Goal: Task Accomplishment & Management: Manage account settings

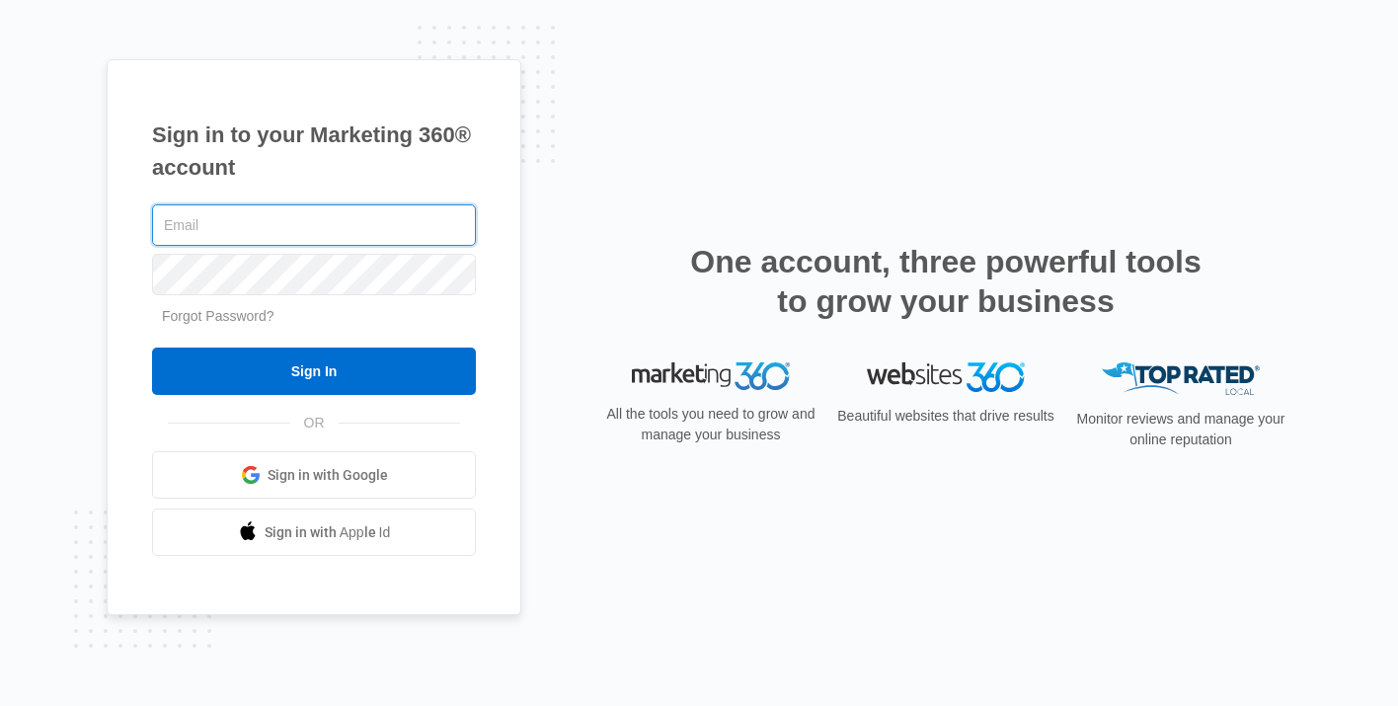
click at [292, 221] on input "text" at bounding box center [314, 224] width 324 height 41
type input "[PERSON_NAME][EMAIL_ADDRESS][DOMAIN_NAME]"
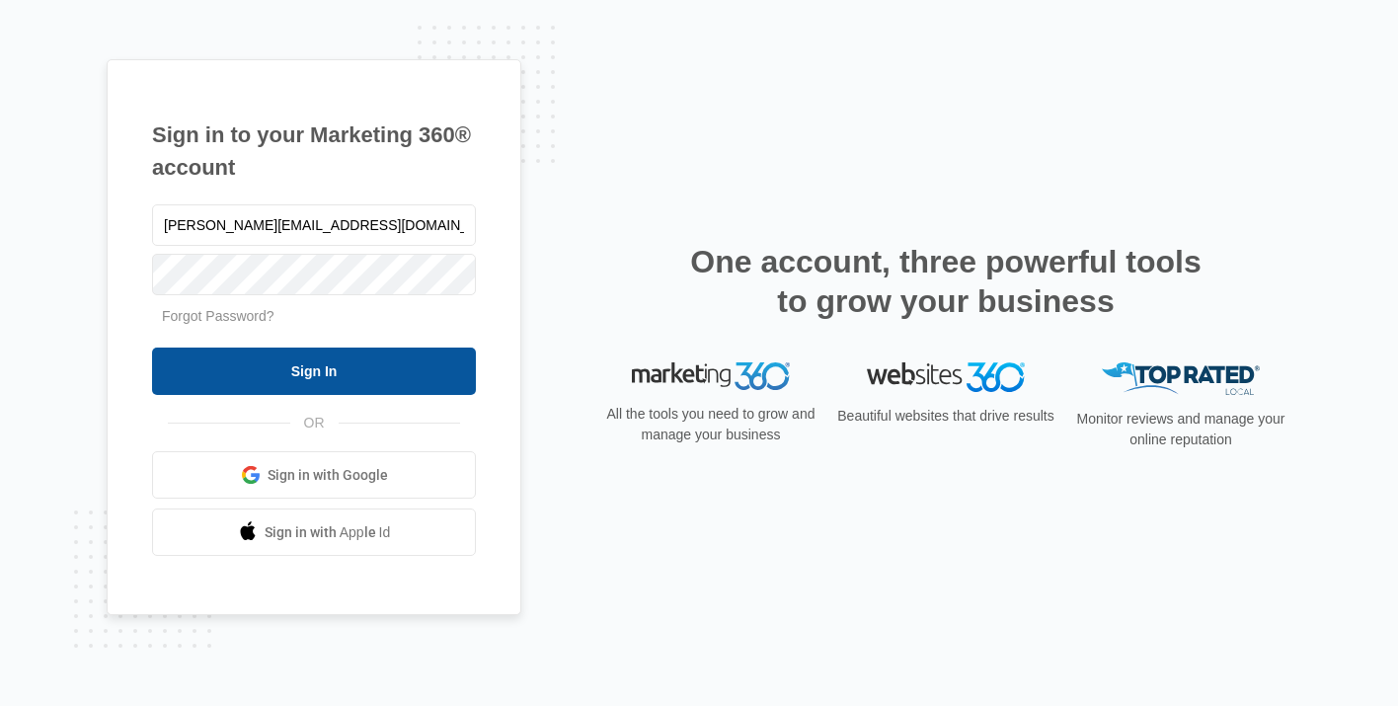
click at [311, 375] on input "Sign In" at bounding box center [314, 370] width 324 height 47
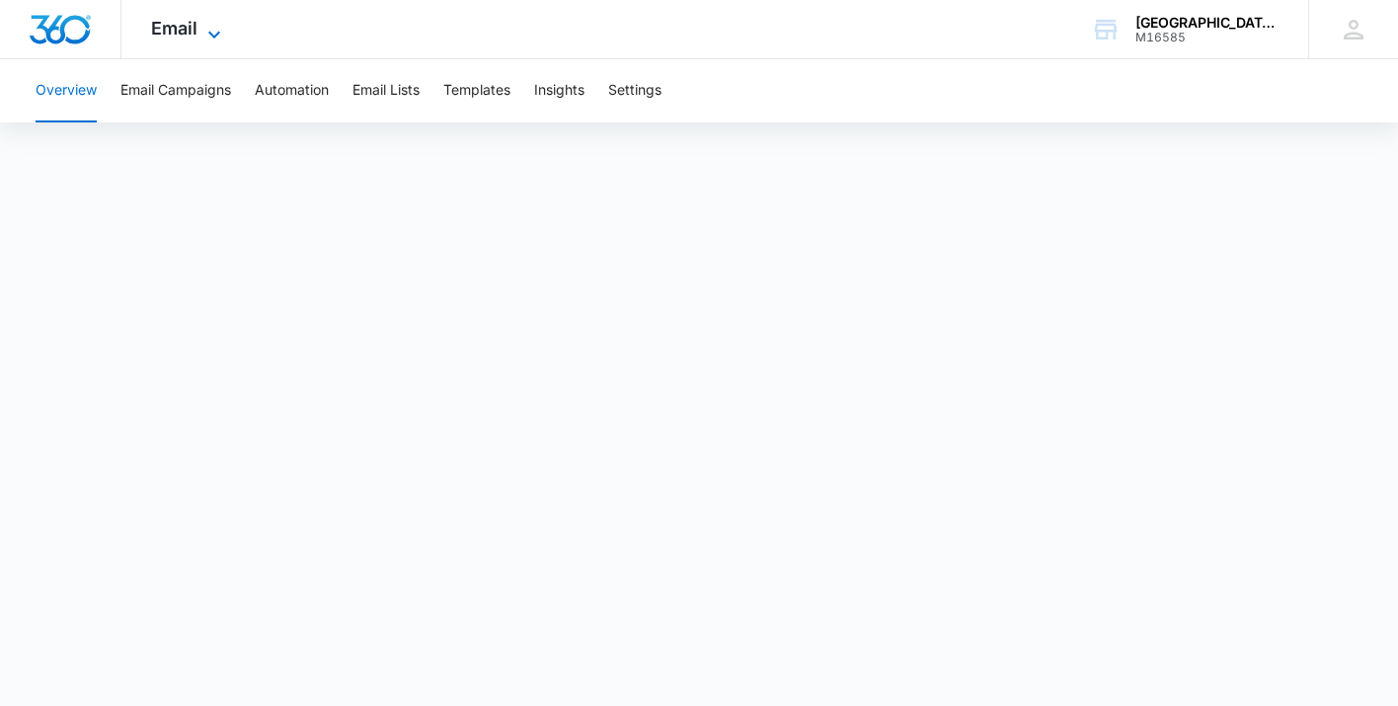
click at [212, 35] on icon at bounding box center [214, 34] width 12 height 7
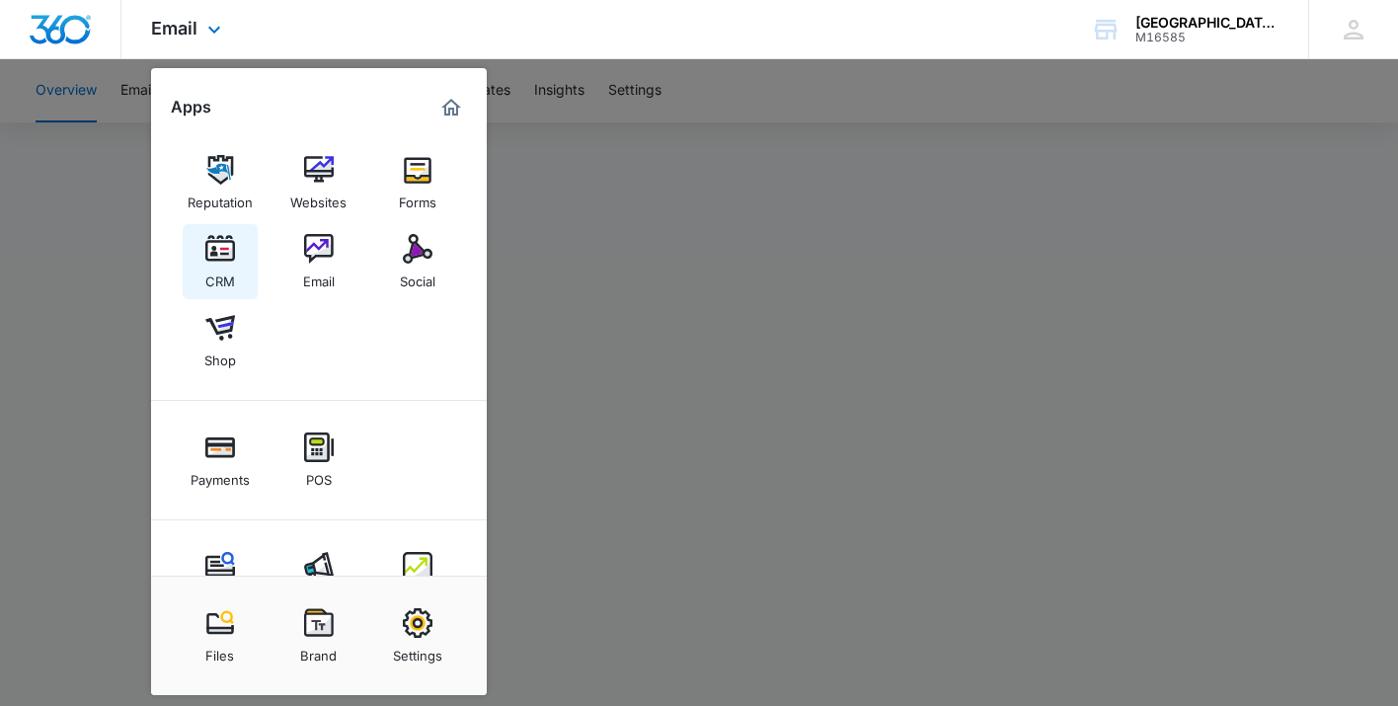
click at [222, 258] on img at bounding box center [220, 249] width 30 height 30
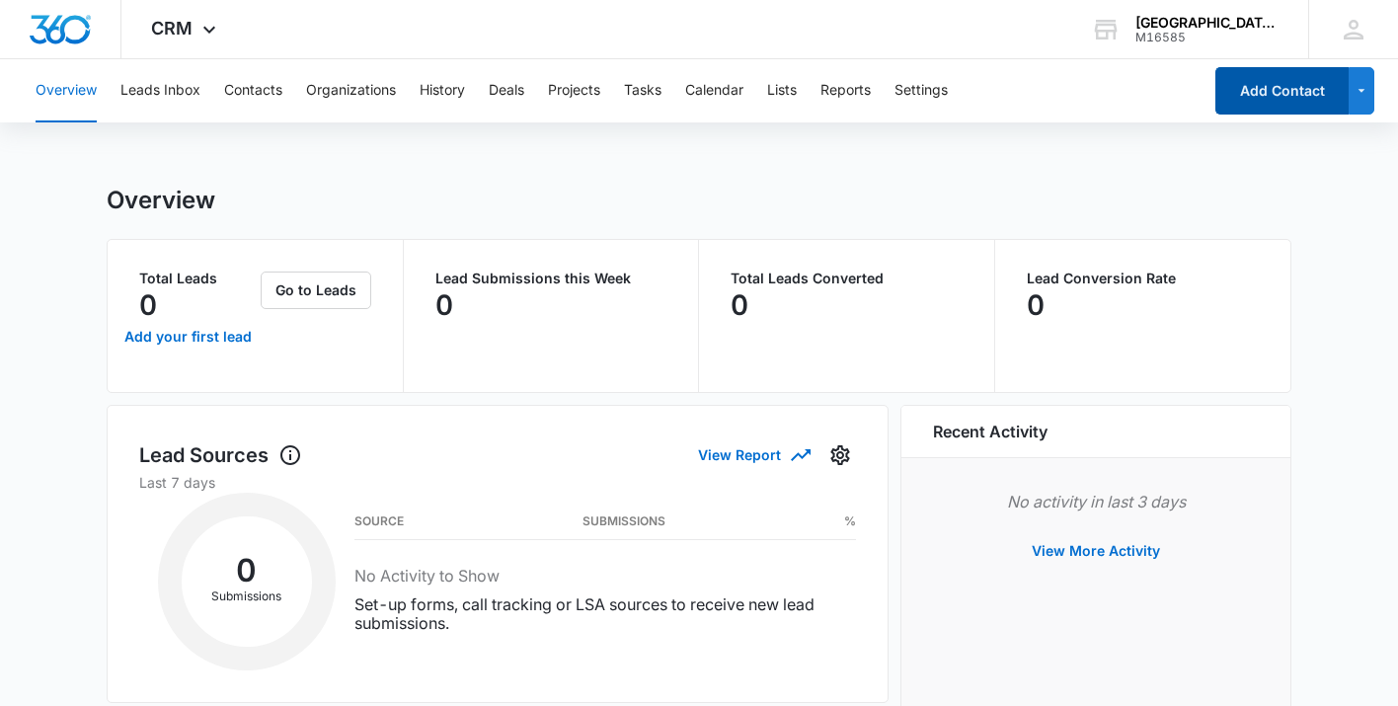
click at [1244, 104] on button "Add Contact" at bounding box center [1281, 90] width 133 height 47
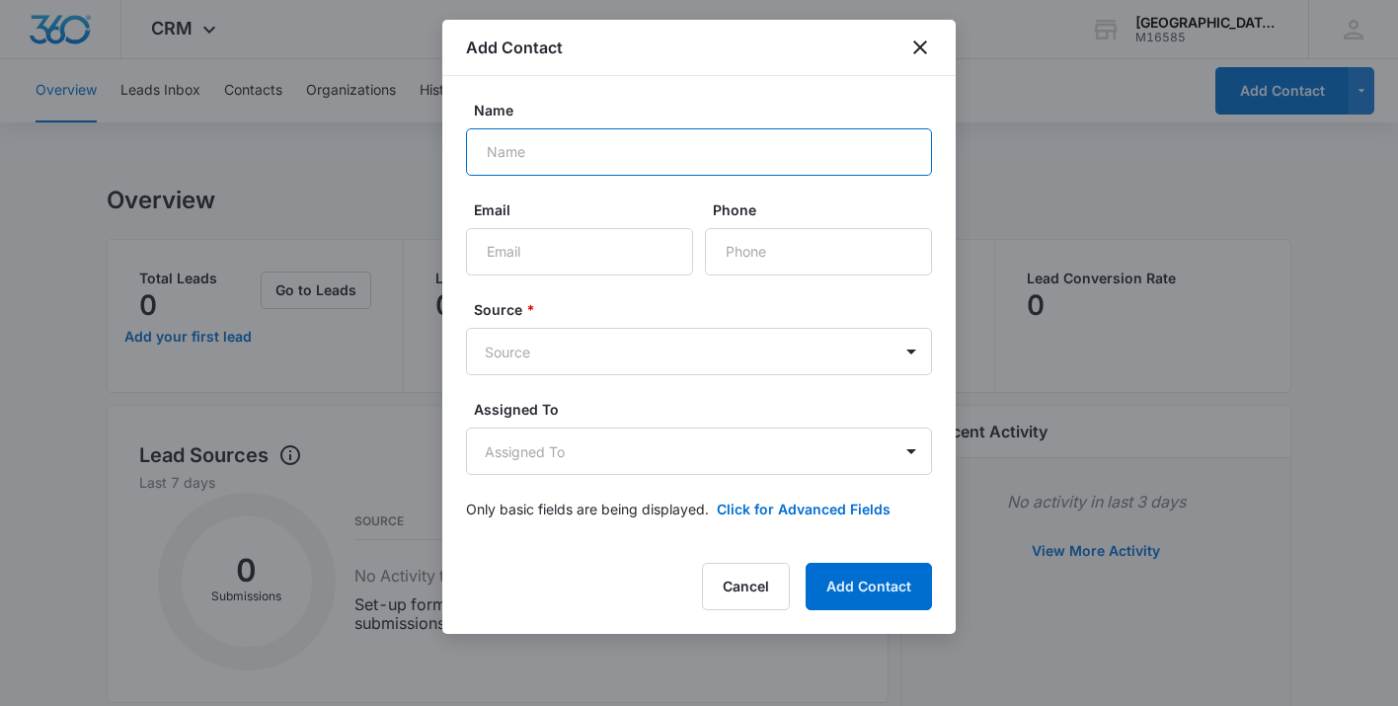
click at [649, 166] on input "Name" at bounding box center [699, 151] width 466 height 47
type input "[PERSON_NAME]"
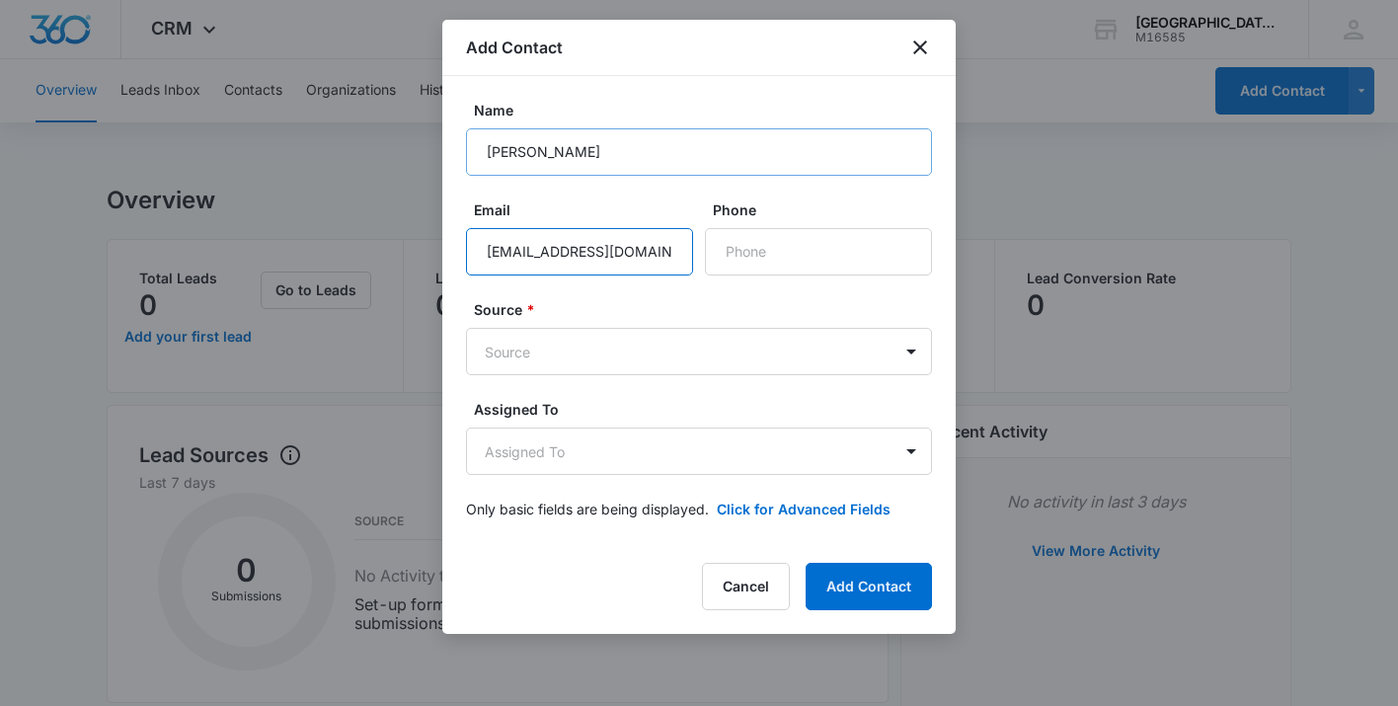
type input "[EMAIL_ADDRESS][DOMAIN_NAME]"
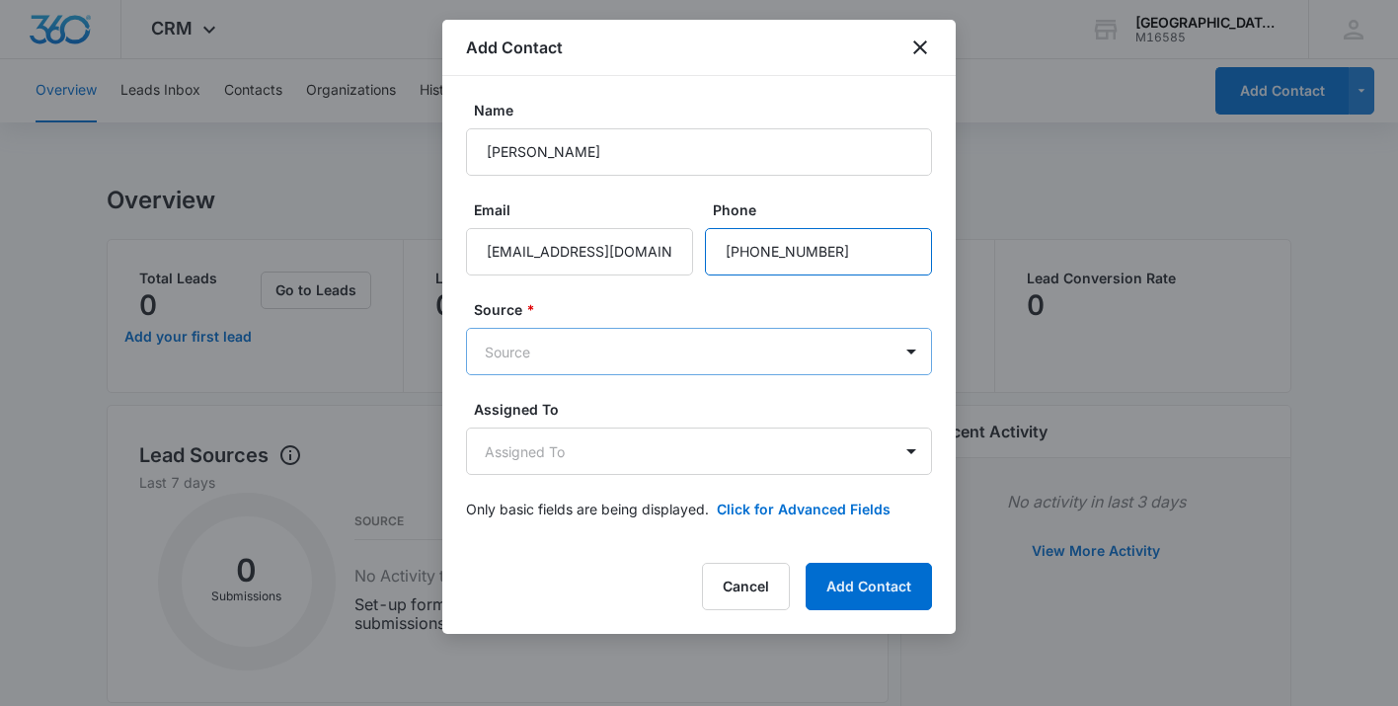
type input "[PHONE_NUMBER]"
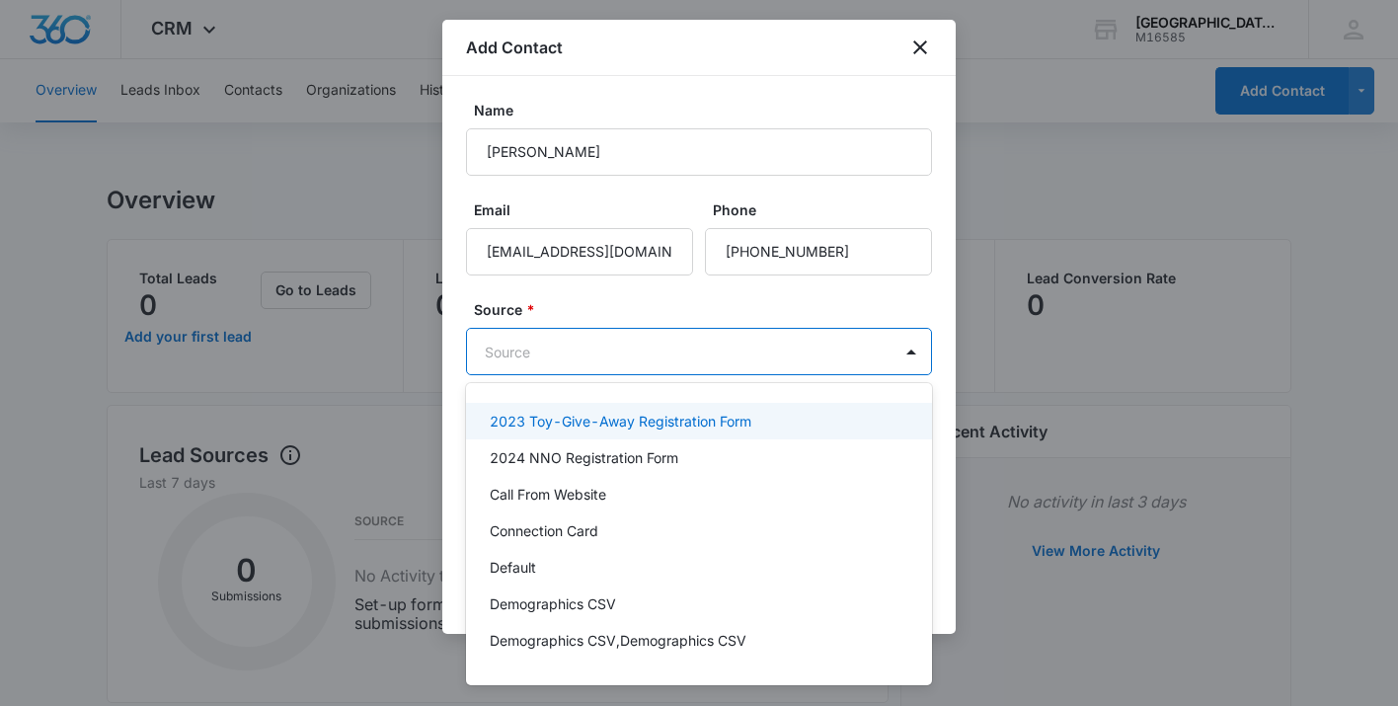
click at [598, 345] on body "CRM Apps Reputation Websites Forms CRM Email Social Shop Payments POS Content A…" at bounding box center [699, 353] width 1398 height 706
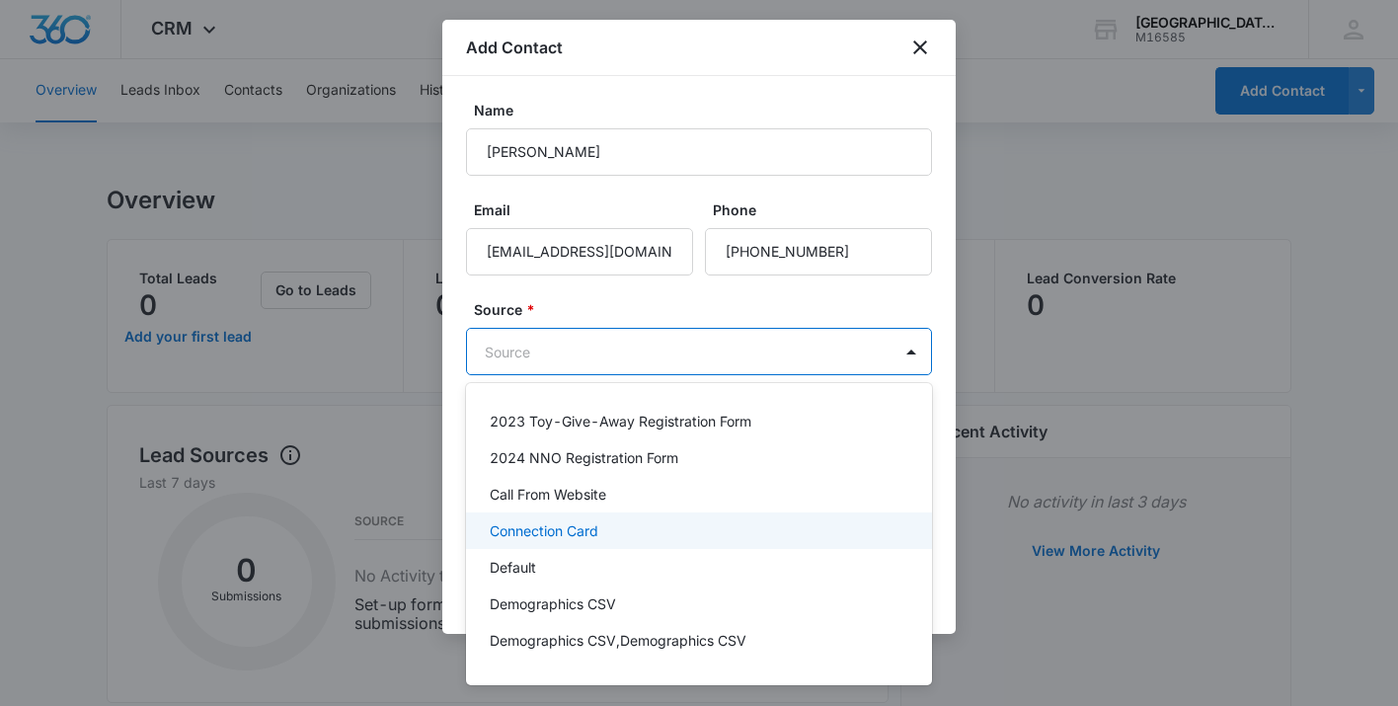
click at [591, 519] on div "Connection Card" at bounding box center [699, 530] width 466 height 37
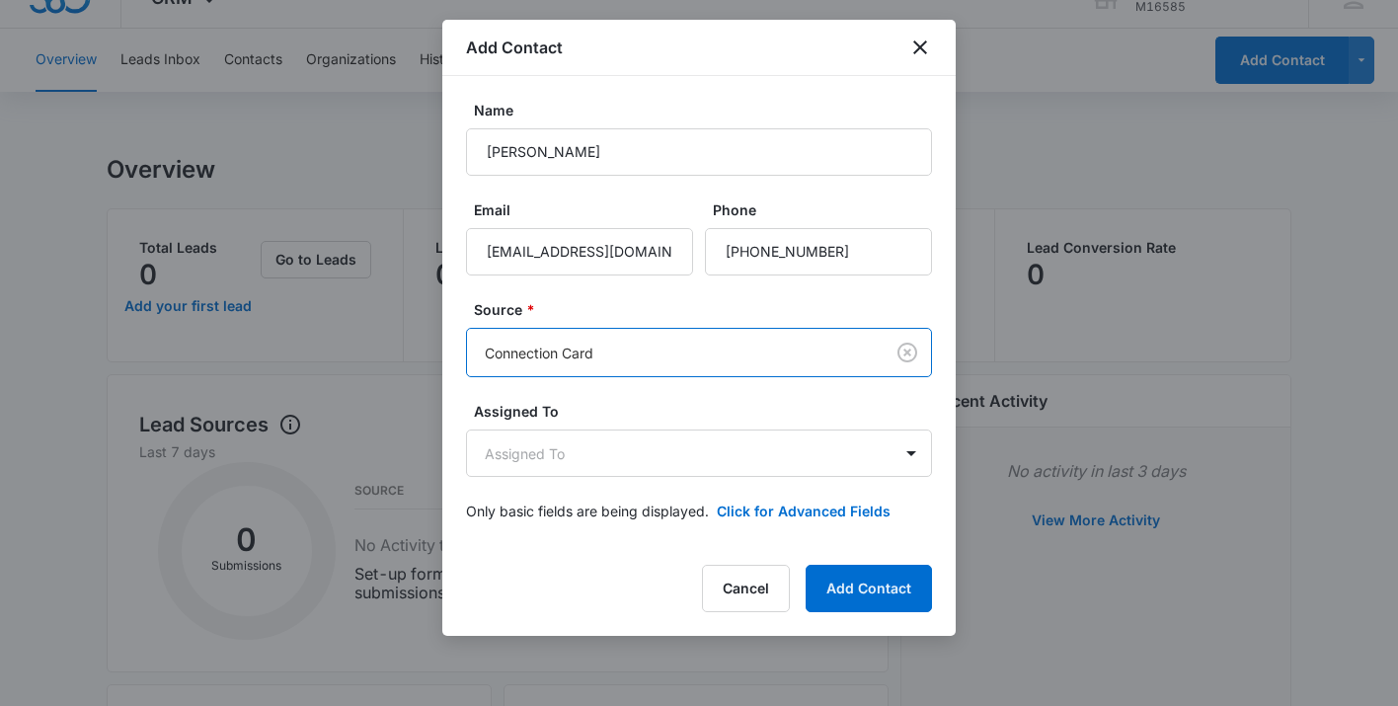
scroll to position [35, 0]
click at [867, 510] on button "Click for Advanced Fields" at bounding box center [804, 510] width 174 height 21
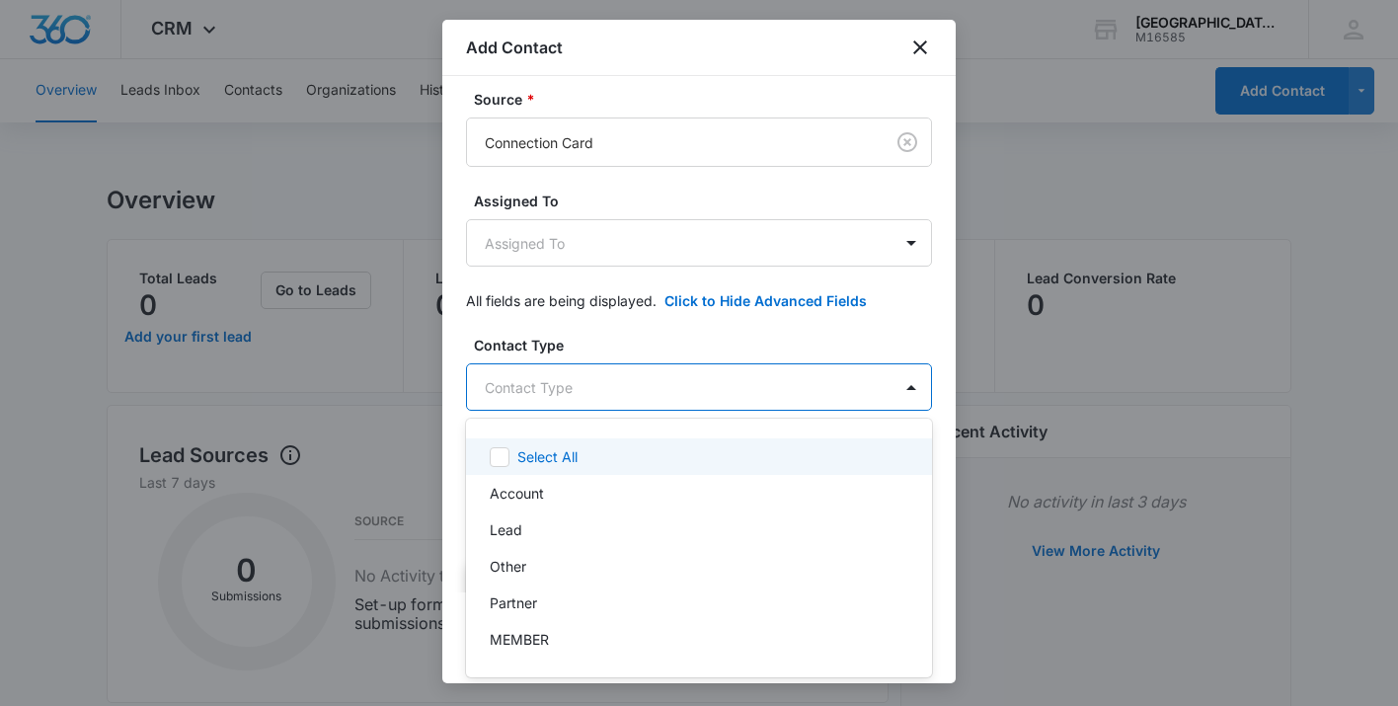
scroll to position [0, 0]
click at [705, 383] on body "CRM Apps Reputation Websites Forms CRM Email Social Shop Payments POS Content A…" at bounding box center [699, 353] width 1398 height 706
click at [671, 368] on div at bounding box center [699, 353] width 1398 height 706
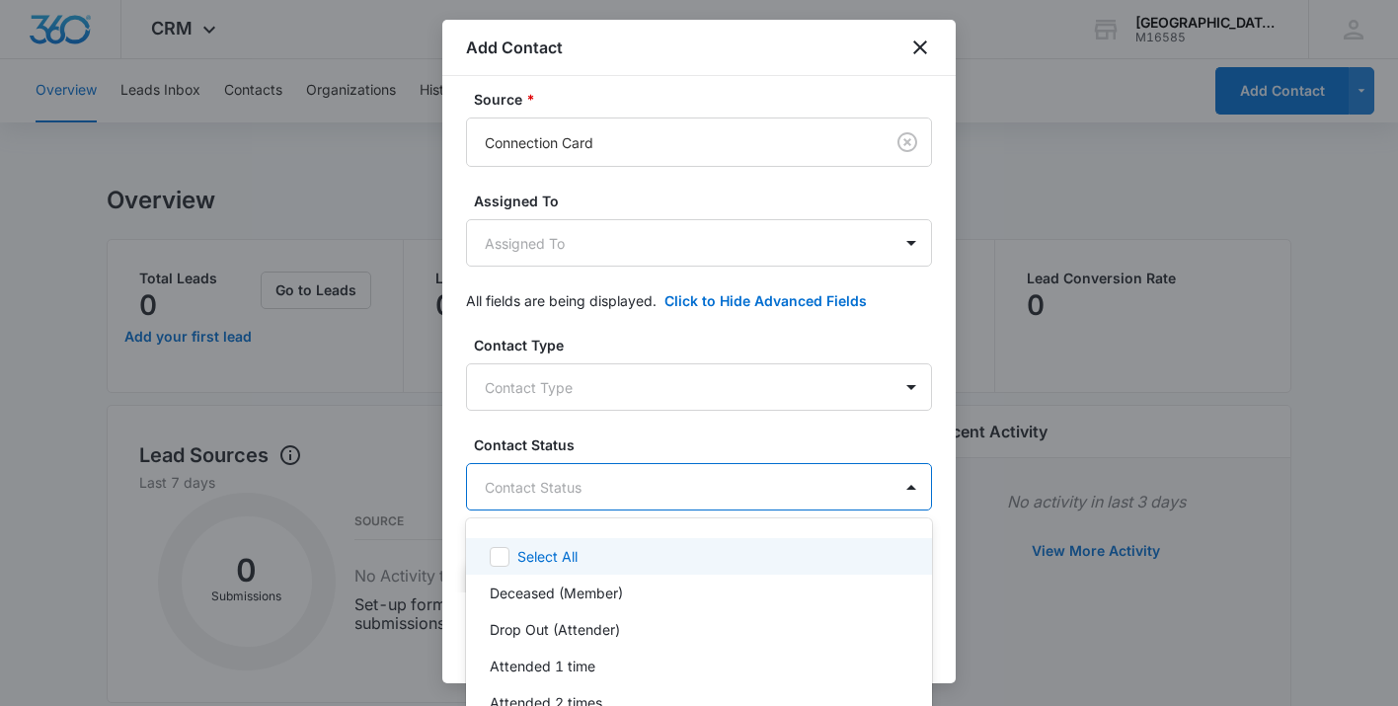
click at [650, 490] on body "CRM Apps Reputation Websites Forms CRM Email Social Shop Payments POS Content A…" at bounding box center [699, 353] width 1398 height 706
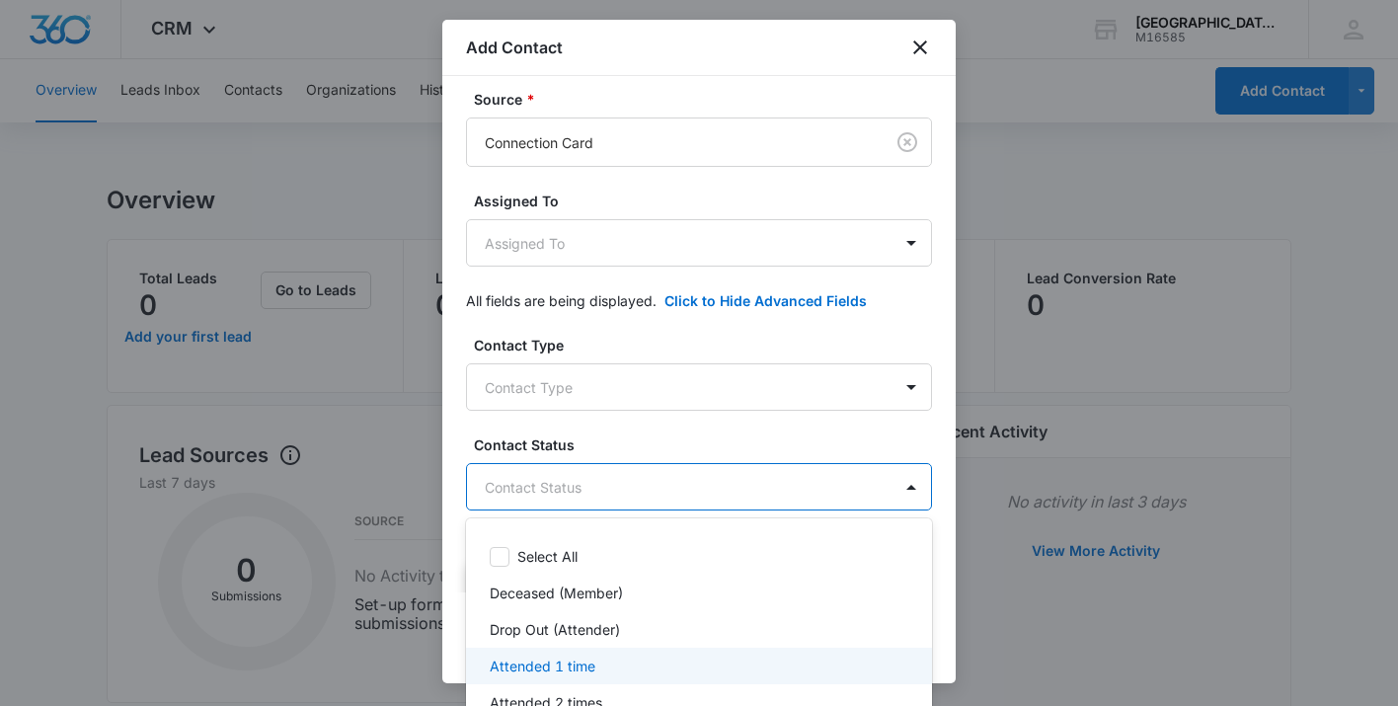
click at [598, 667] on div "Attended 1 time" at bounding box center [697, 665] width 415 height 21
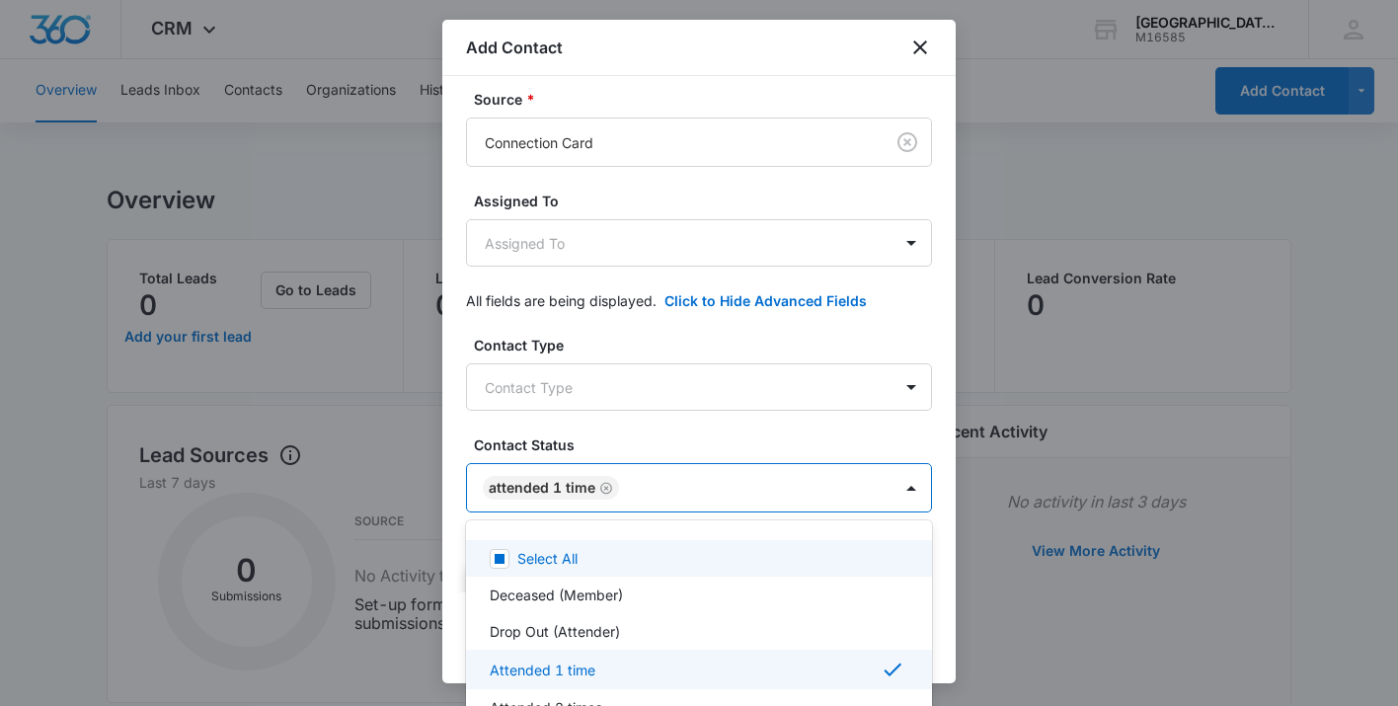
scroll to position [9, 0]
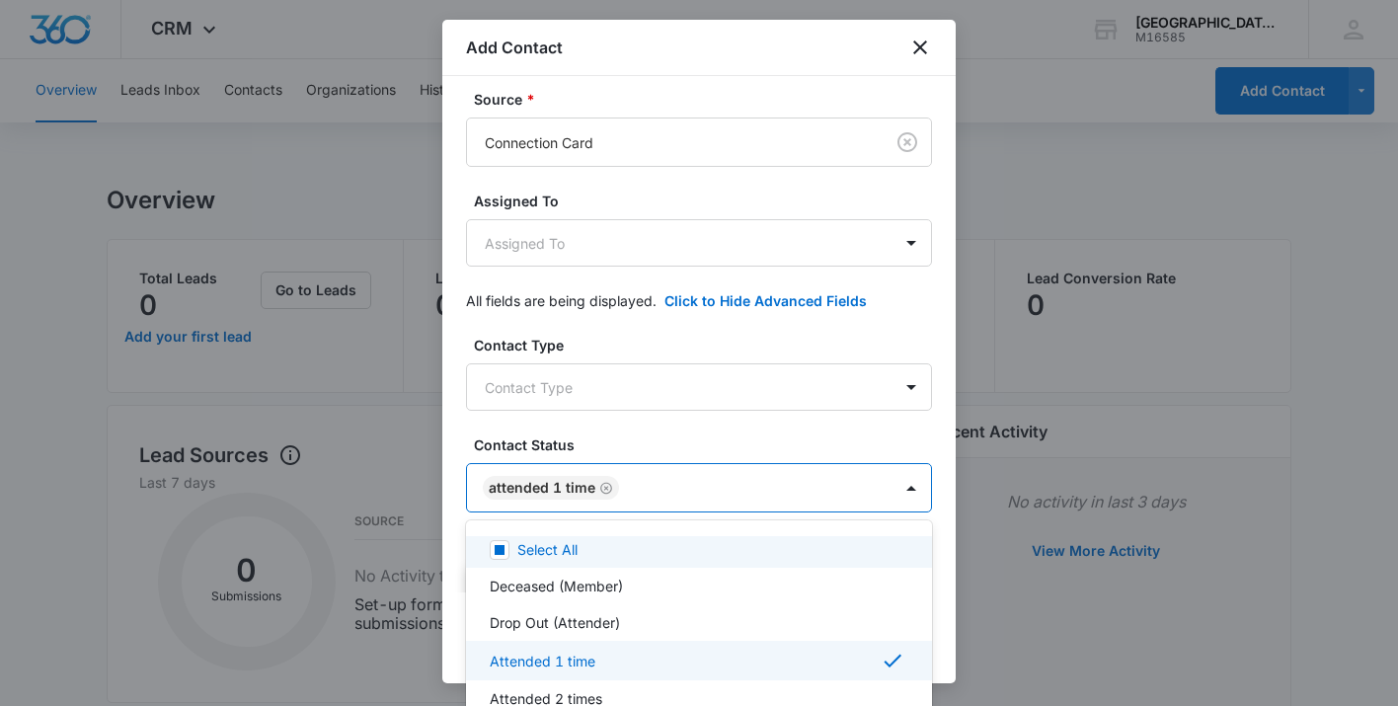
click at [753, 432] on div at bounding box center [699, 353] width 1398 height 706
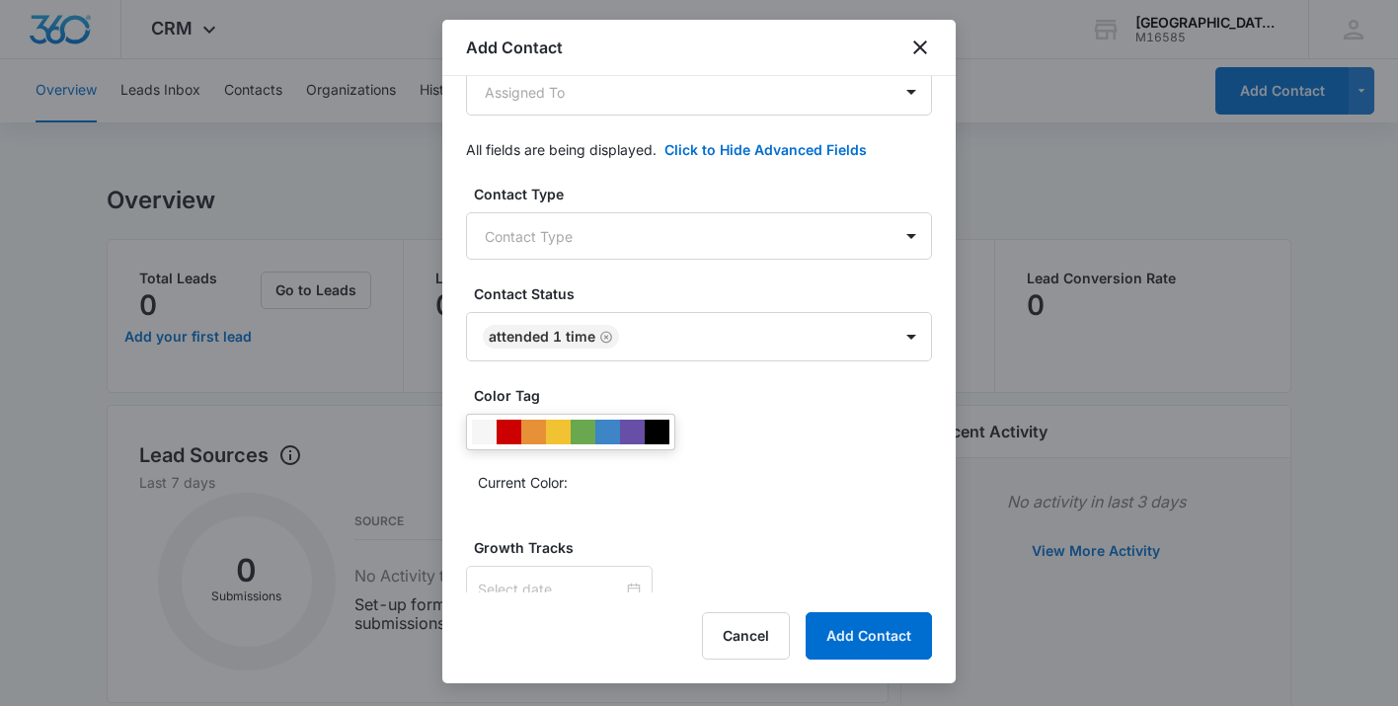
scroll to position [482, 0]
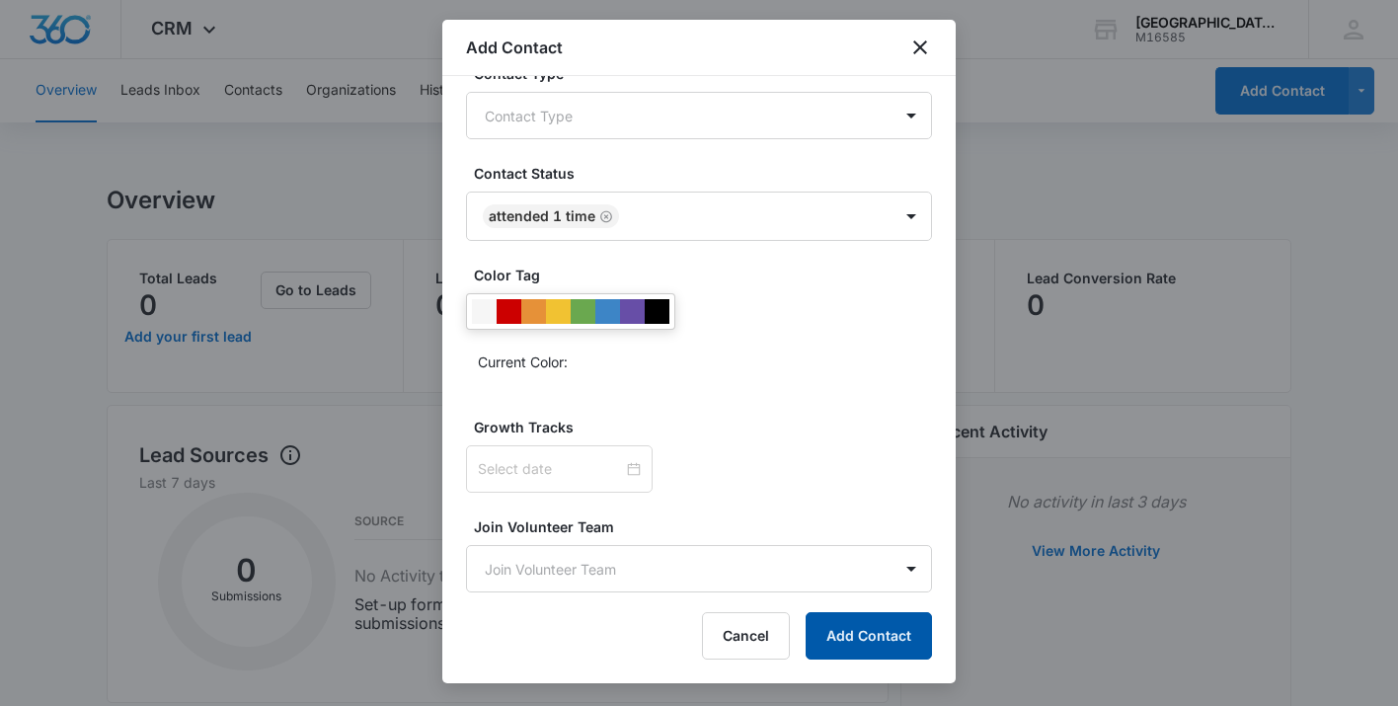
click at [880, 633] on button "Add Contact" at bounding box center [868, 635] width 126 height 47
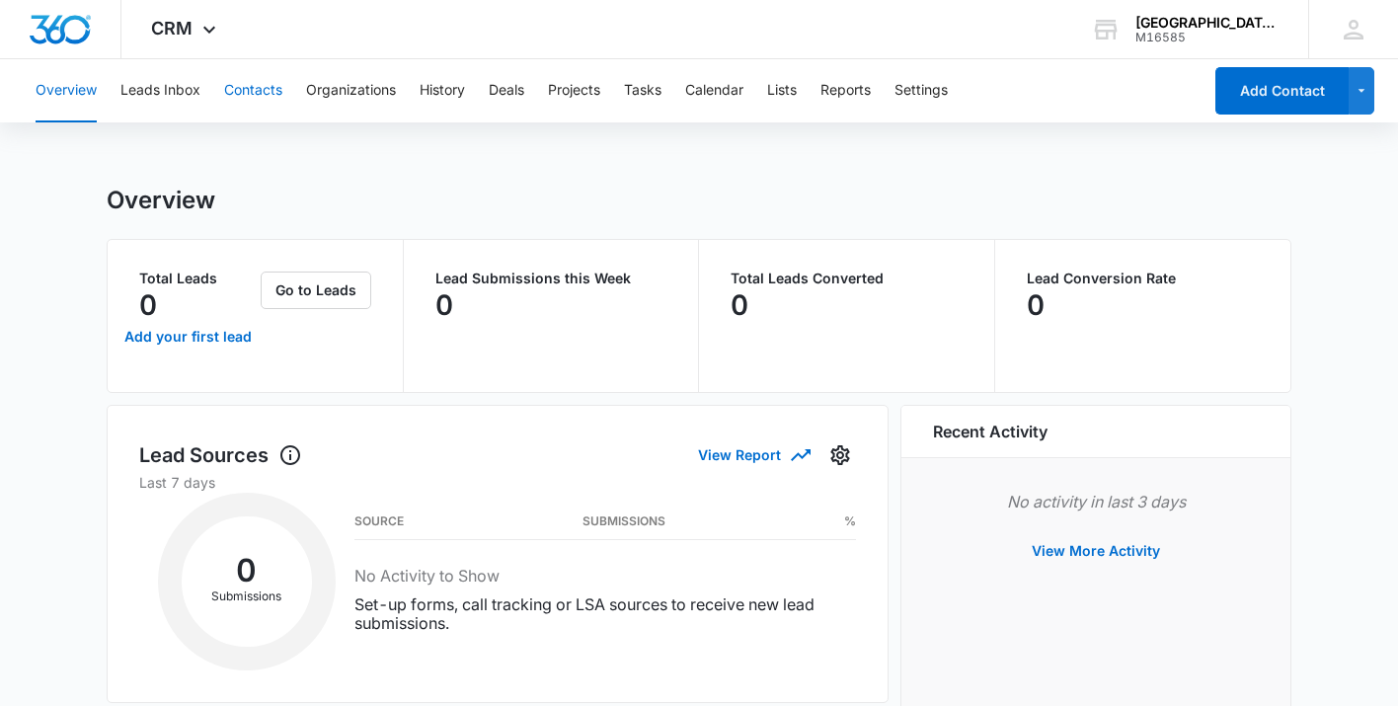
click at [255, 81] on button "Contacts" at bounding box center [253, 90] width 58 height 63
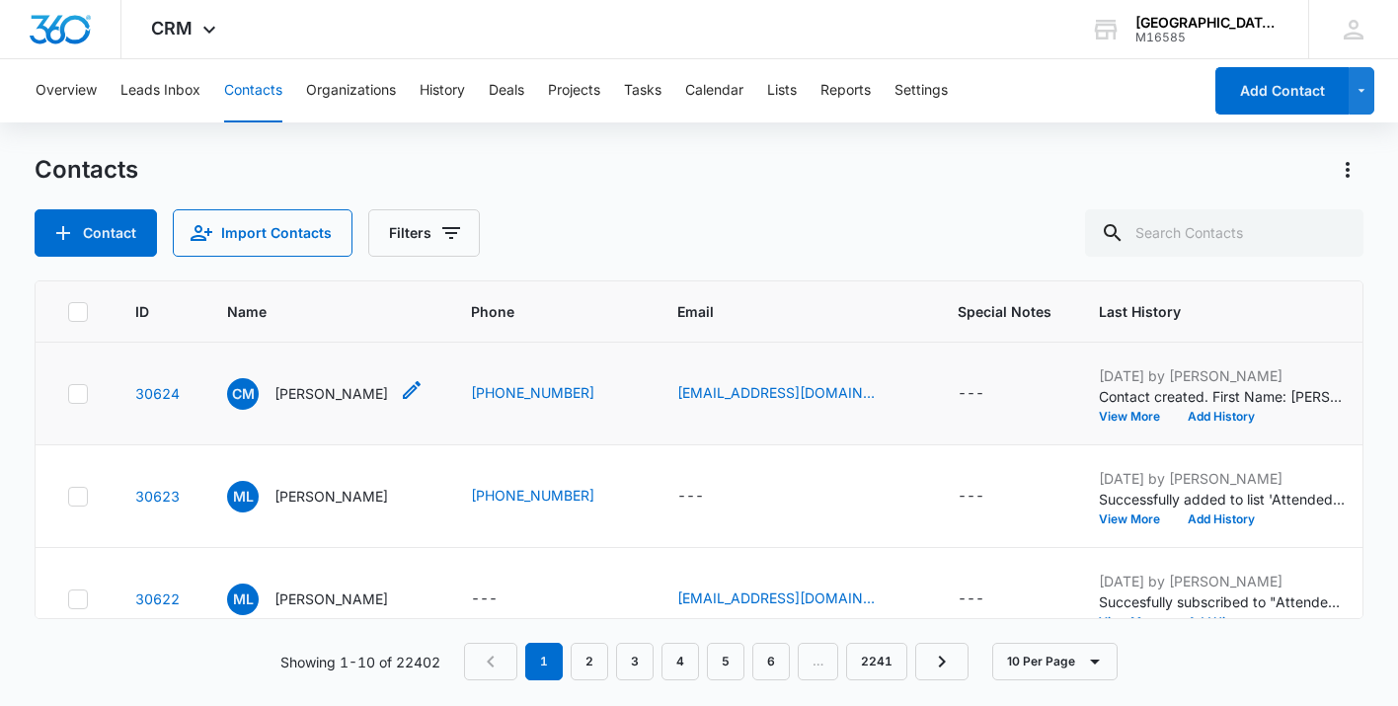
click at [316, 396] on p "[PERSON_NAME]" at bounding box center [330, 393] width 113 height 21
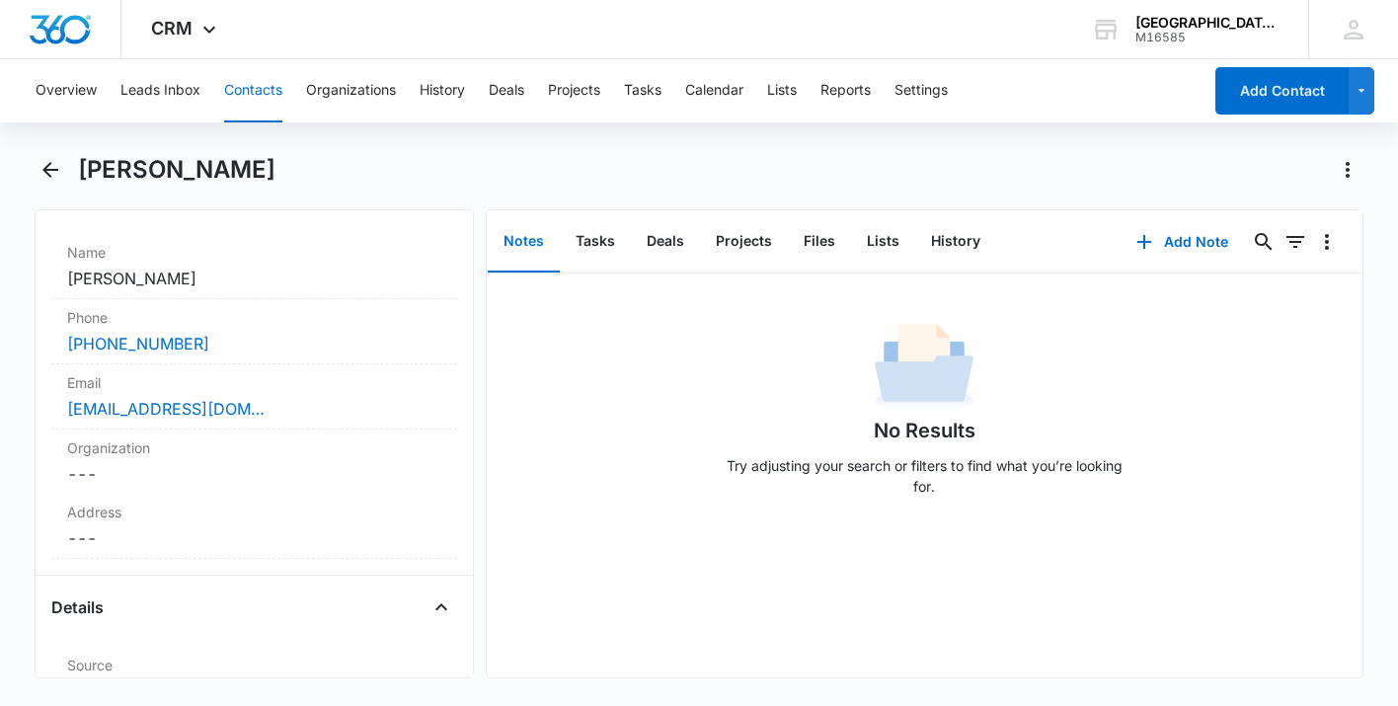
scroll to position [390, 0]
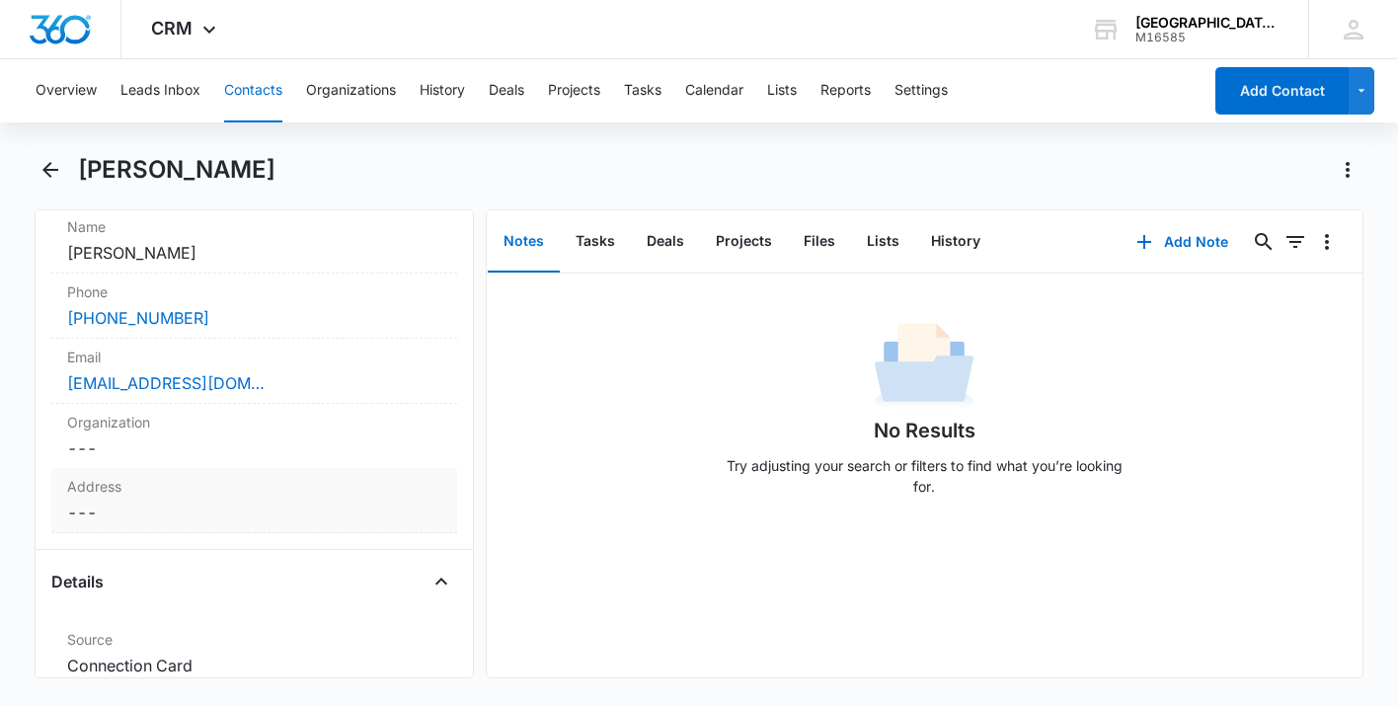
click at [189, 508] on dd "Cancel Save Changes ---" at bounding box center [253, 512] width 373 height 24
click at [157, 553] on input "text" at bounding box center [254, 552] width 340 height 47
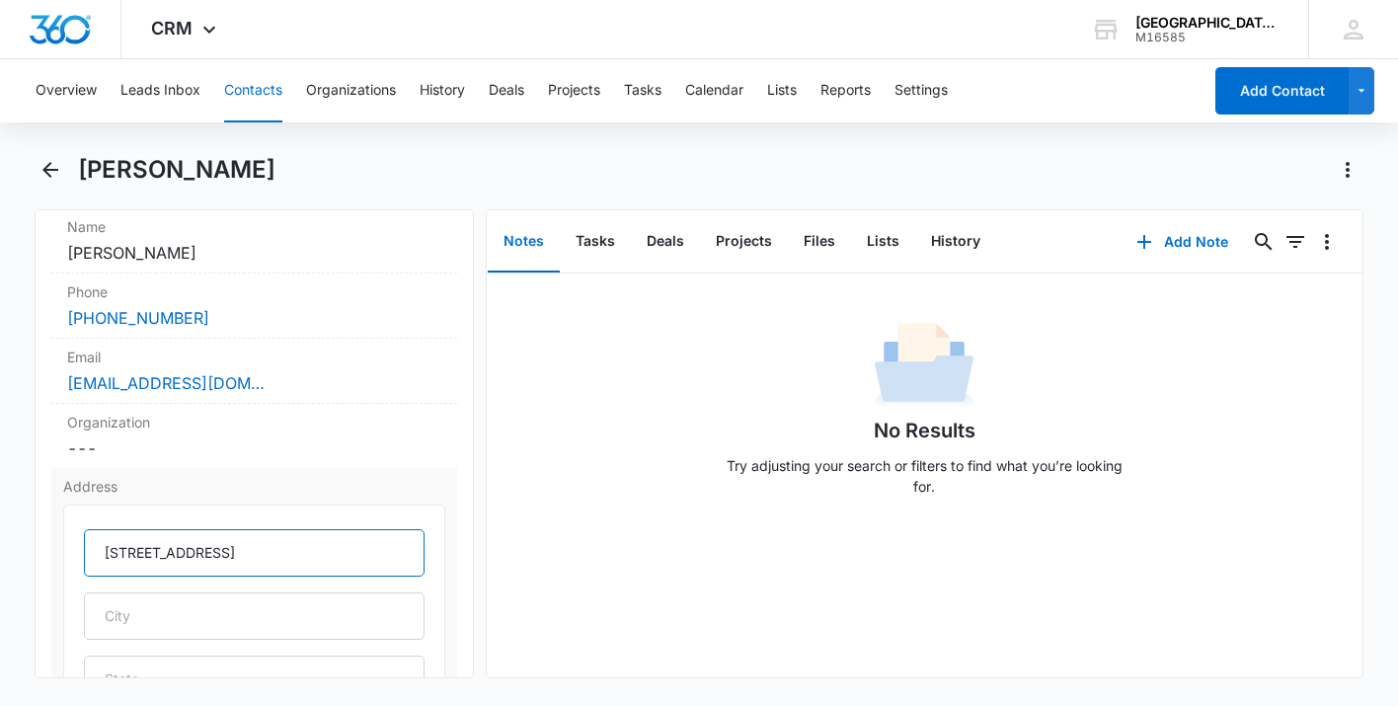
type input "[STREET_ADDRESS]"
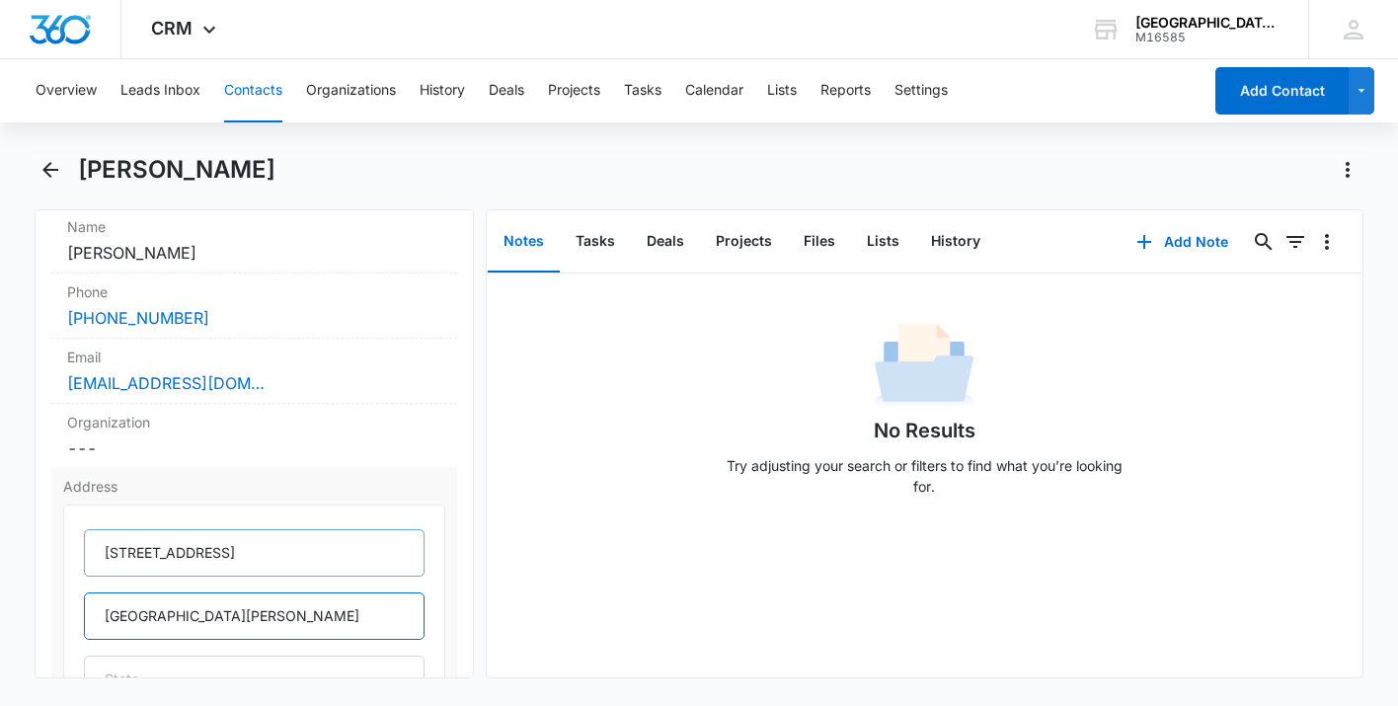
type input "[GEOGRAPHIC_DATA][PERSON_NAME]"
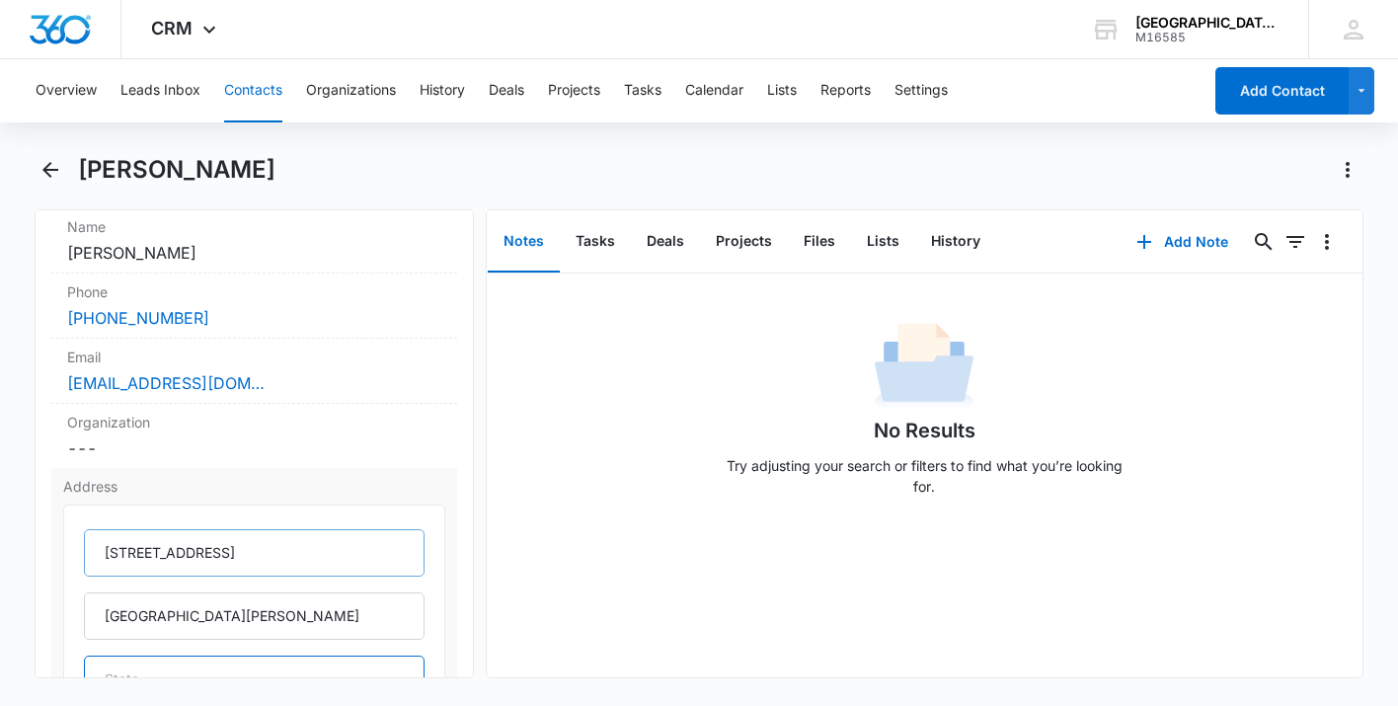
scroll to position [416, 0]
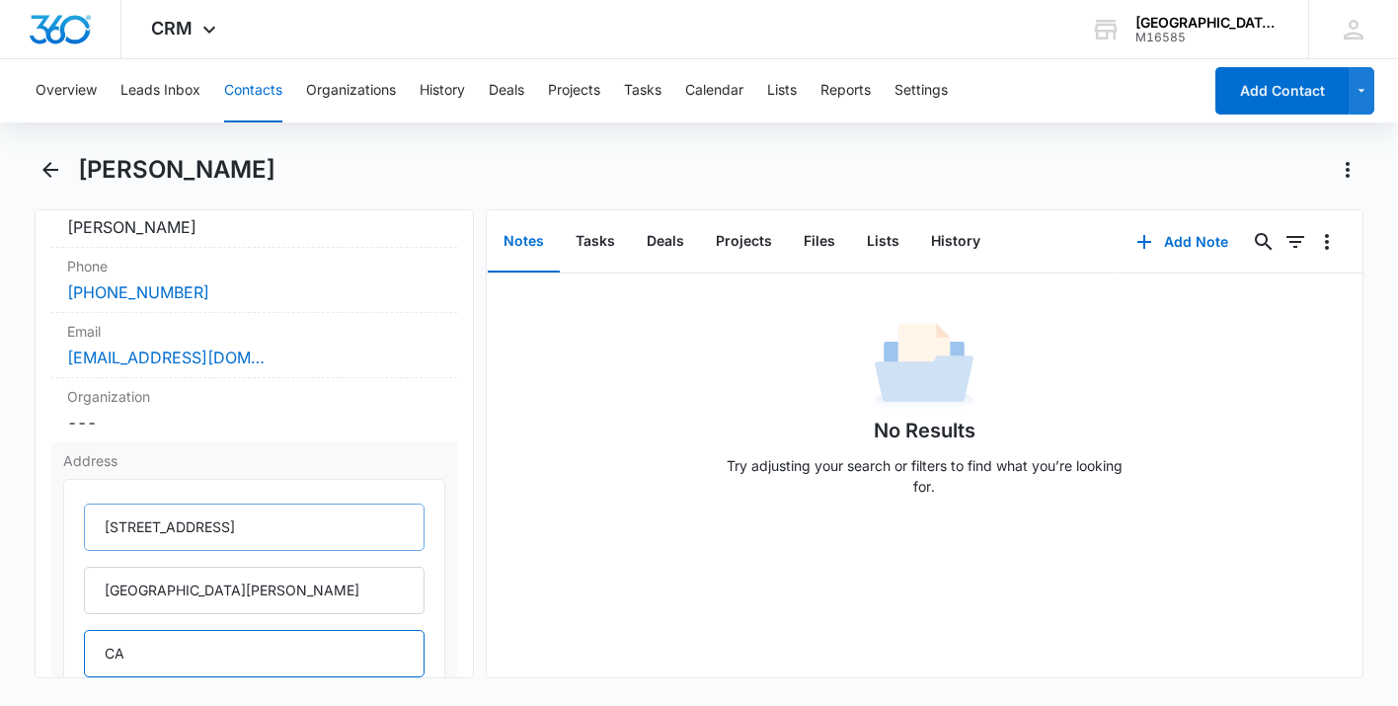
type input "CA"
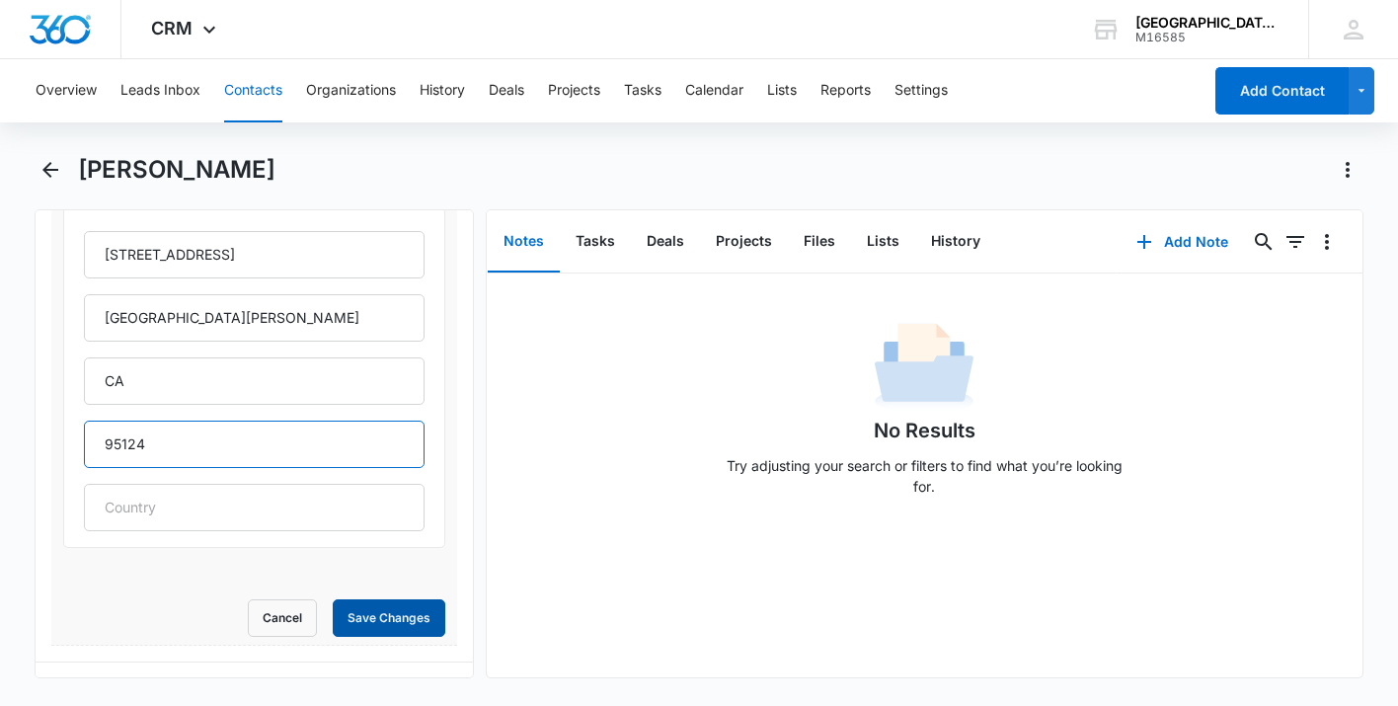
type input "95124"
click at [406, 619] on button "Save Changes" at bounding box center [389, 618] width 113 height 38
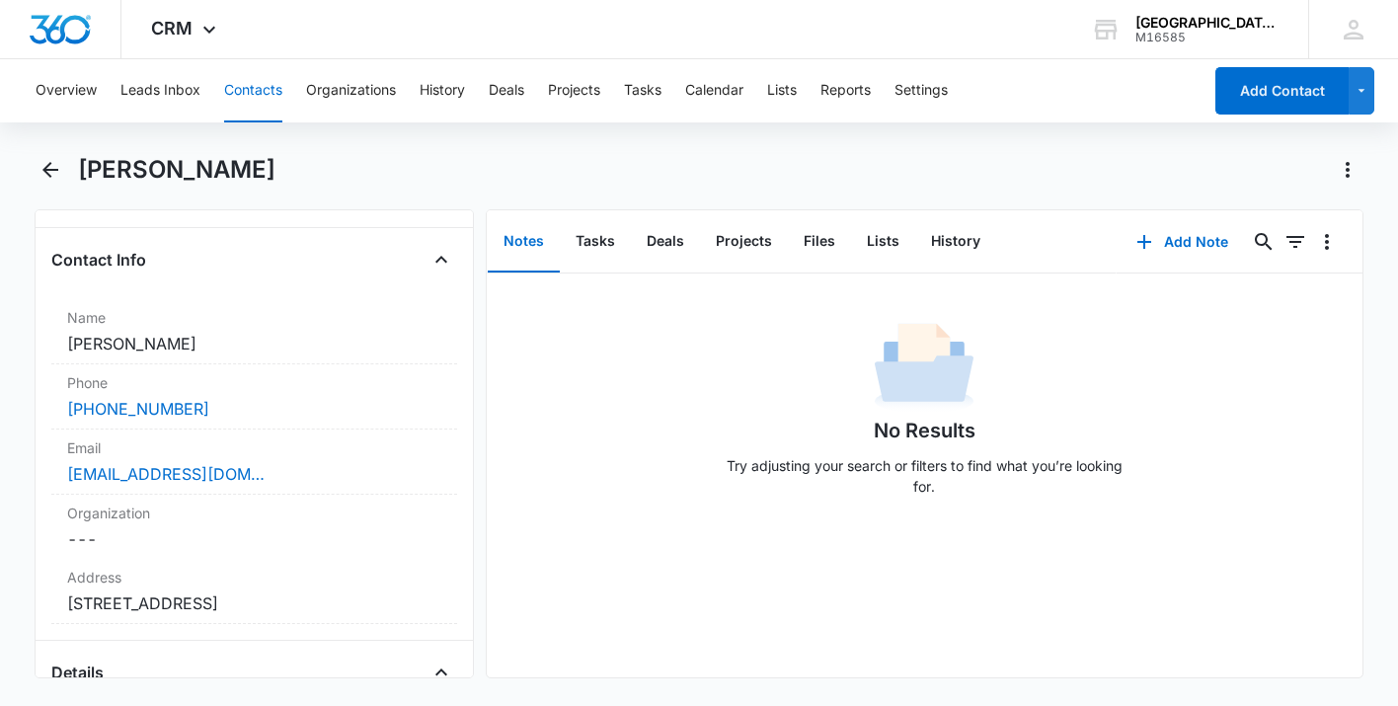
scroll to position [0, 0]
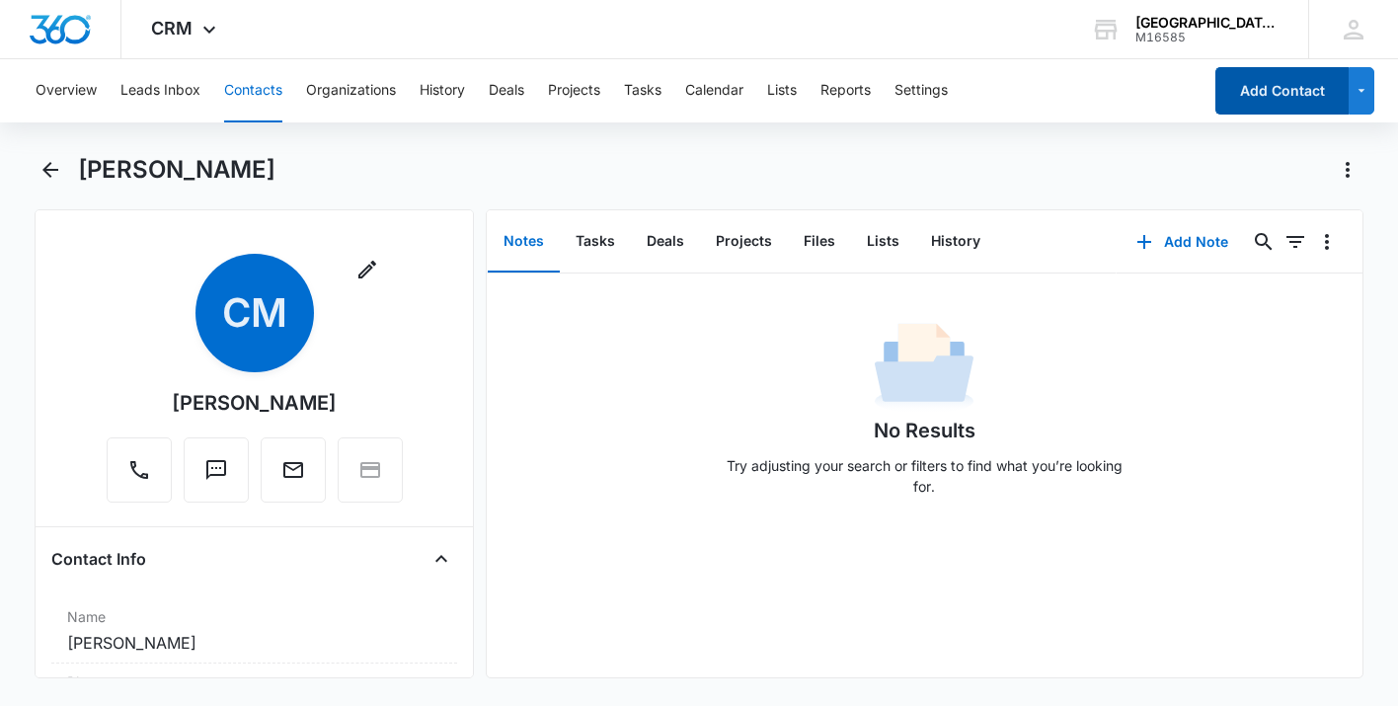
click at [1273, 90] on button "Add Contact" at bounding box center [1281, 90] width 133 height 47
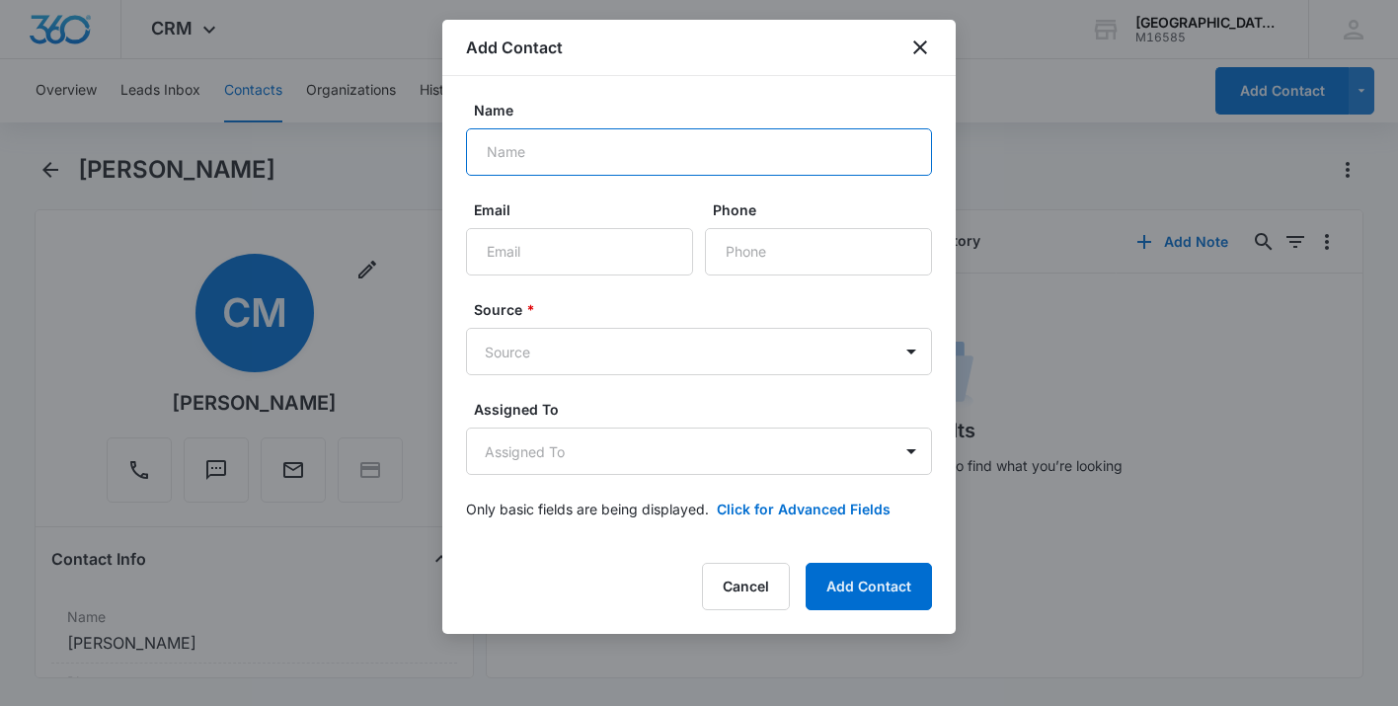
click at [634, 154] on input "Name" at bounding box center [699, 151] width 466 height 47
type input "Tha Doe Tun"
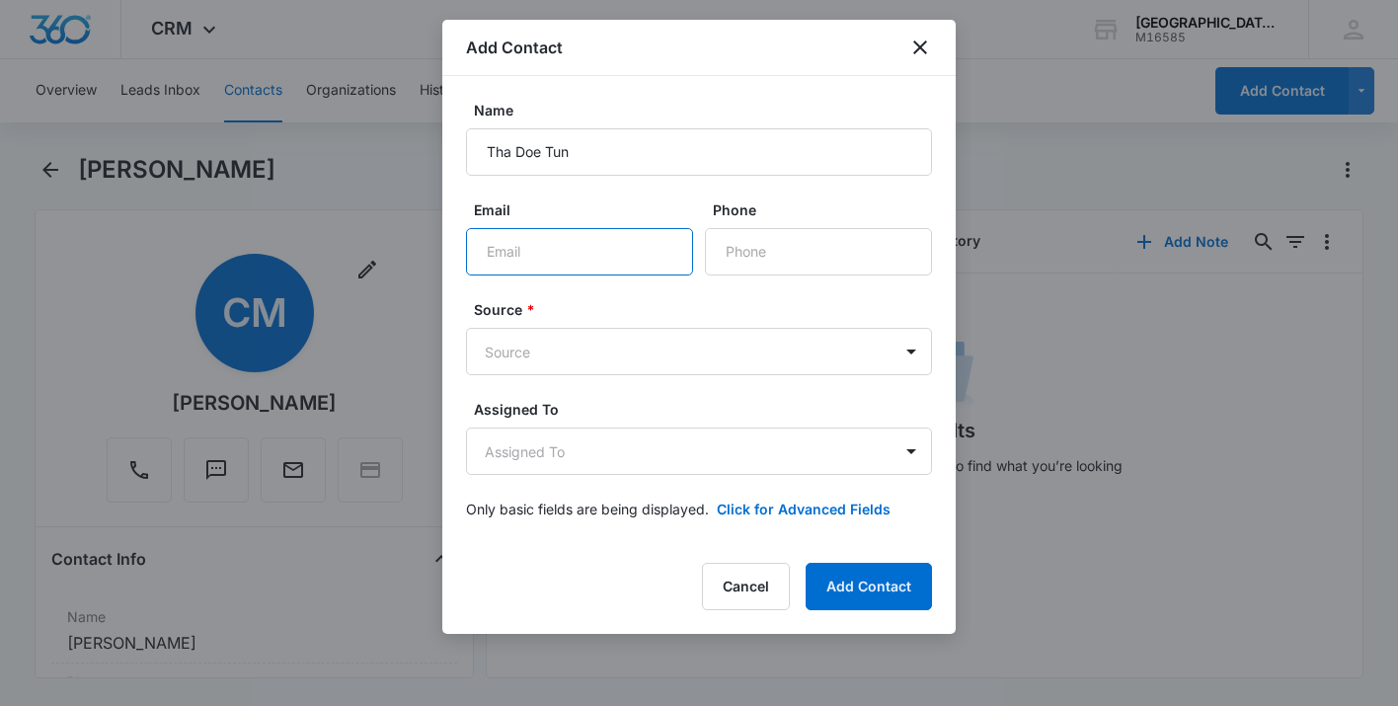
click at [541, 246] on input "Email" at bounding box center [579, 251] width 227 height 47
type input "[EMAIL_ADDRESS][DOMAIN_NAME]"
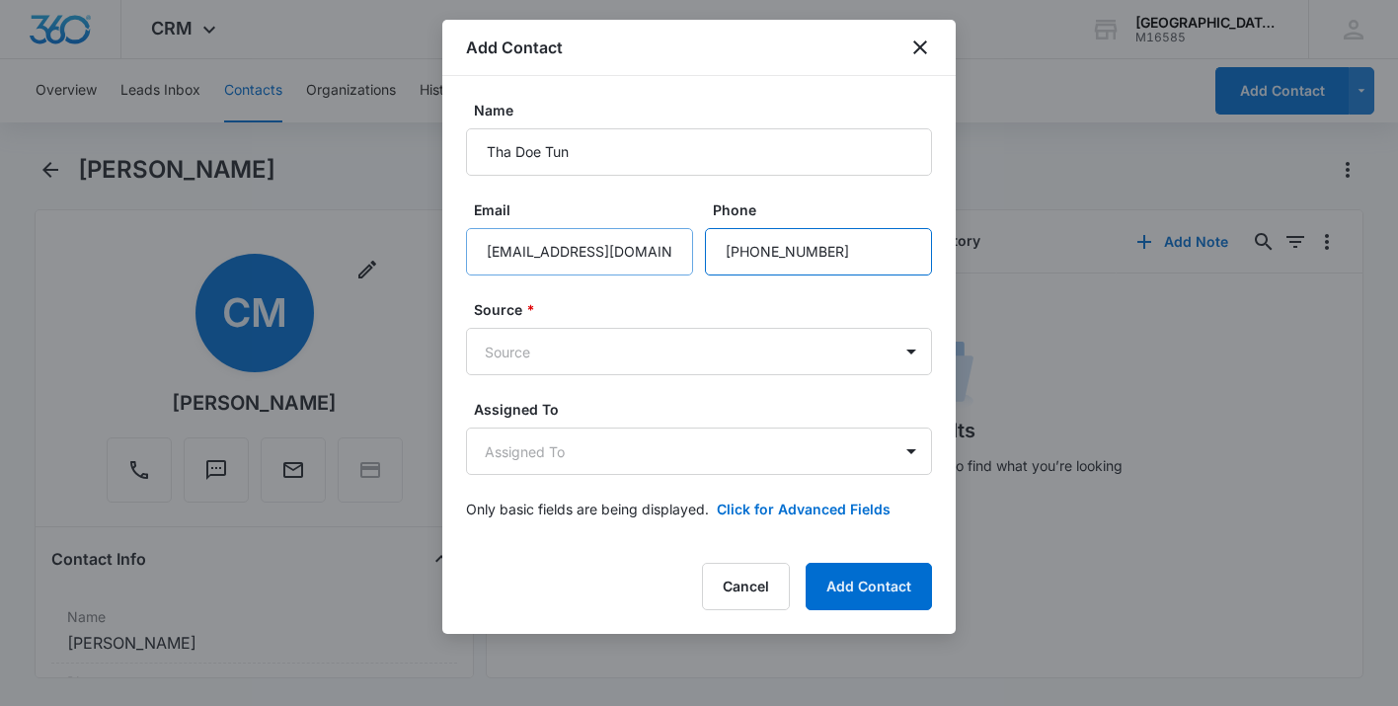
type input "[PHONE_NUMBER]"
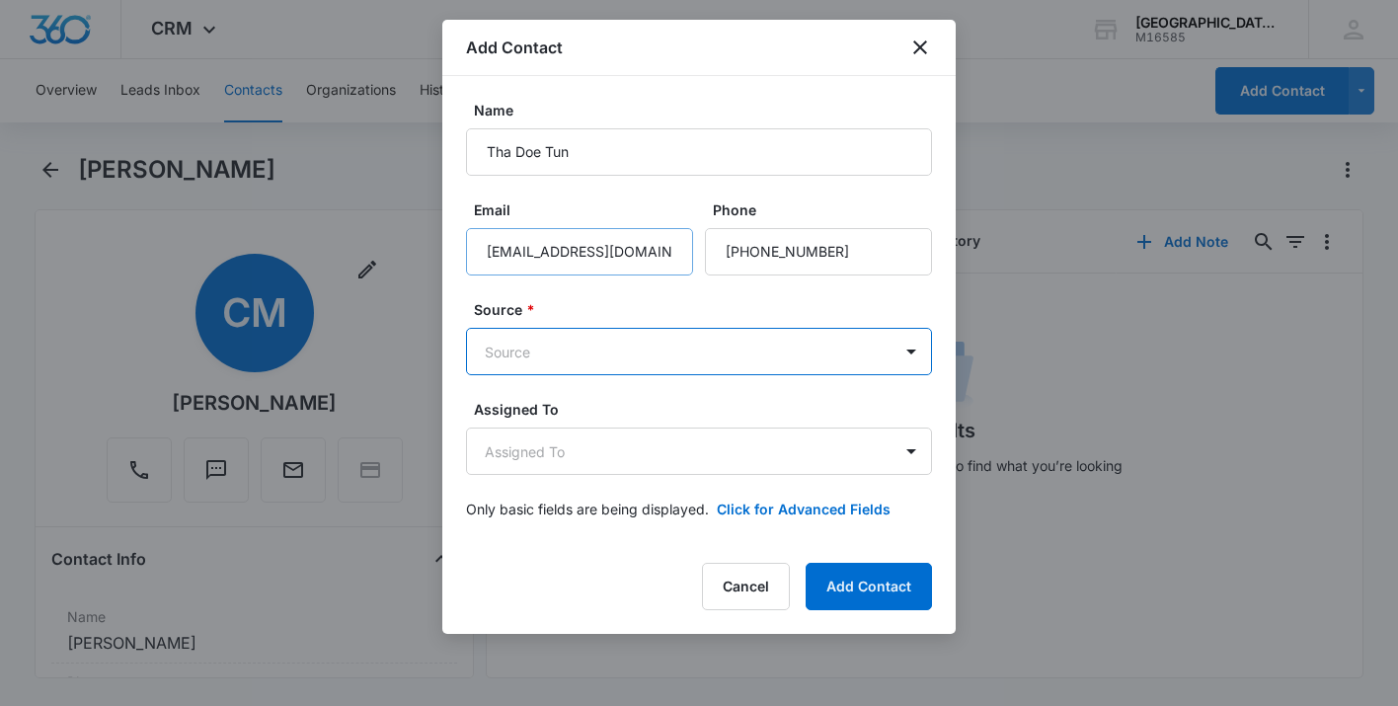
type input "c"
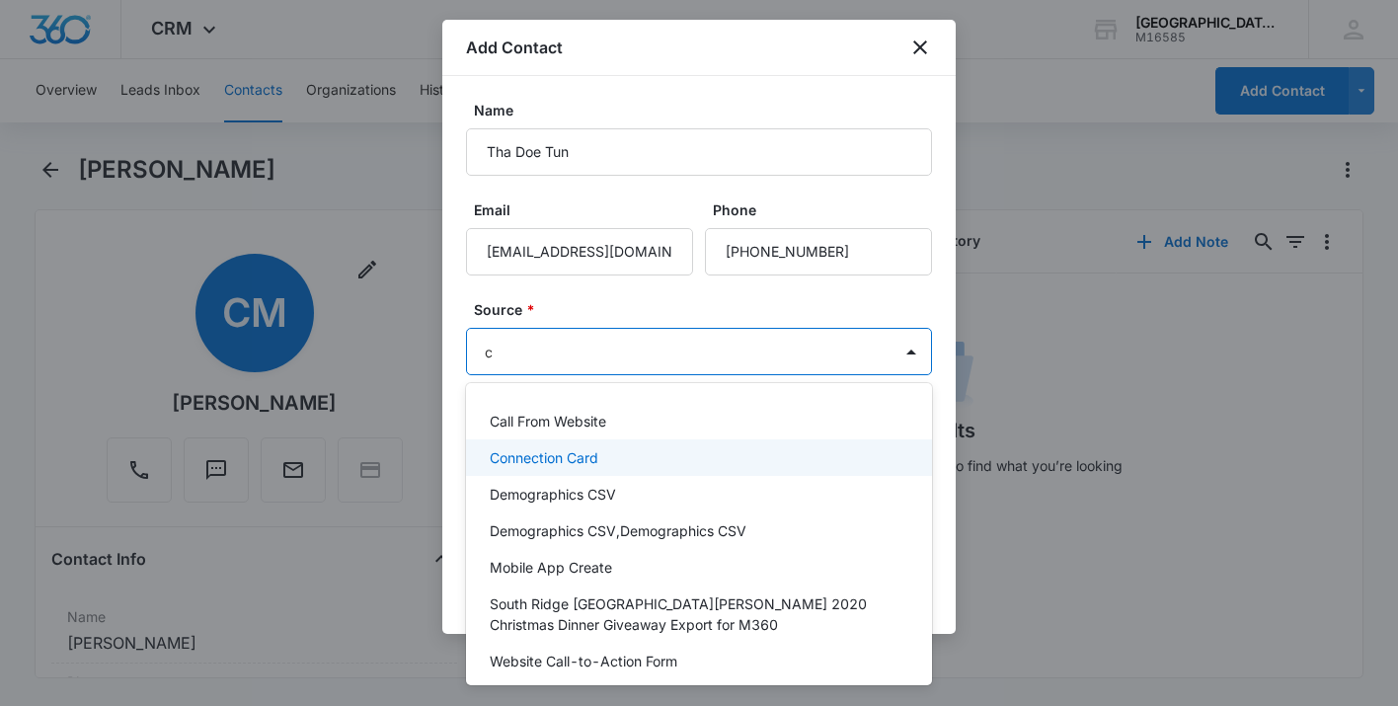
click at [525, 455] on p "Connection Card" at bounding box center [544, 457] width 109 height 21
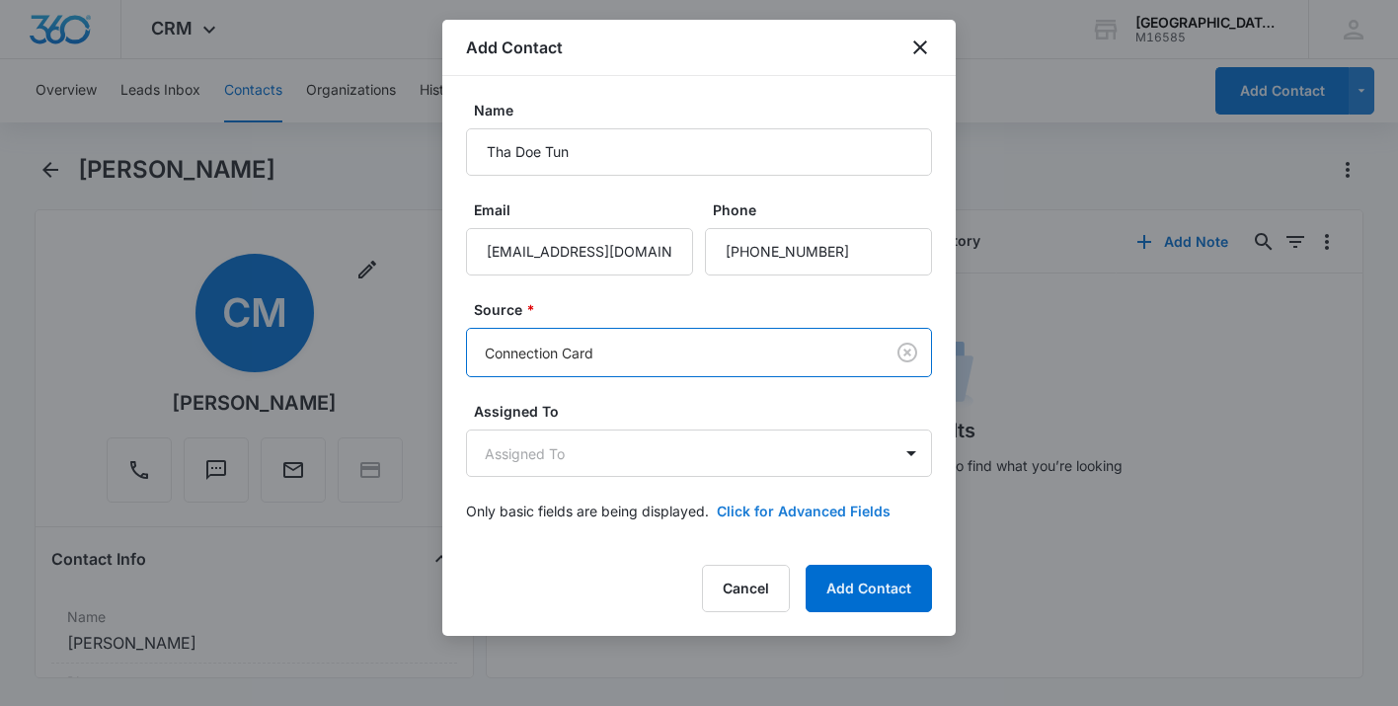
click at [800, 513] on button "Click for Advanced Fields" at bounding box center [804, 510] width 174 height 21
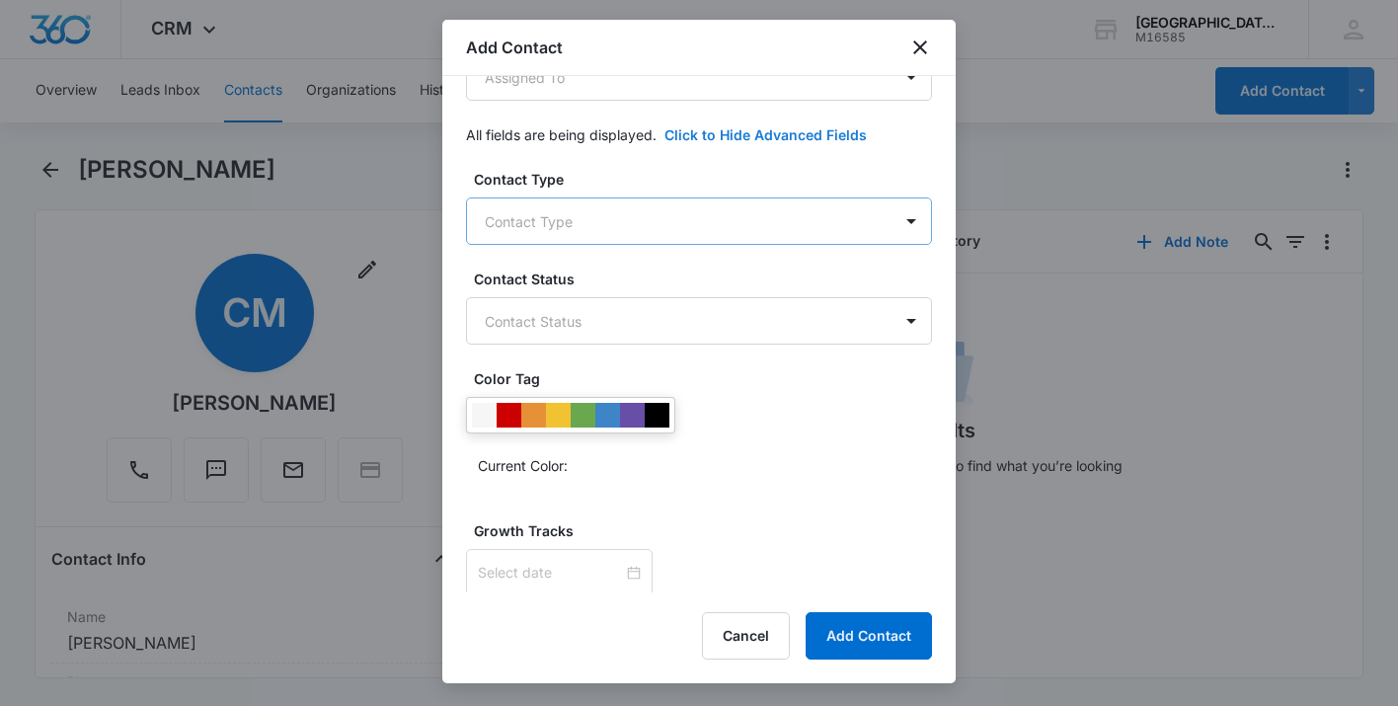
scroll to position [346, 0]
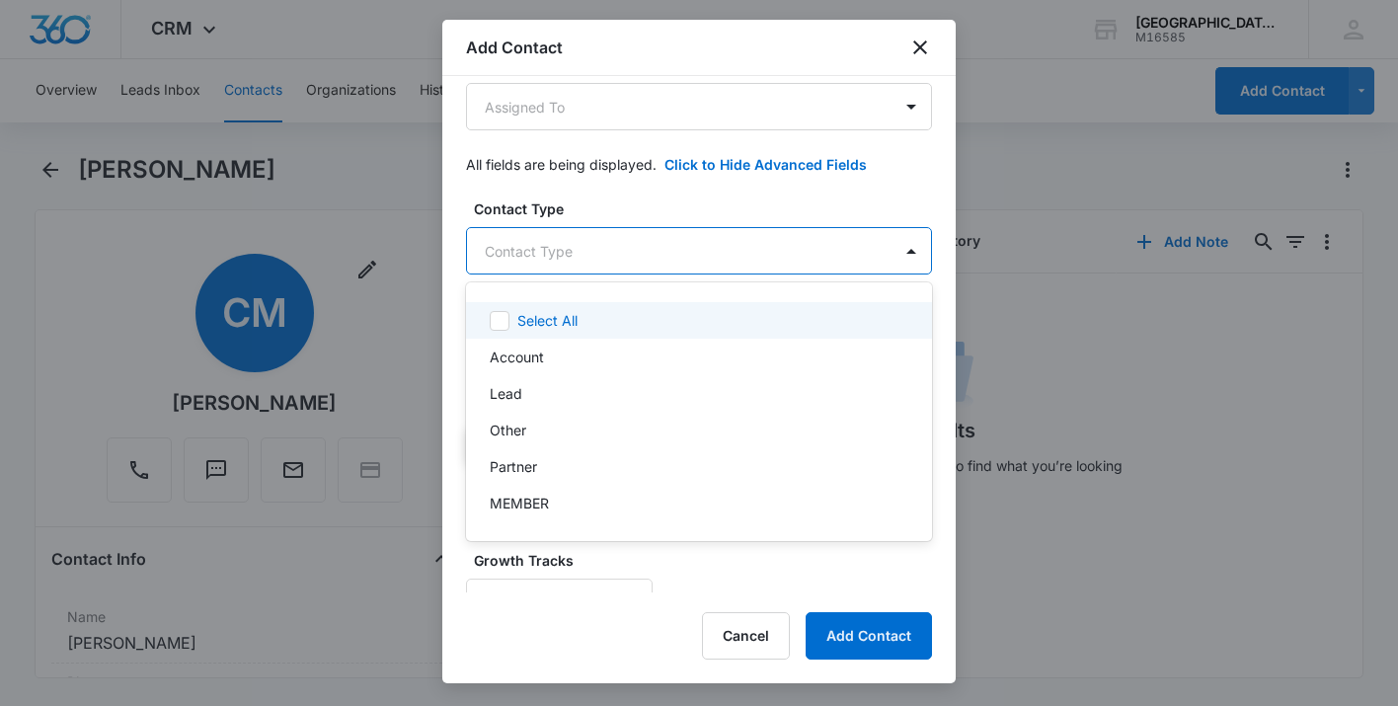
click at [595, 243] on body "CRM Apps Reputation Websites Forms CRM Email Social Shop Payments POS Content A…" at bounding box center [699, 353] width 1398 height 706
click at [637, 240] on div at bounding box center [699, 353] width 1398 height 706
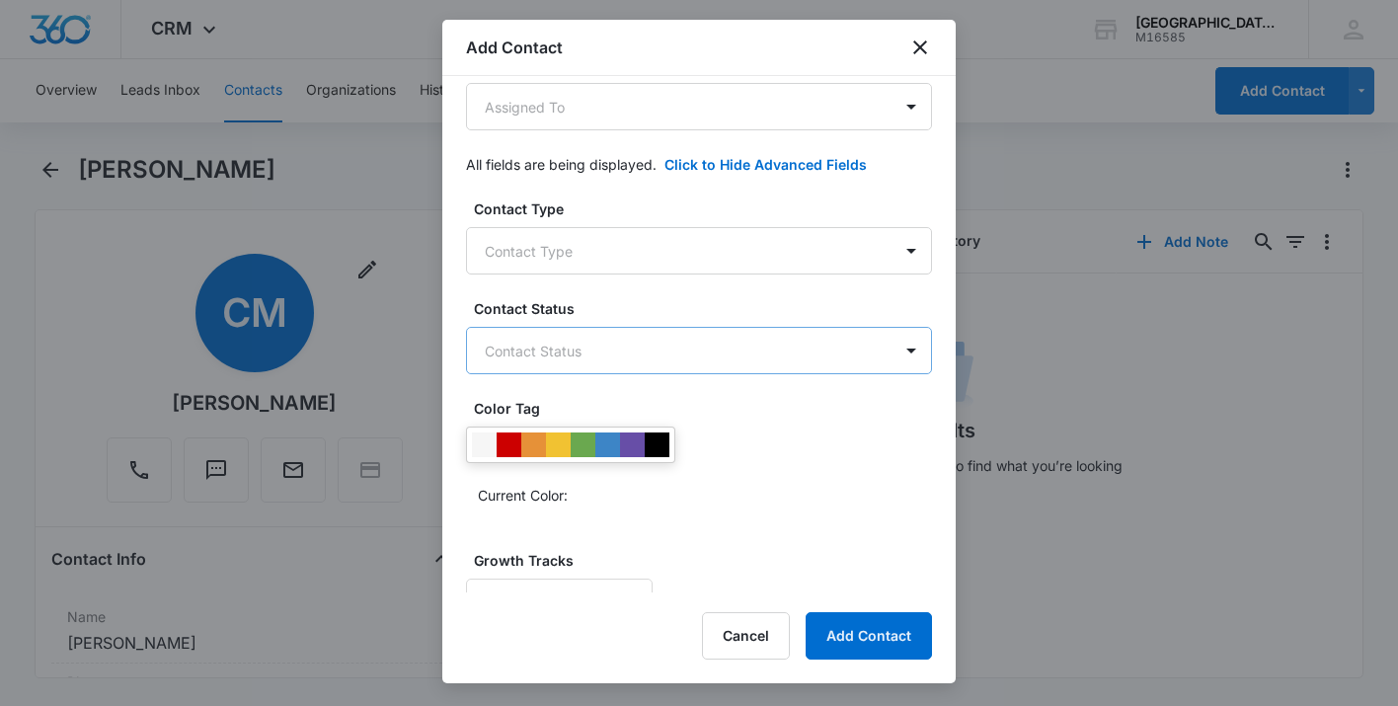
click at [603, 338] on body "CRM Apps Reputation Websites Forms CRM Email Social Shop Payments POS Content A…" at bounding box center [699, 353] width 1398 height 706
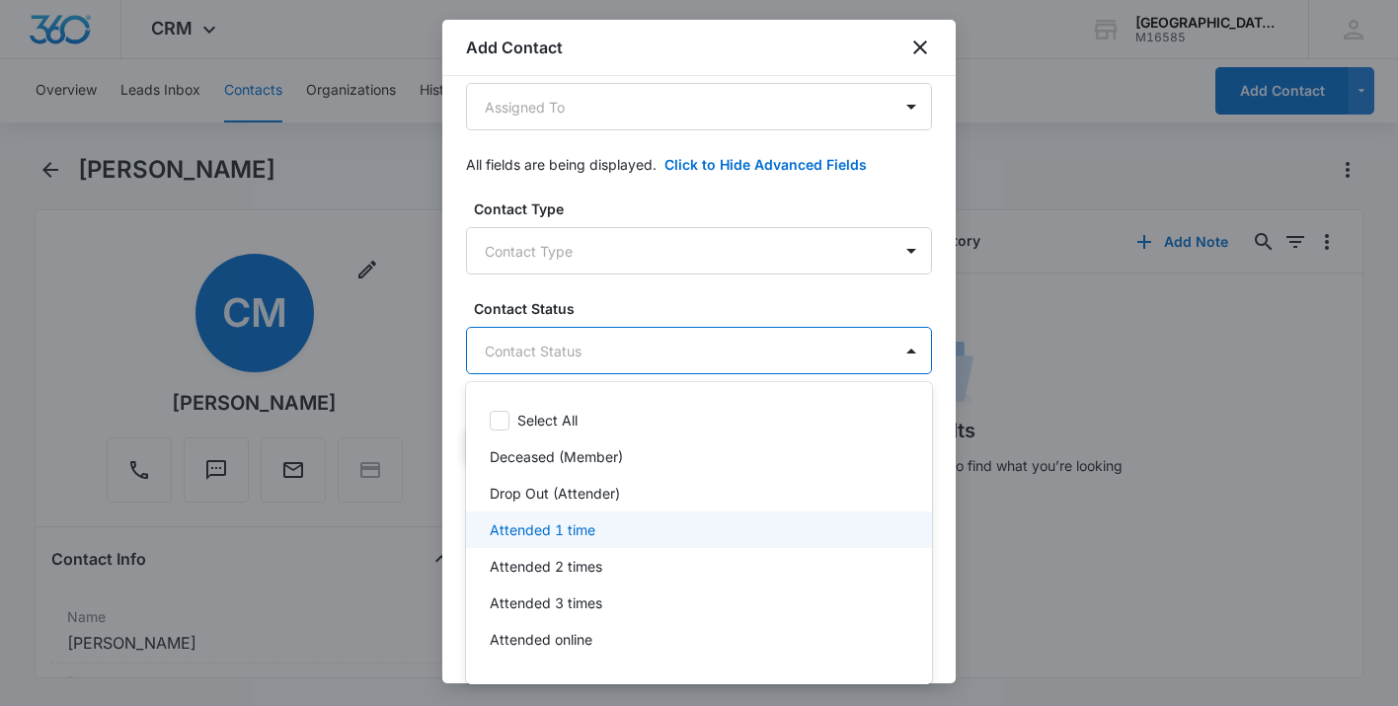
click at [559, 526] on p "Attended 1 time" at bounding box center [543, 529] width 106 height 21
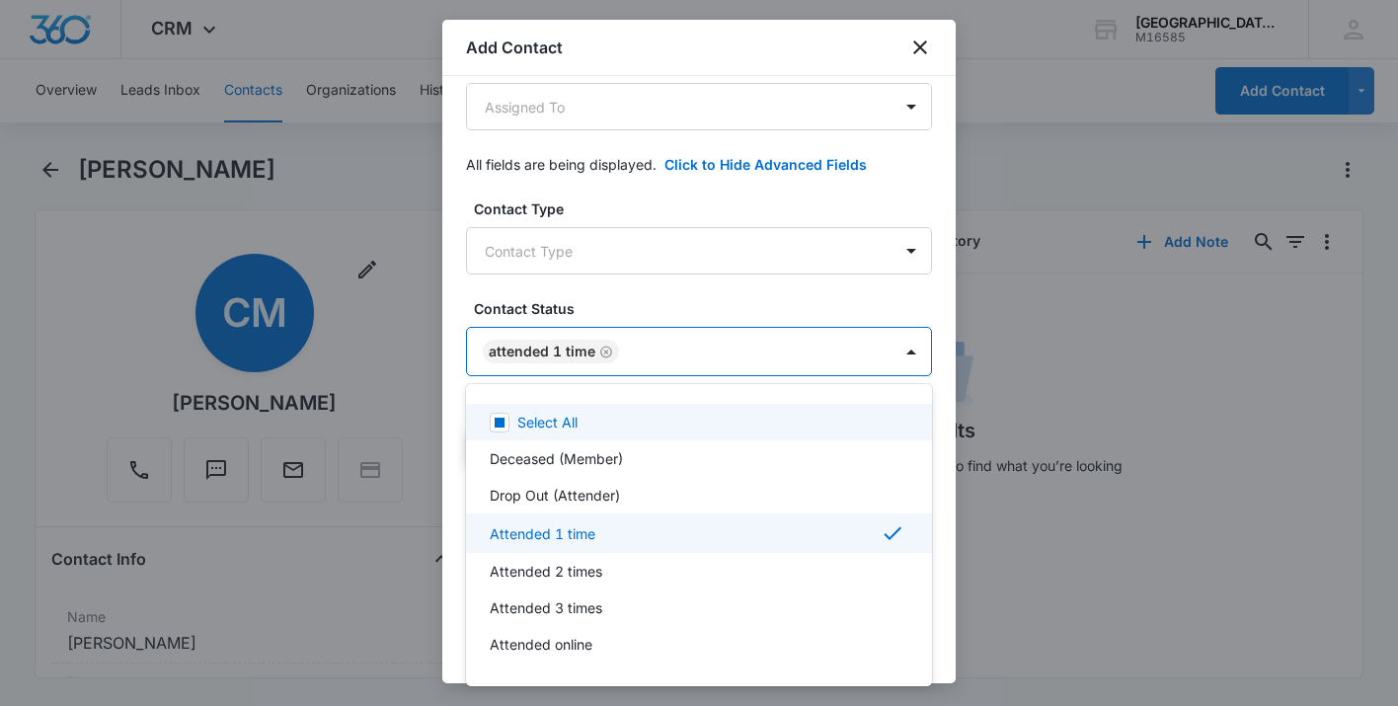
click at [716, 308] on div at bounding box center [699, 353] width 1398 height 706
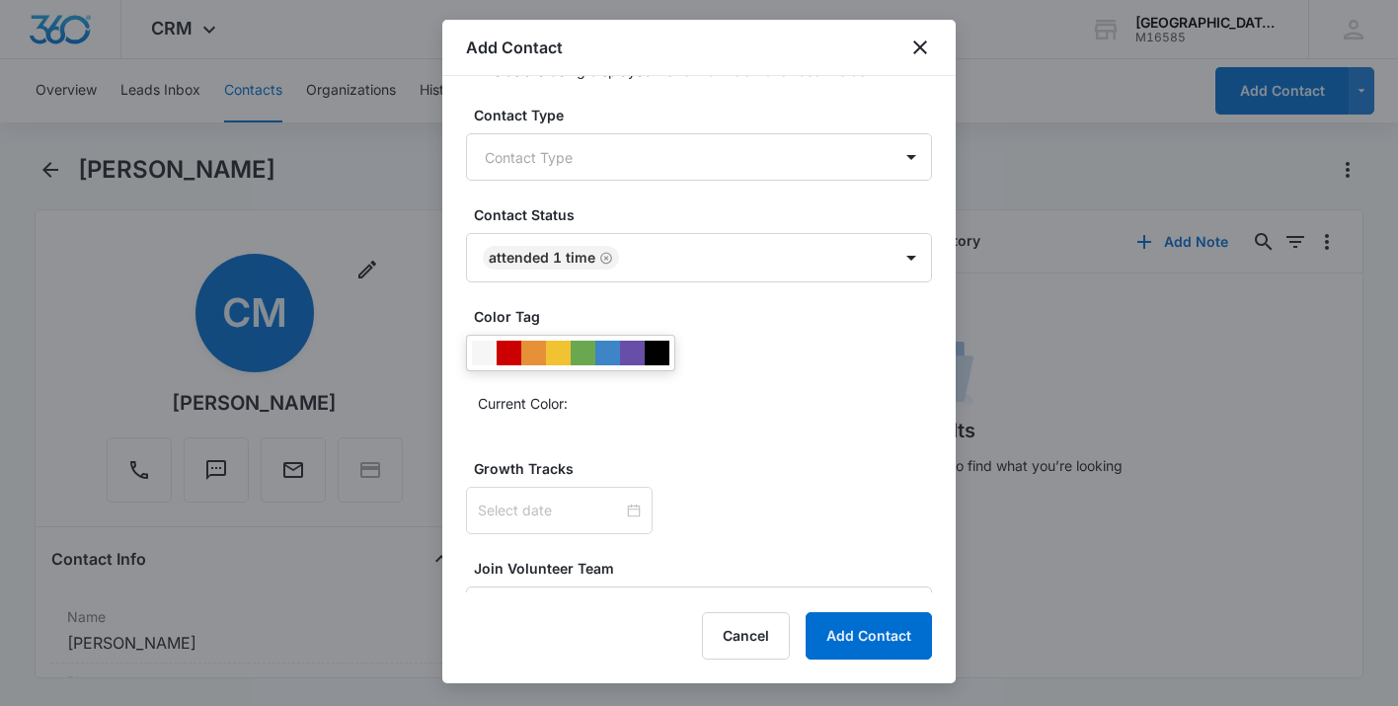
scroll to position [482, 0]
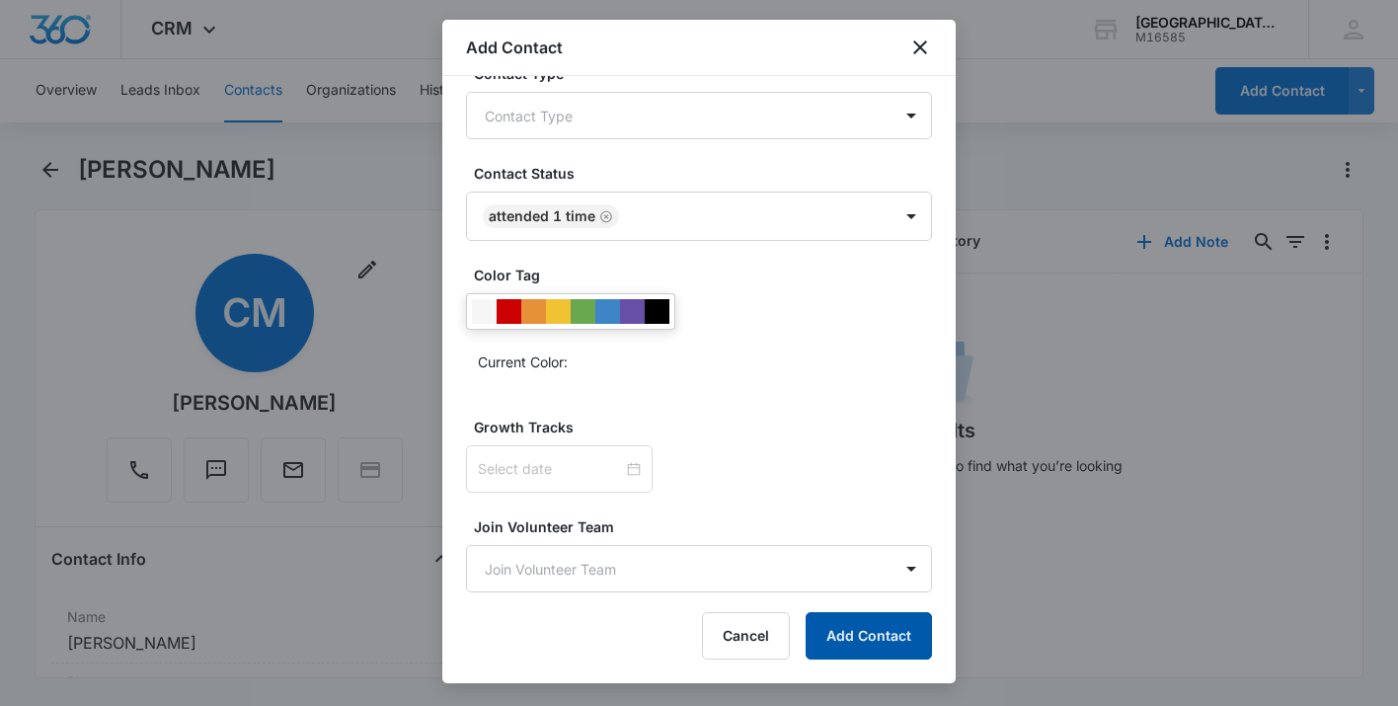
click at [887, 636] on button "Add Contact" at bounding box center [868, 635] width 126 height 47
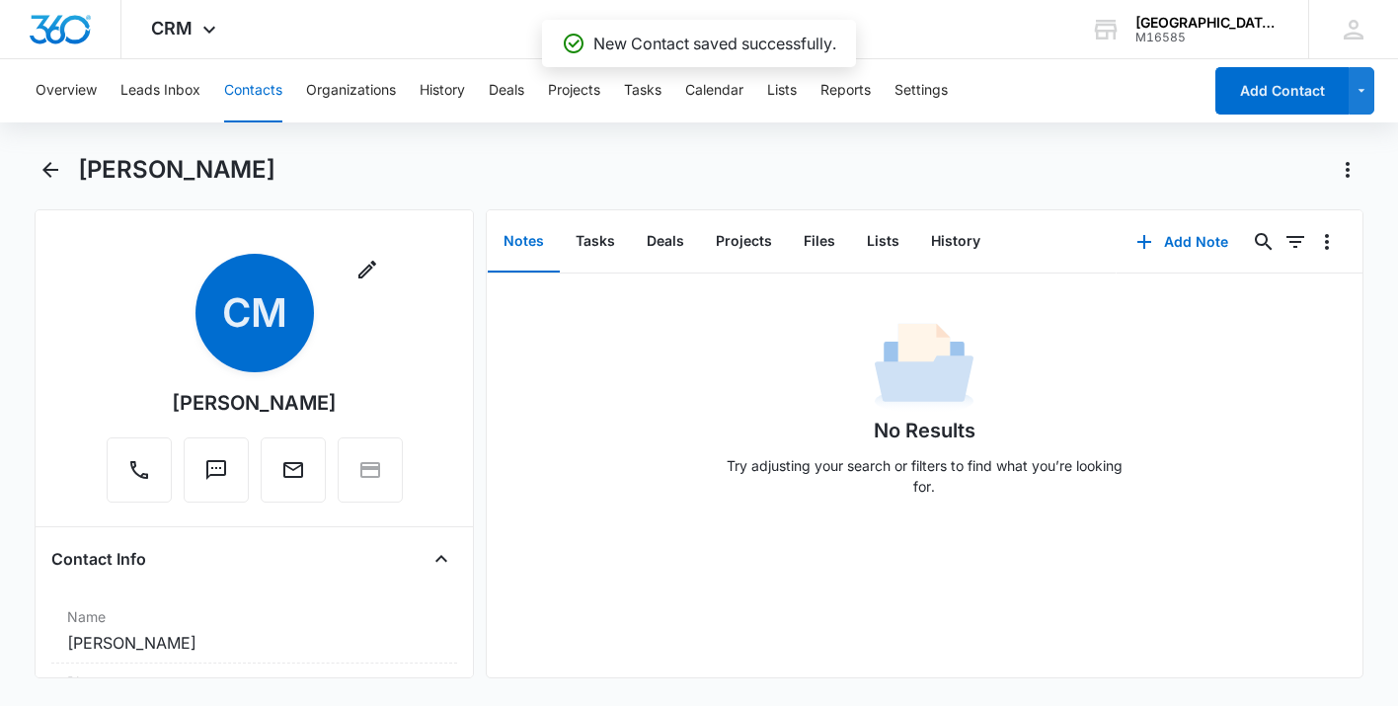
click at [253, 88] on button "Contacts" at bounding box center [253, 90] width 58 height 63
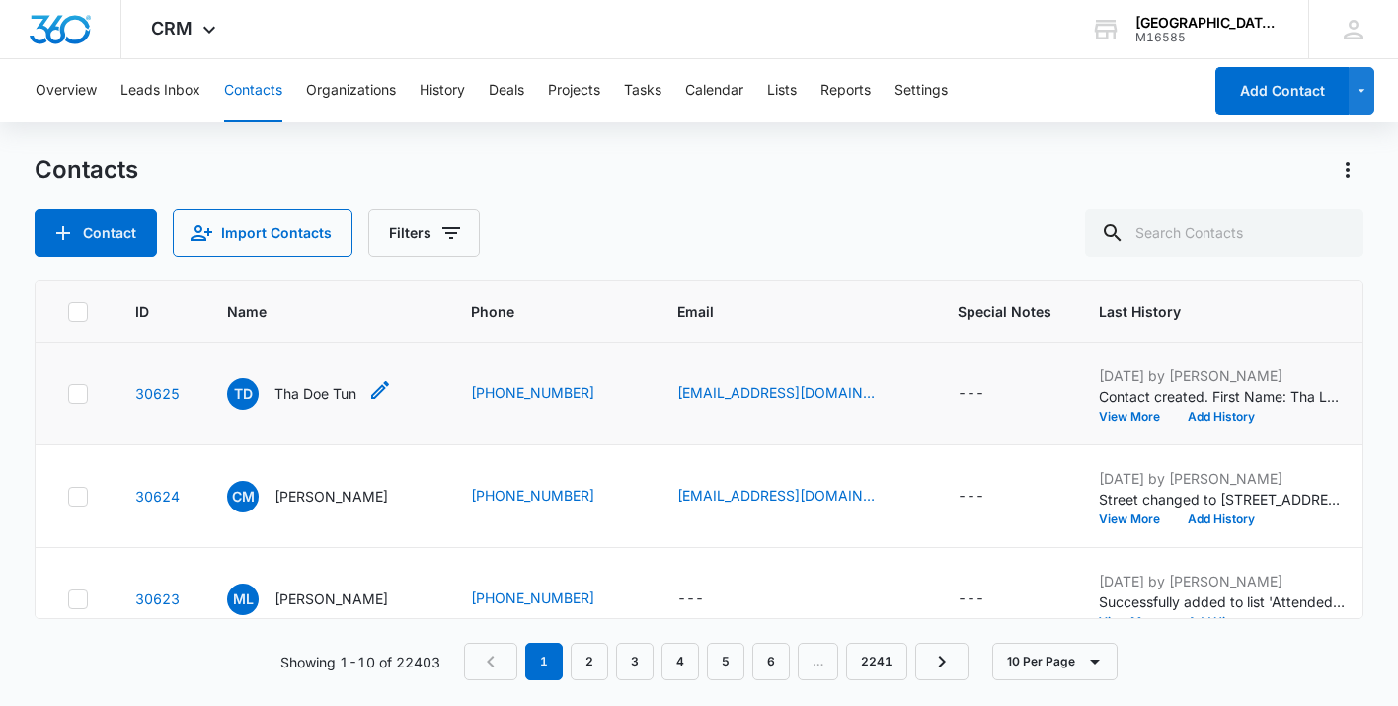
click at [339, 396] on p "Tha Doe Tun" at bounding box center [315, 393] width 82 height 21
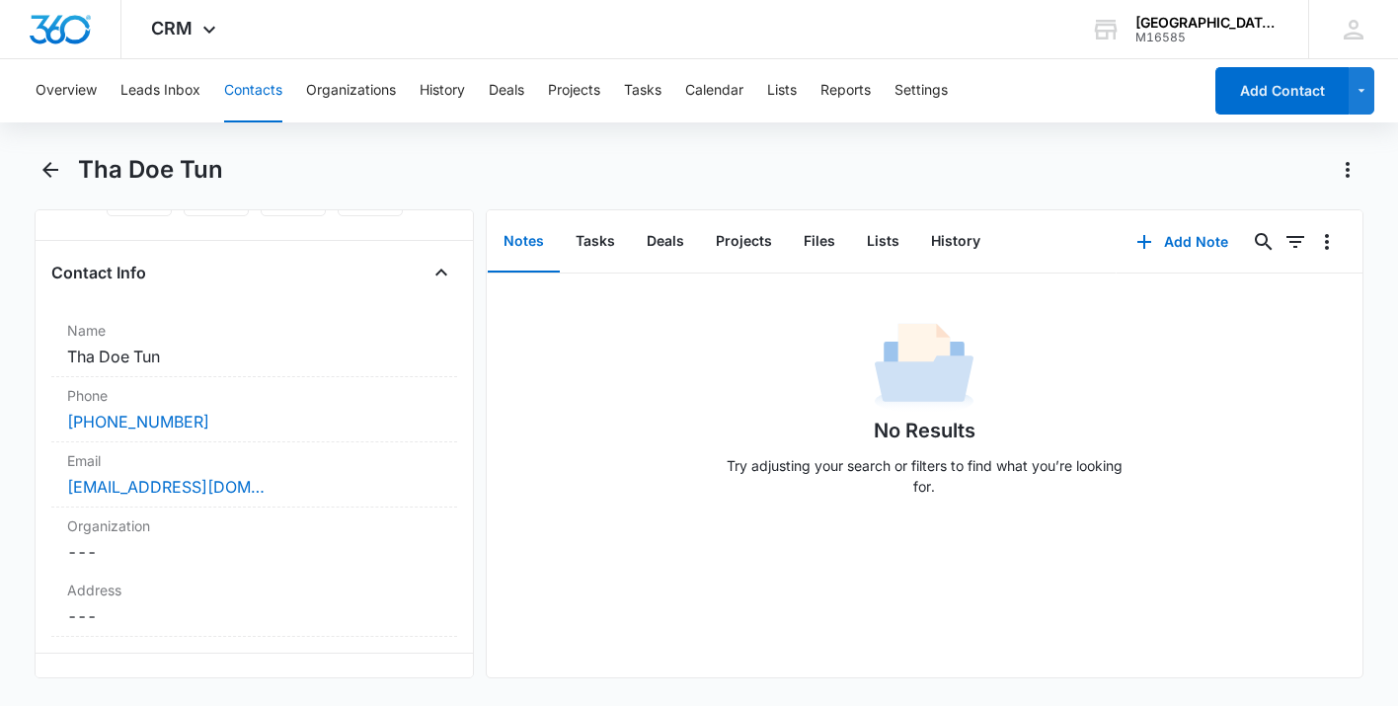
scroll to position [291, 0]
click at [180, 605] on dd "Cancel Save Changes ---" at bounding box center [253, 611] width 373 height 24
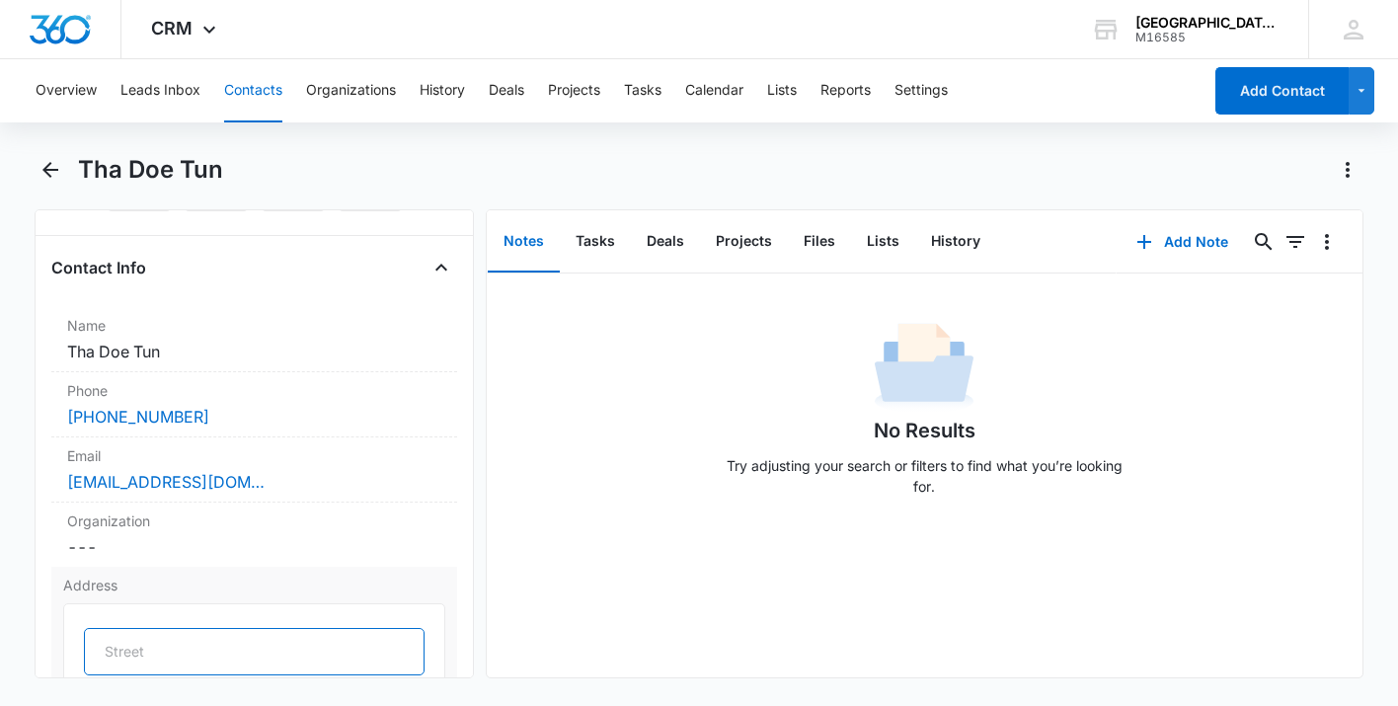
click at [184, 648] on input "text" at bounding box center [254, 651] width 340 height 47
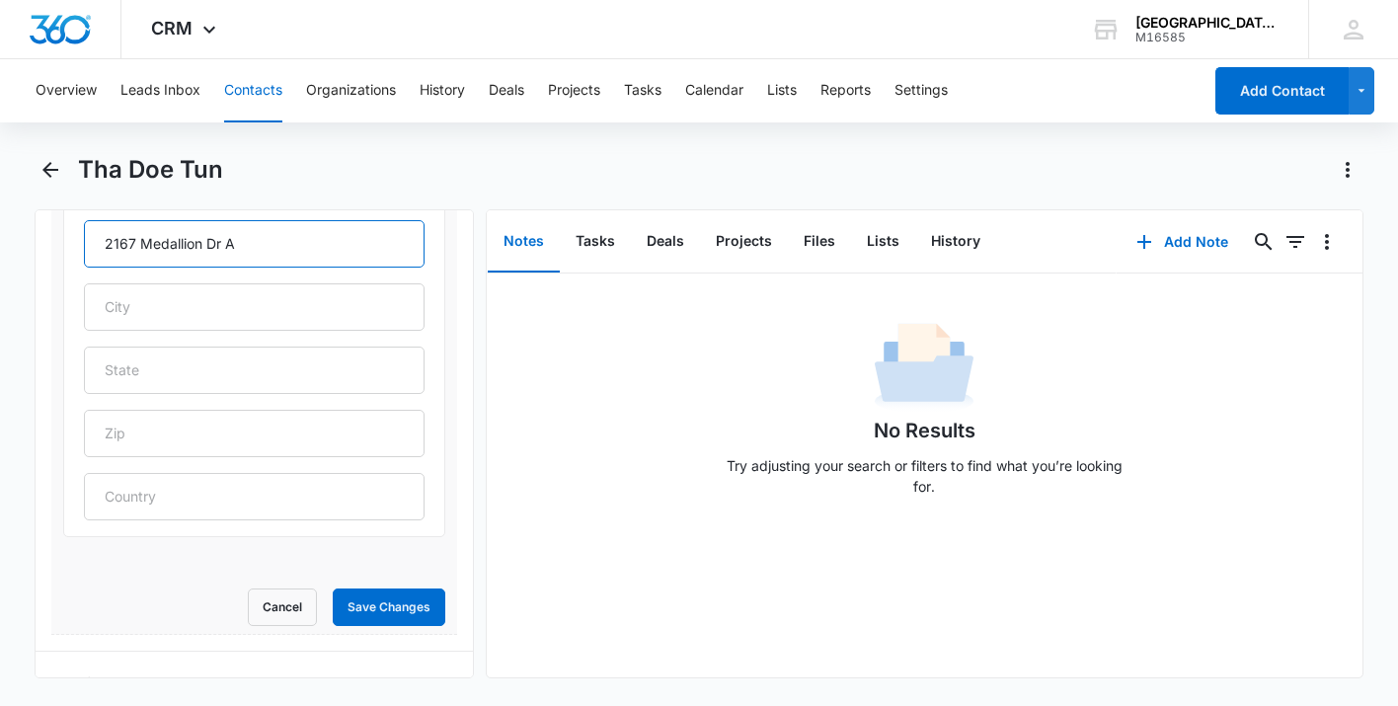
scroll to position [708, 0]
type input "[STREET_ADDRESS]"
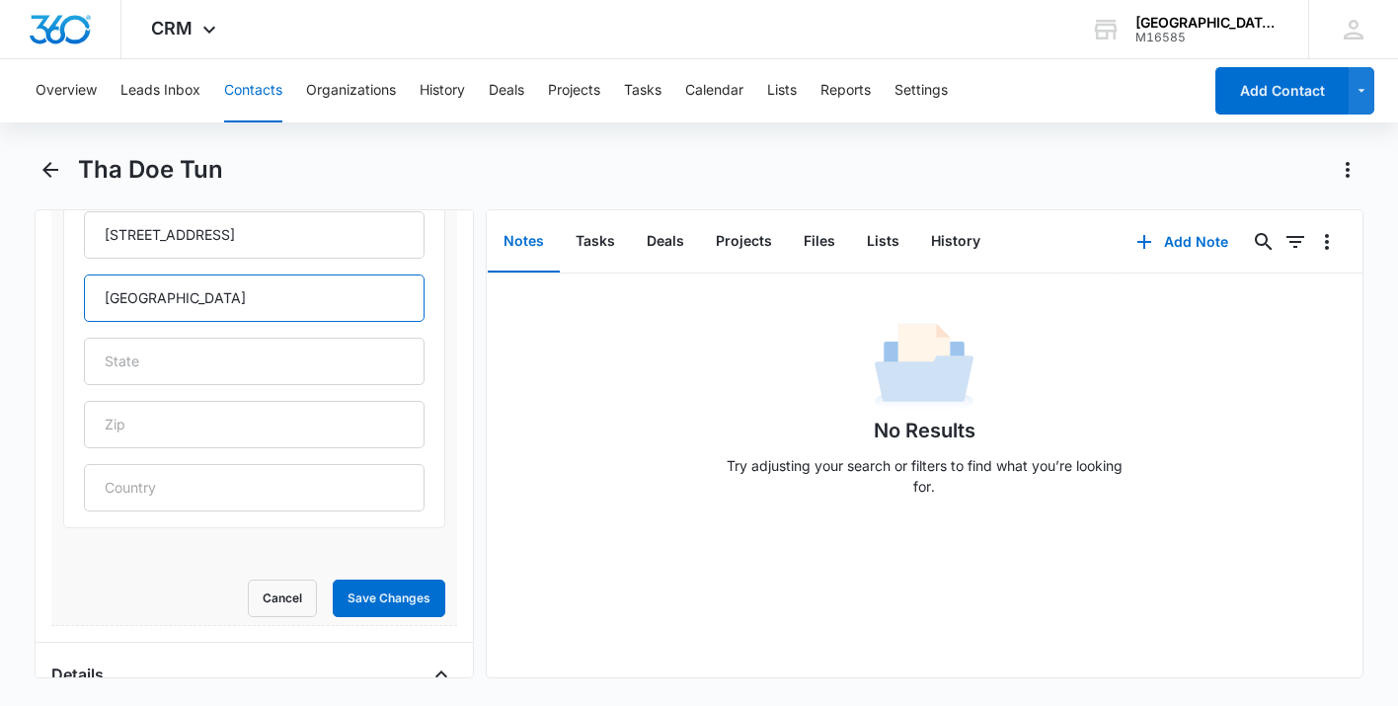
type input "[GEOGRAPHIC_DATA]"
type input "CA"
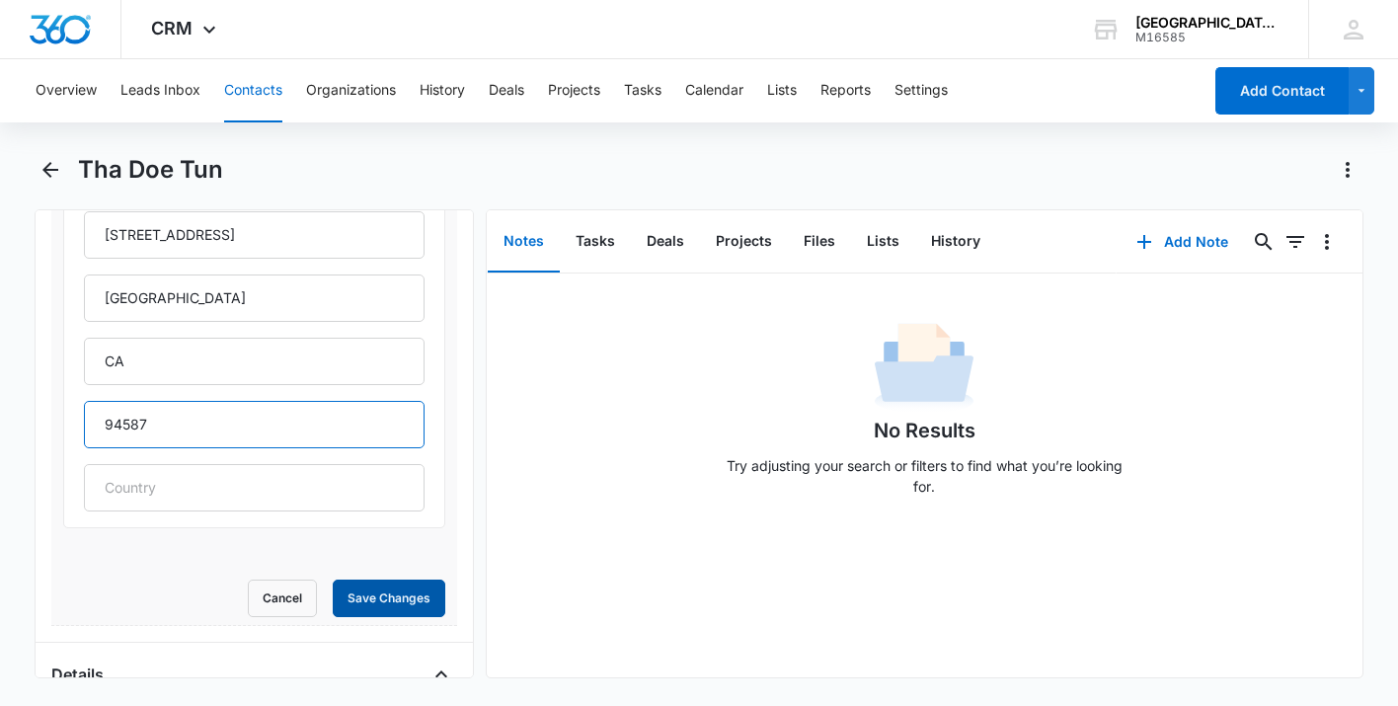
type input "94587"
click at [421, 591] on button "Save Changes" at bounding box center [389, 598] width 113 height 38
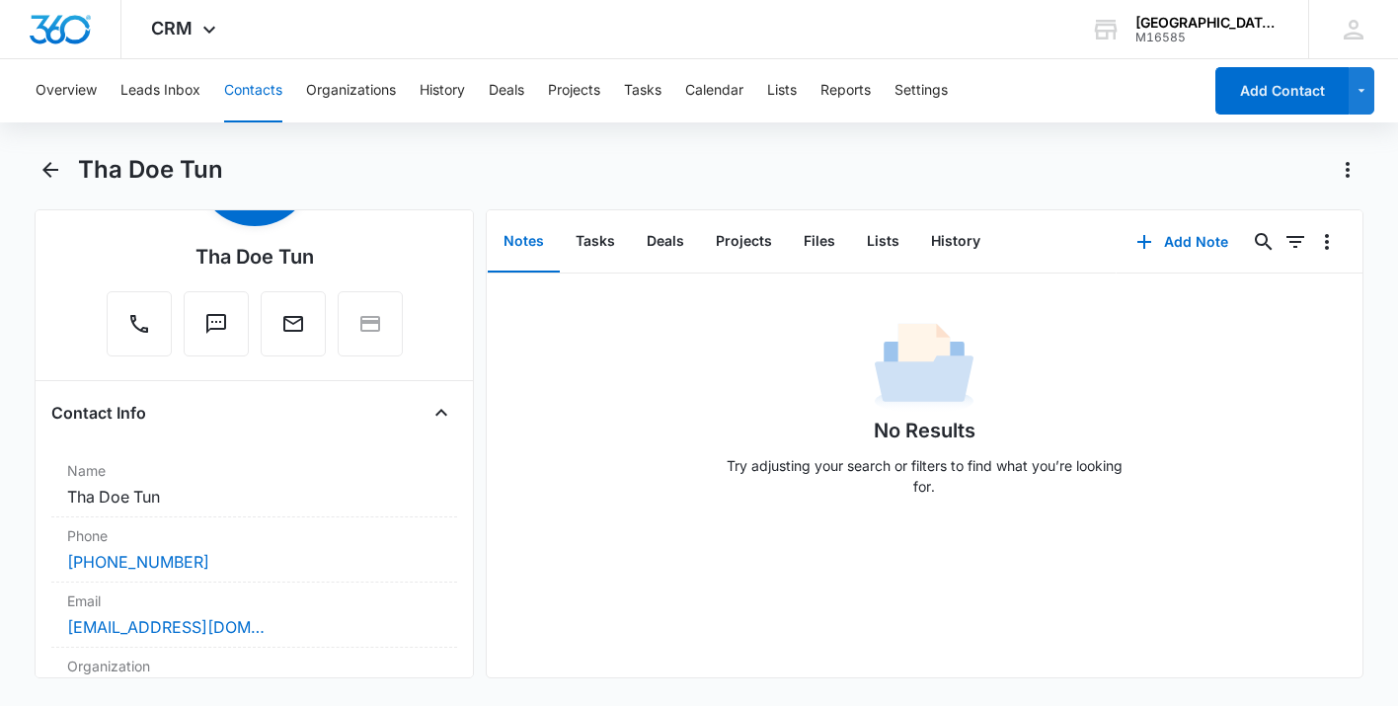
scroll to position [75, 0]
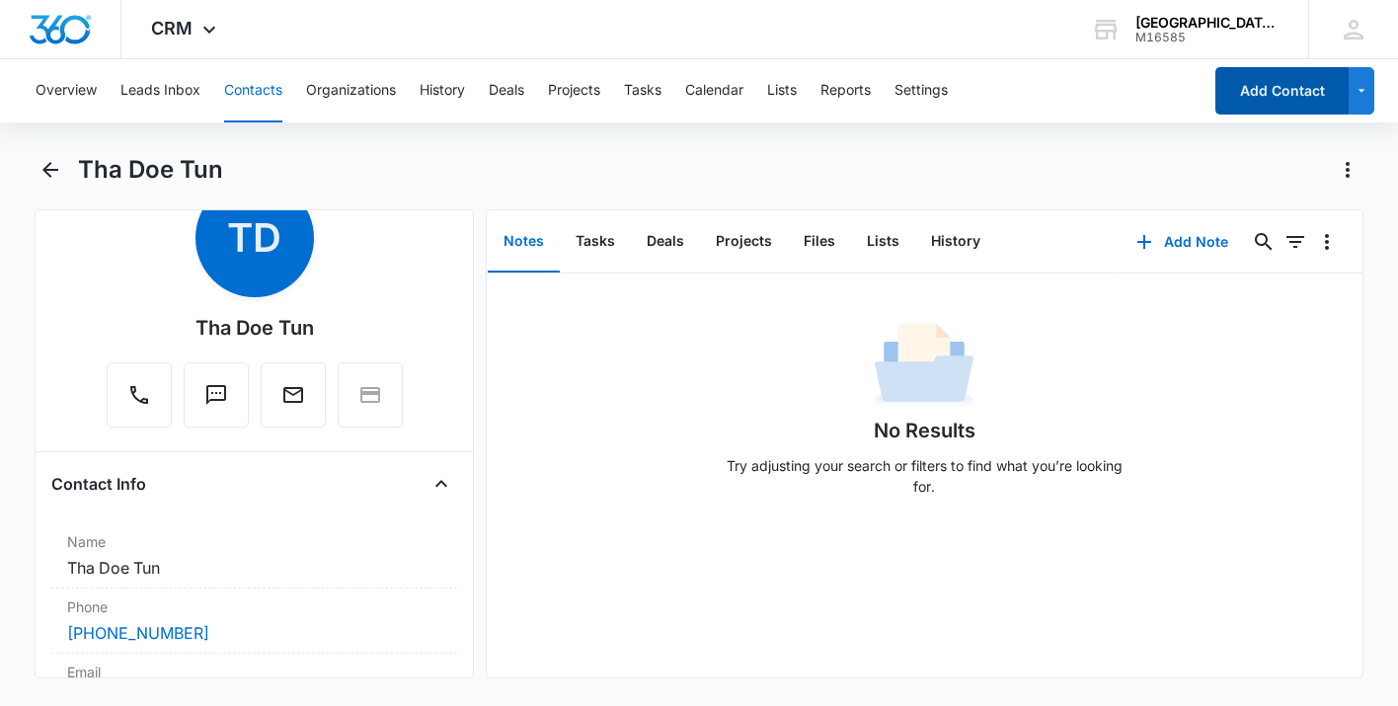
click at [1243, 92] on button "Add Contact" at bounding box center [1281, 90] width 133 height 47
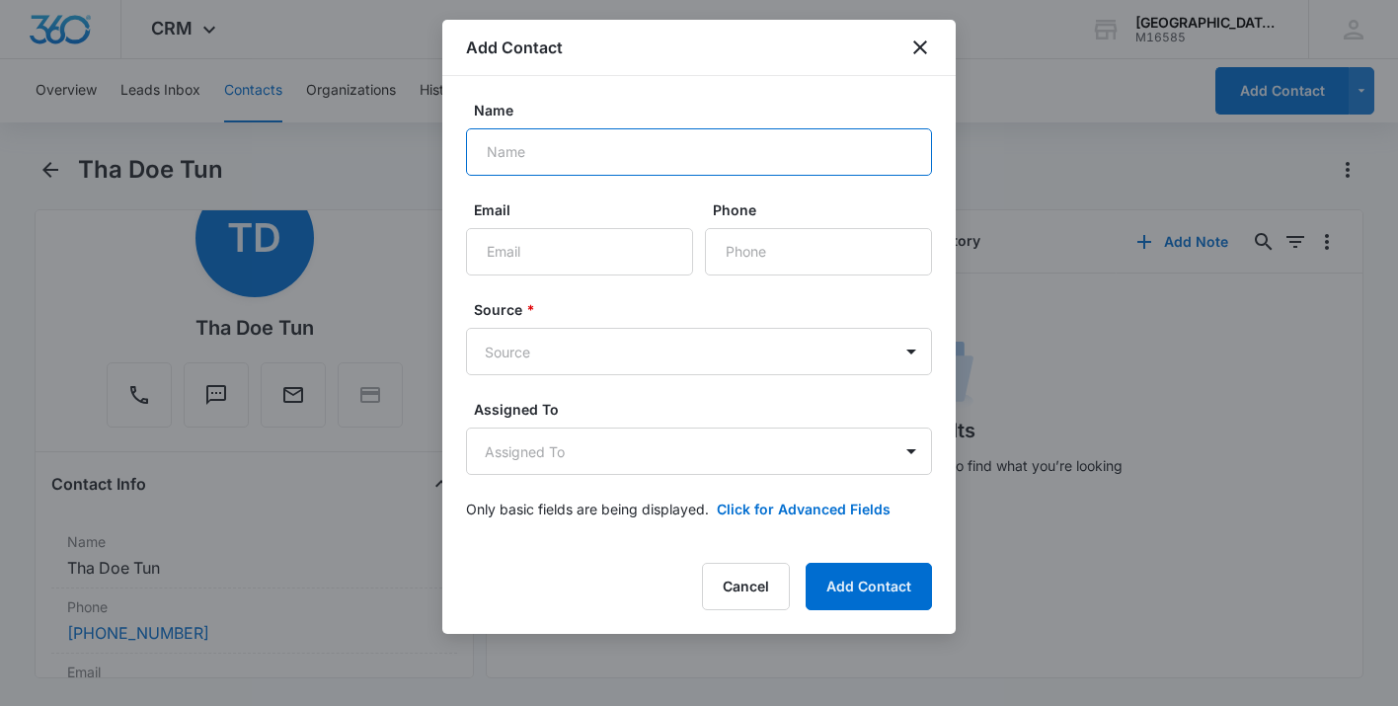
click at [623, 157] on input "Name" at bounding box center [699, 151] width 466 height 47
type input "[PERSON_NAME]"
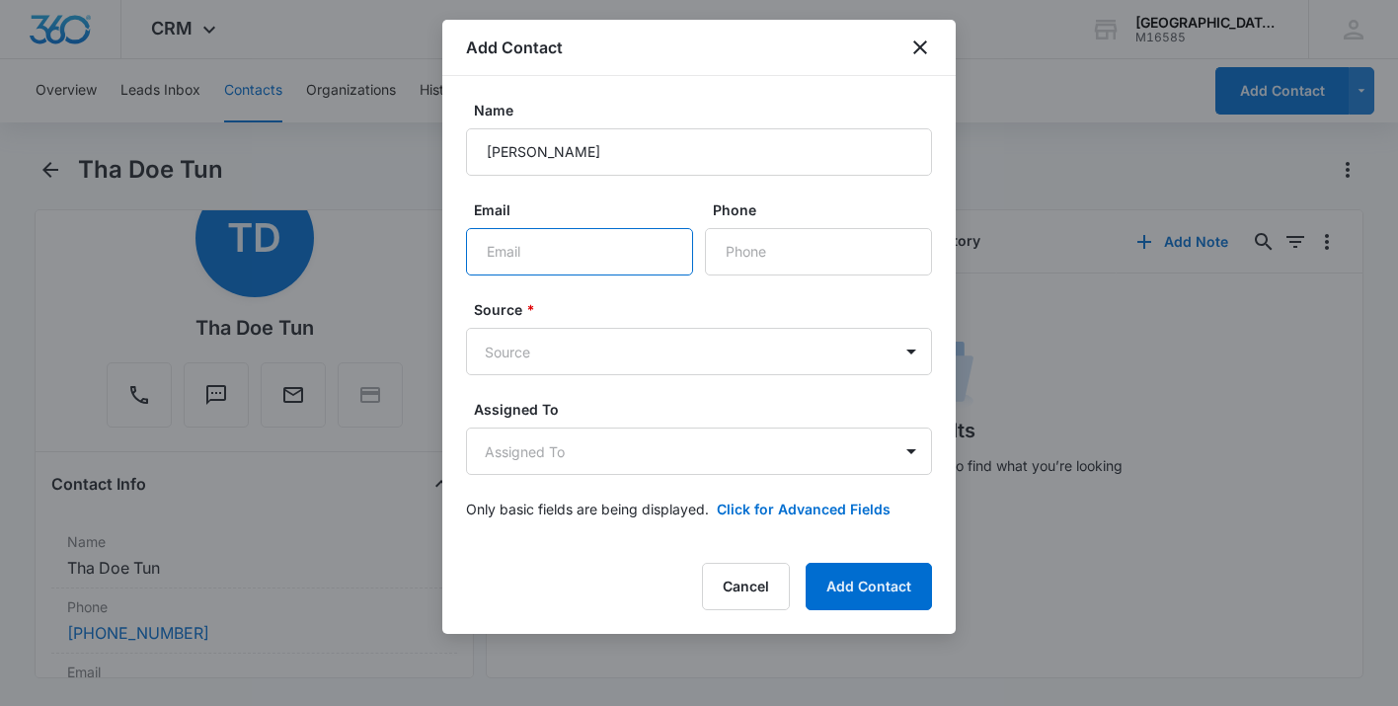
click at [585, 243] on input "Email" at bounding box center [579, 251] width 227 height 47
type input "[EMAIL_ADDRESS][DOMAIN_NAME]"
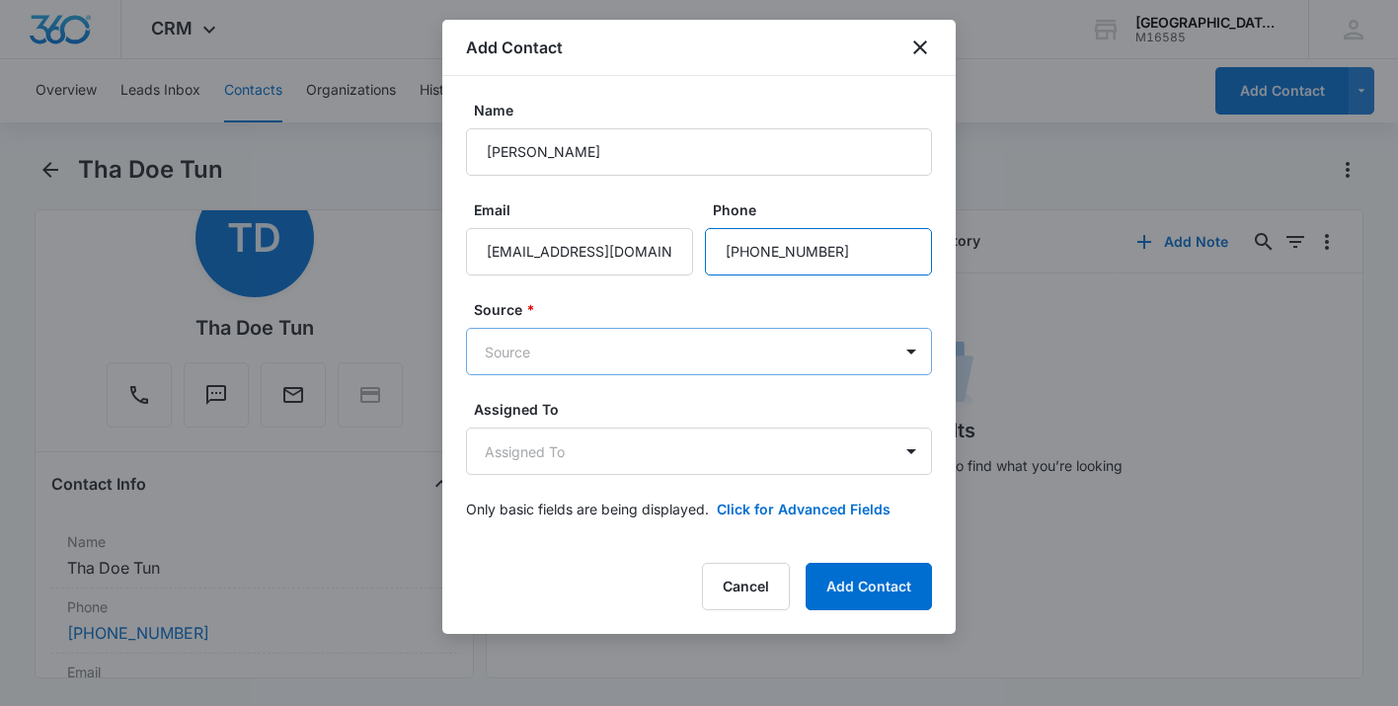
type input "[PHONE_NUMBER]"
click at [545, 358] on body "CRM Apps Reputation Websites Forms CRM Email Social Shop Payments POS Content A…" at bounding box center [699, 353] width 1398 height 706
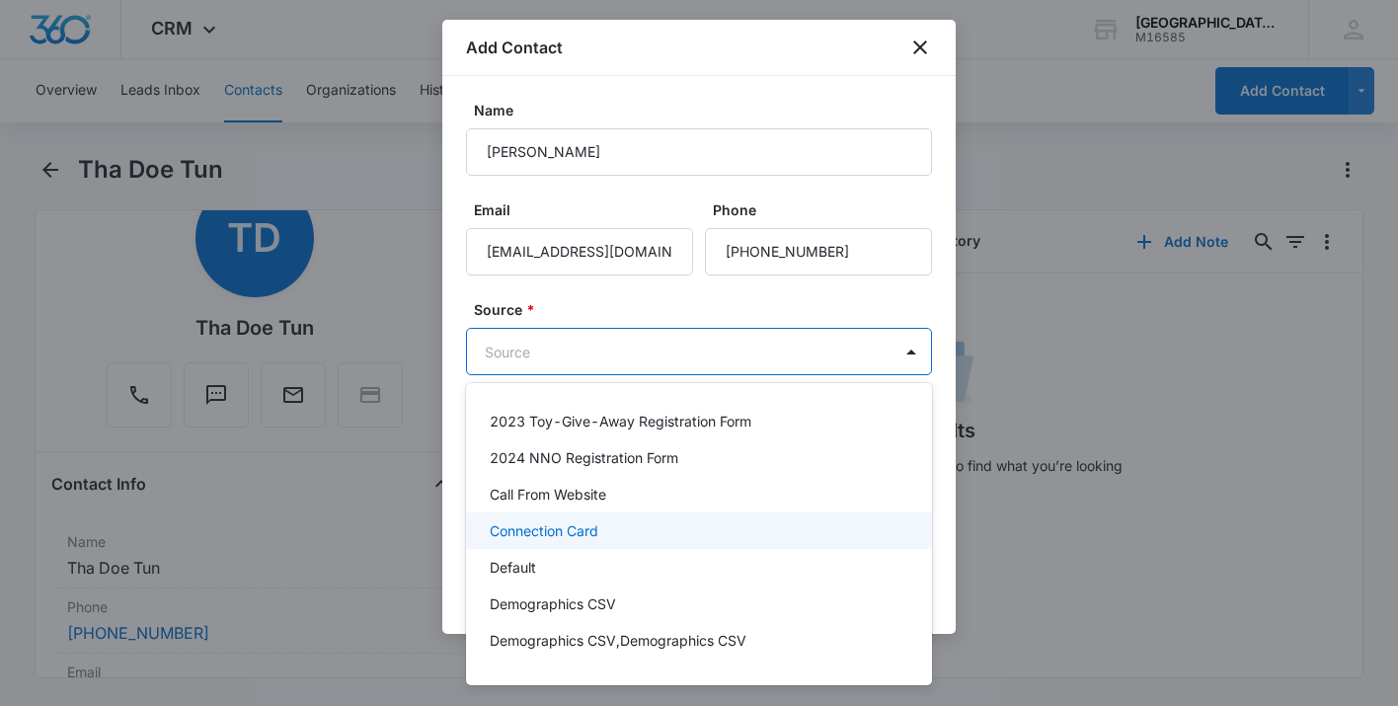
click at [552, 527] on p "Connection Card" at bounding box center [544, 530] width 109 height 21
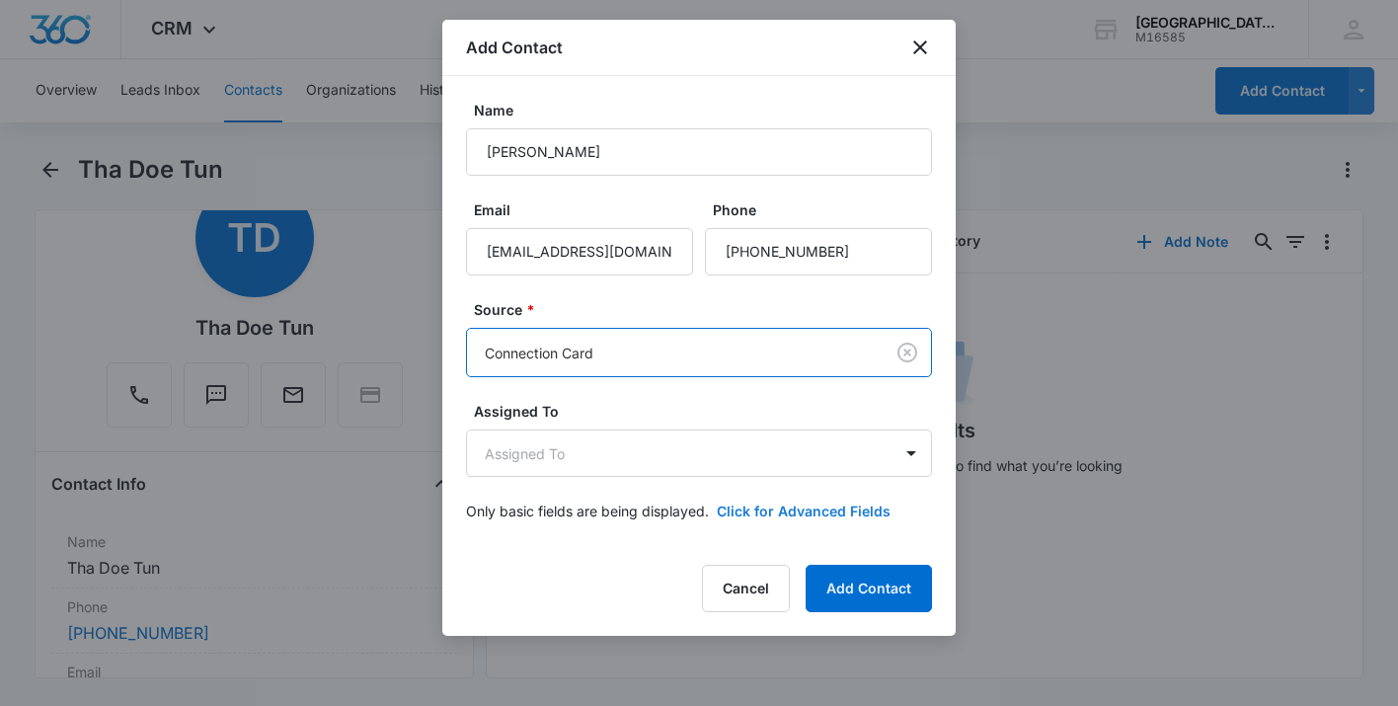
click at [830, 514] on button "Click for Advanced Fields" at bounding box center [804, 510] width 174 height 21
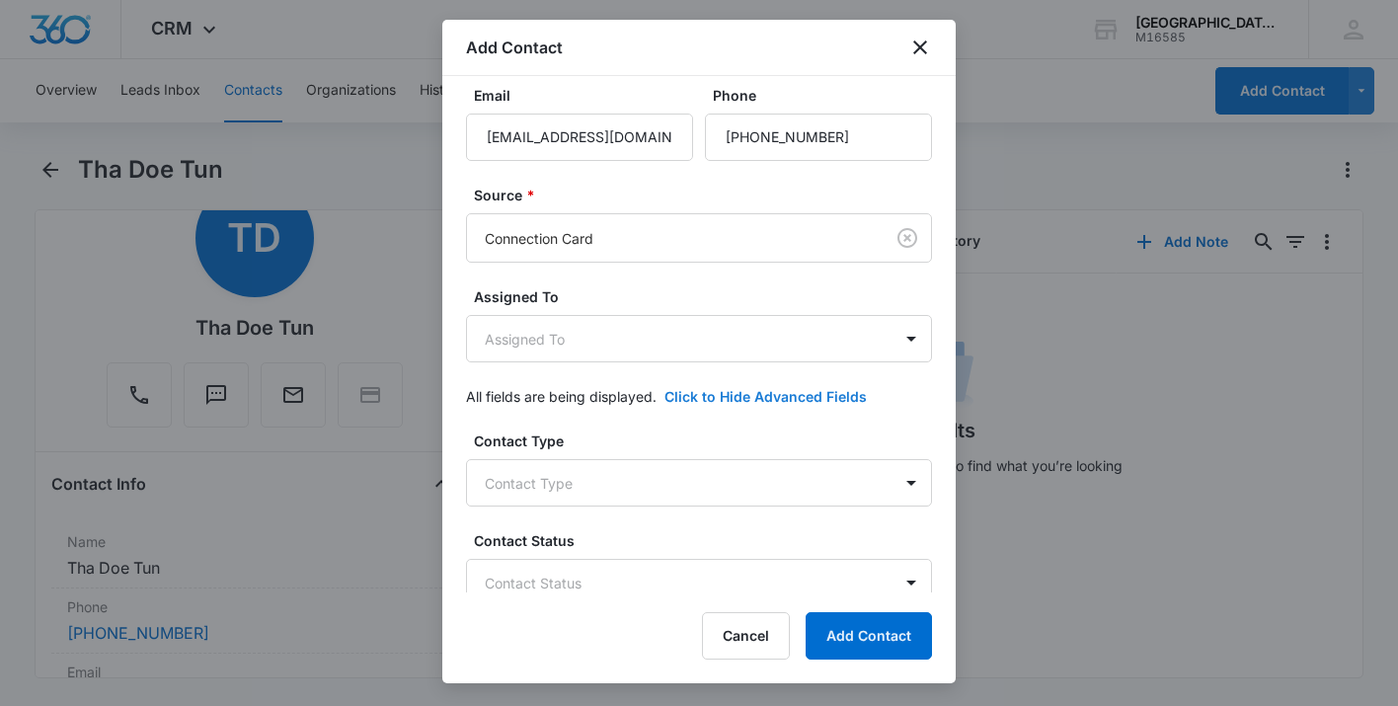
scroll to position [193, 0]
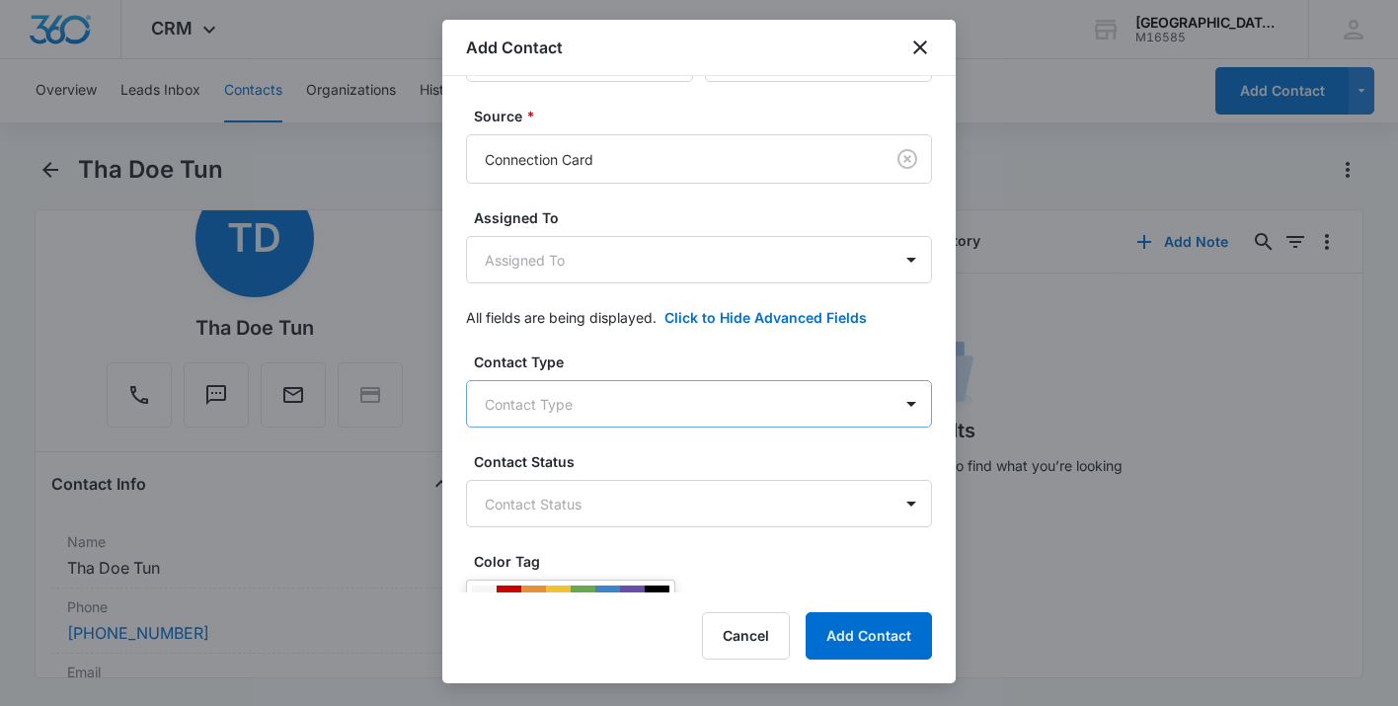
click at [768, 395] on body "CRM Apps Reputation Websites Forms CRM Email Social Shop Payments POS Content A…" at bounding box center [699, 353] width 1398 height 706
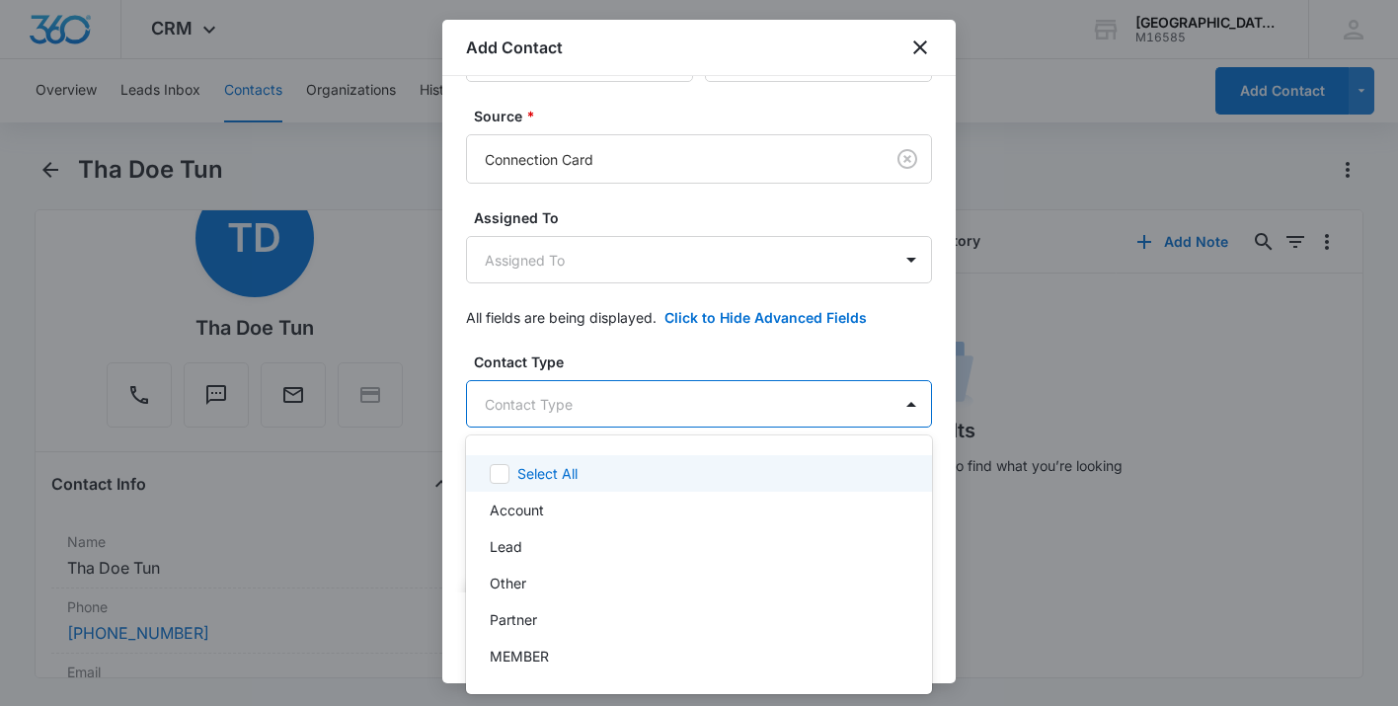
click at [768, 395] on div at bounding box center [699, 353] width 1398 height 706
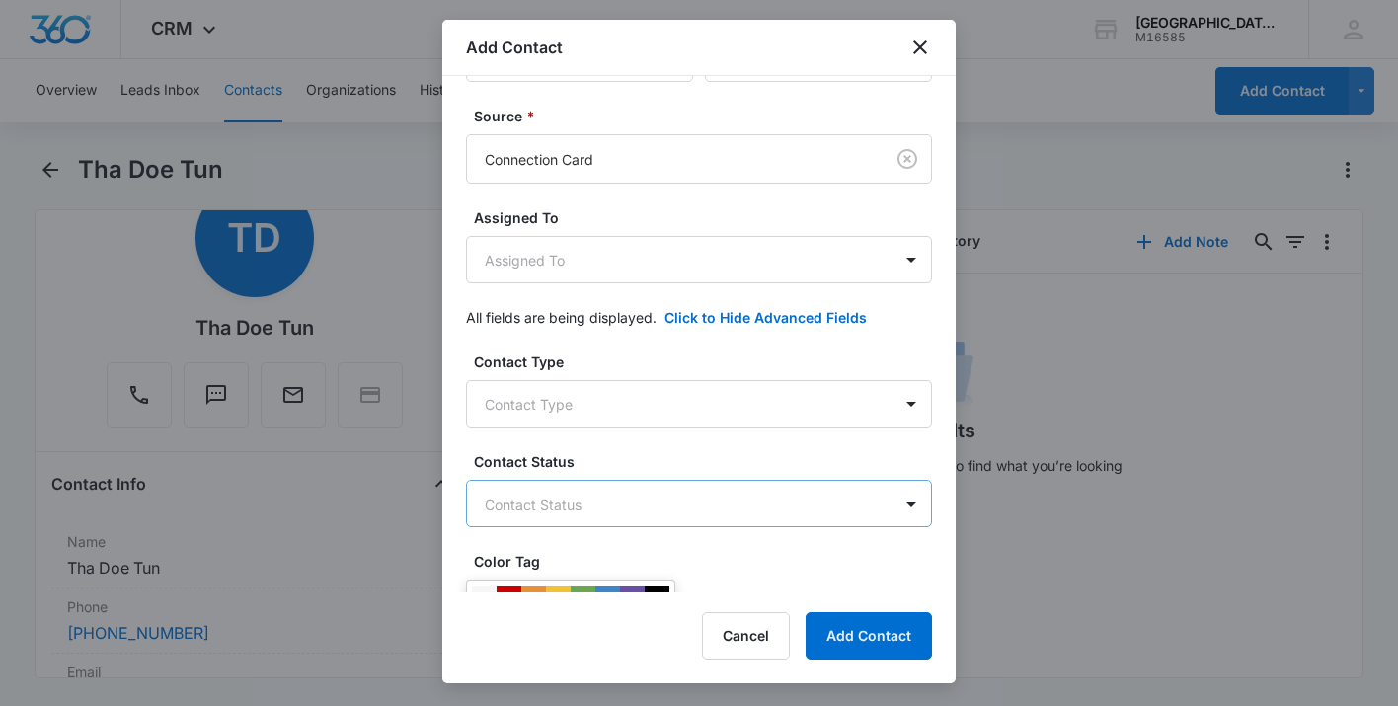
click at [746, 499] on body "CRM Apps Reputation Websites Forms CRM Email Social Shop Payments POS Content A…" at bounding box center [699, 353] width 1398 height 706
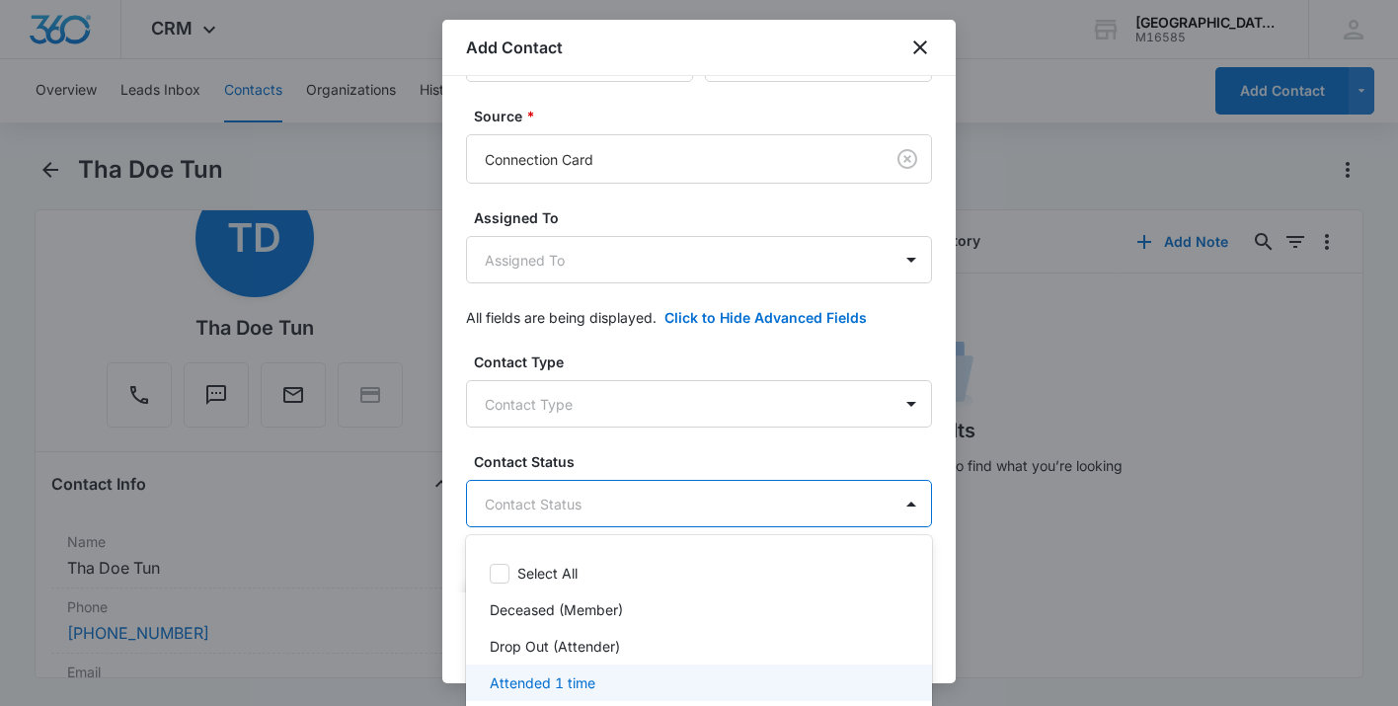
click at [618, 680] on div "Attended 1 time" at bounding box center [697, 682] width 415 height 21
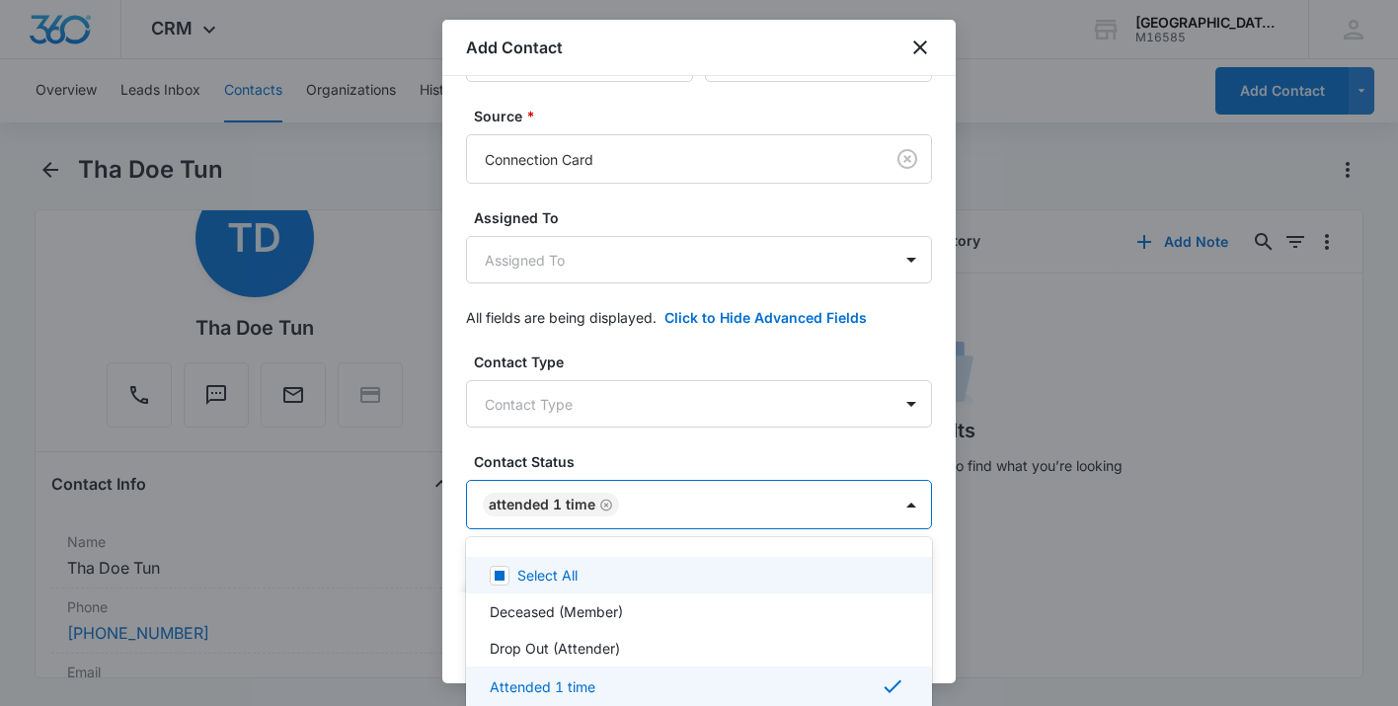
click at [907, 454] on div at bounding box center [699, 353] width 1398 height 706
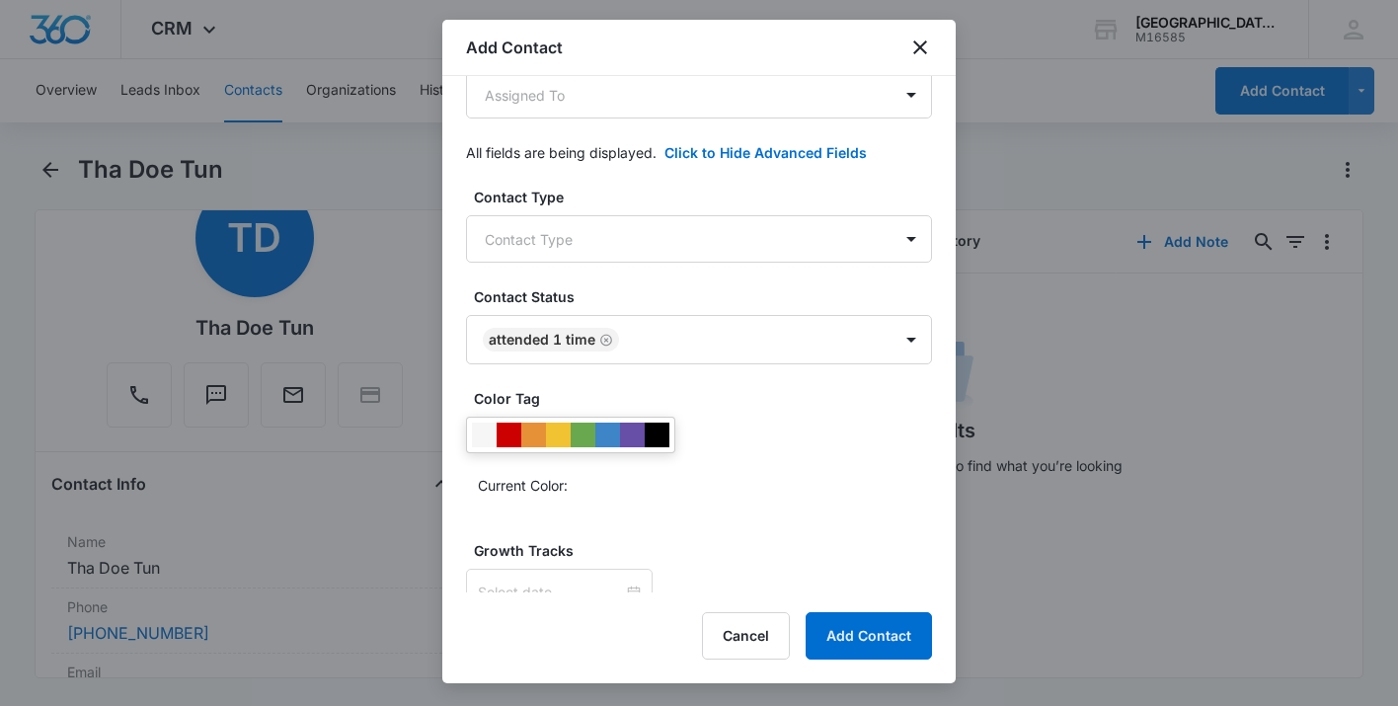
scroll to position [391, 0]
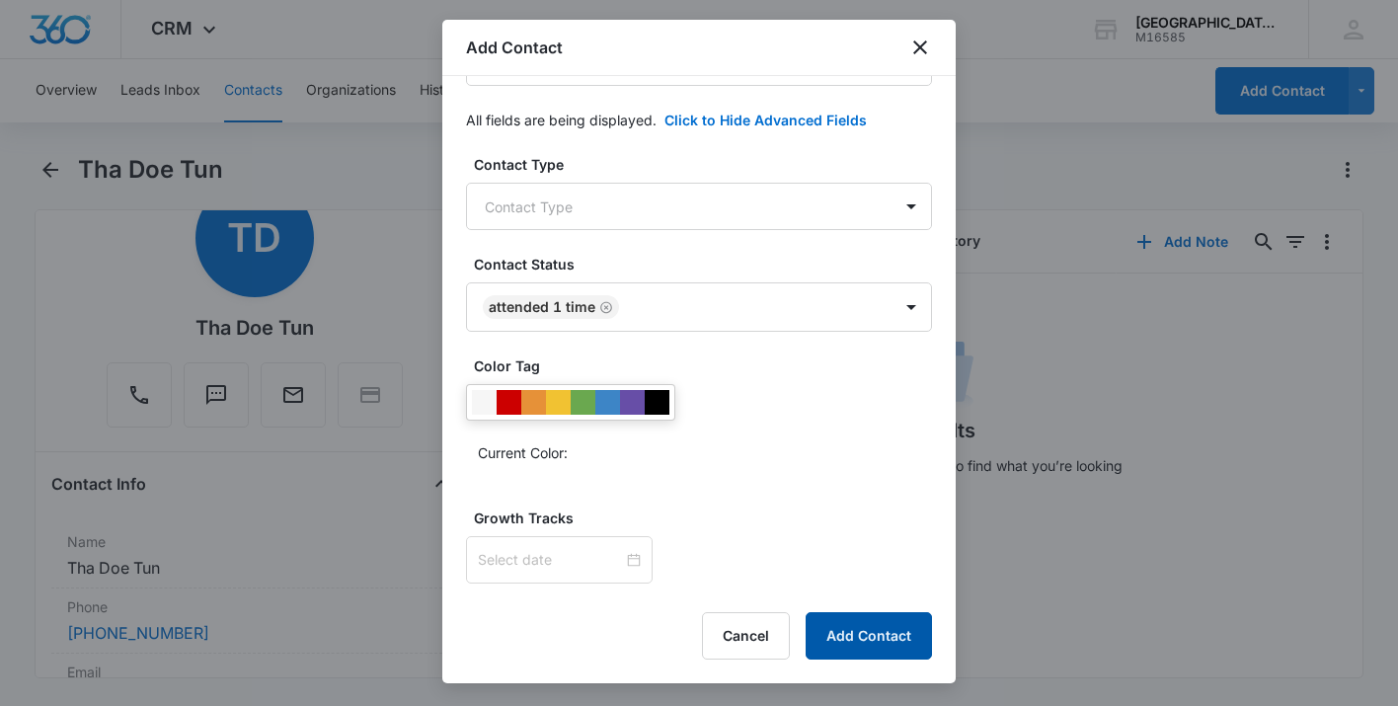
click at [904, 626] on button "Add Contact" at bounding box center [868, 635] width 126 height 47
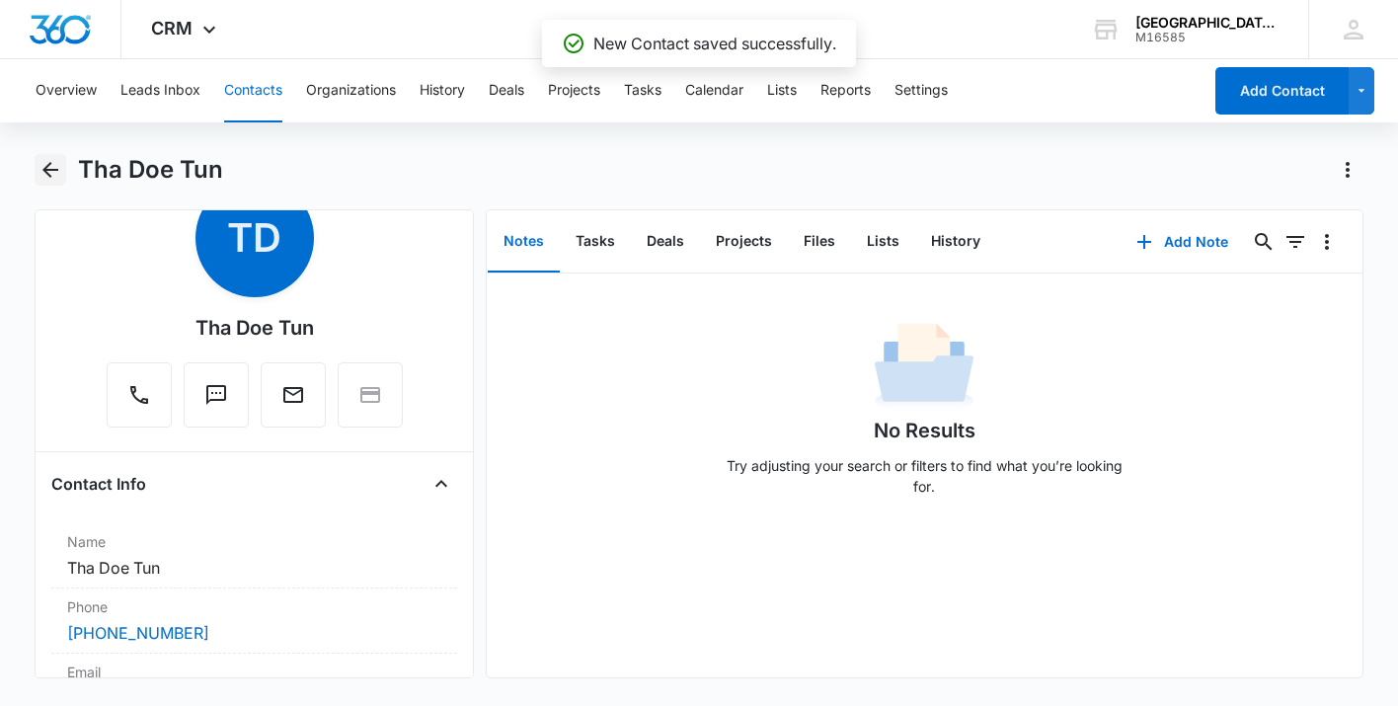
click at [64, 157] on button "Back" at bounding box center [50, 170] width 31 height 32
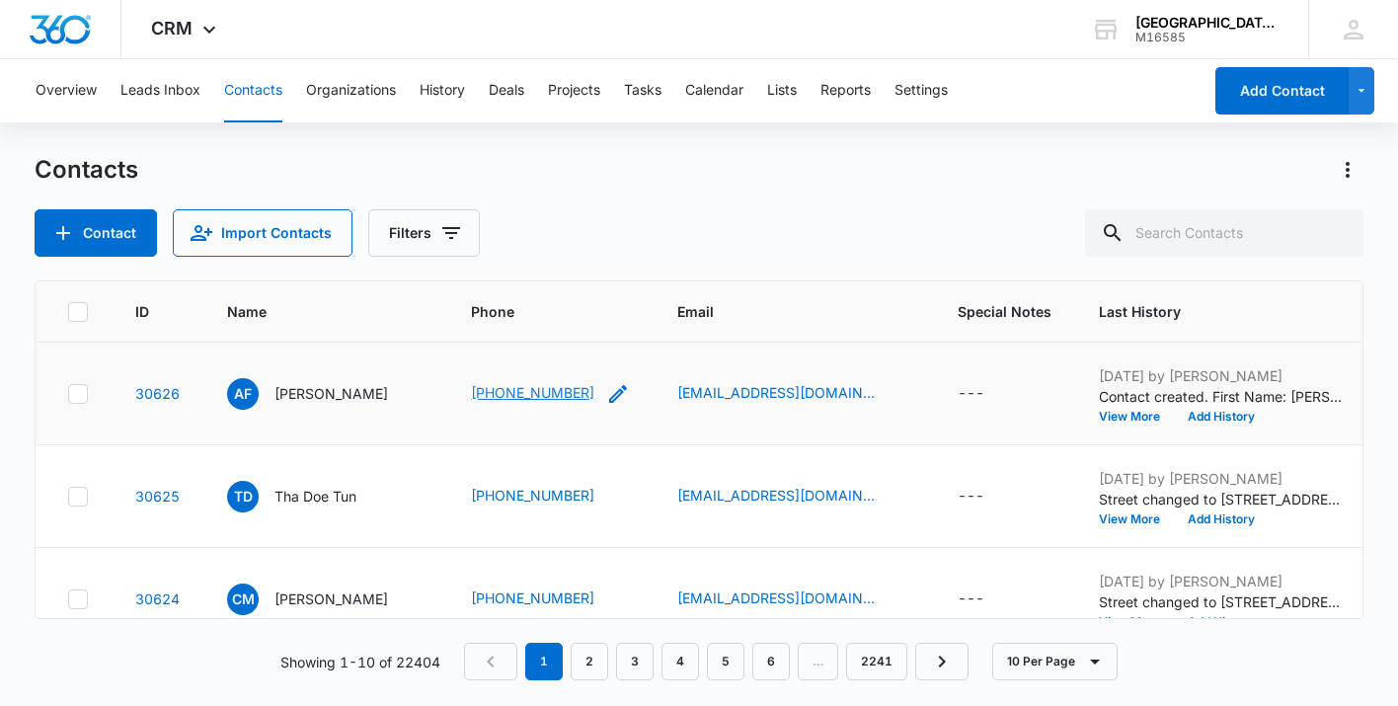
click at [539, 387] on link "[PHONE_NUMBER]" at bounding box center [532, 392] width 123 height 21
click at [316, 388] on p "[PERSON_NAME]" at bounding box center [330, 393] width 113 height 21
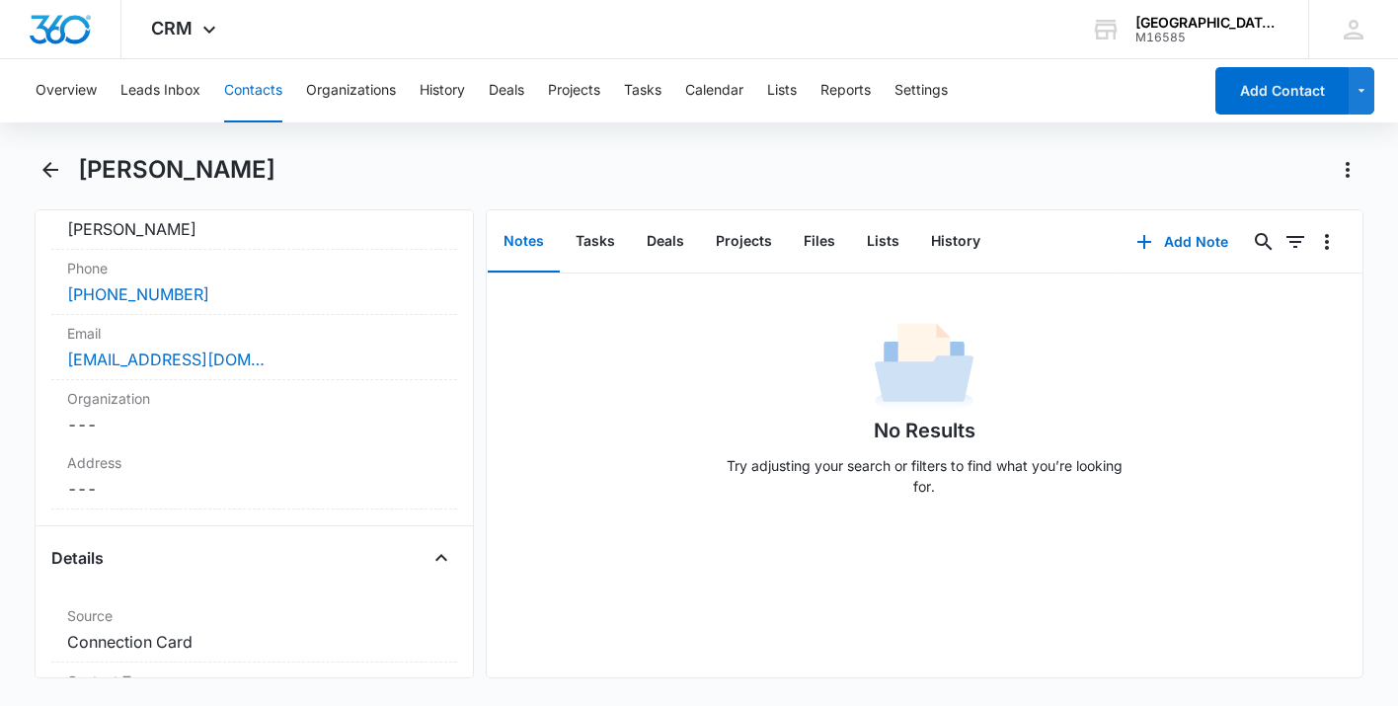
scroll to position [419, 0]
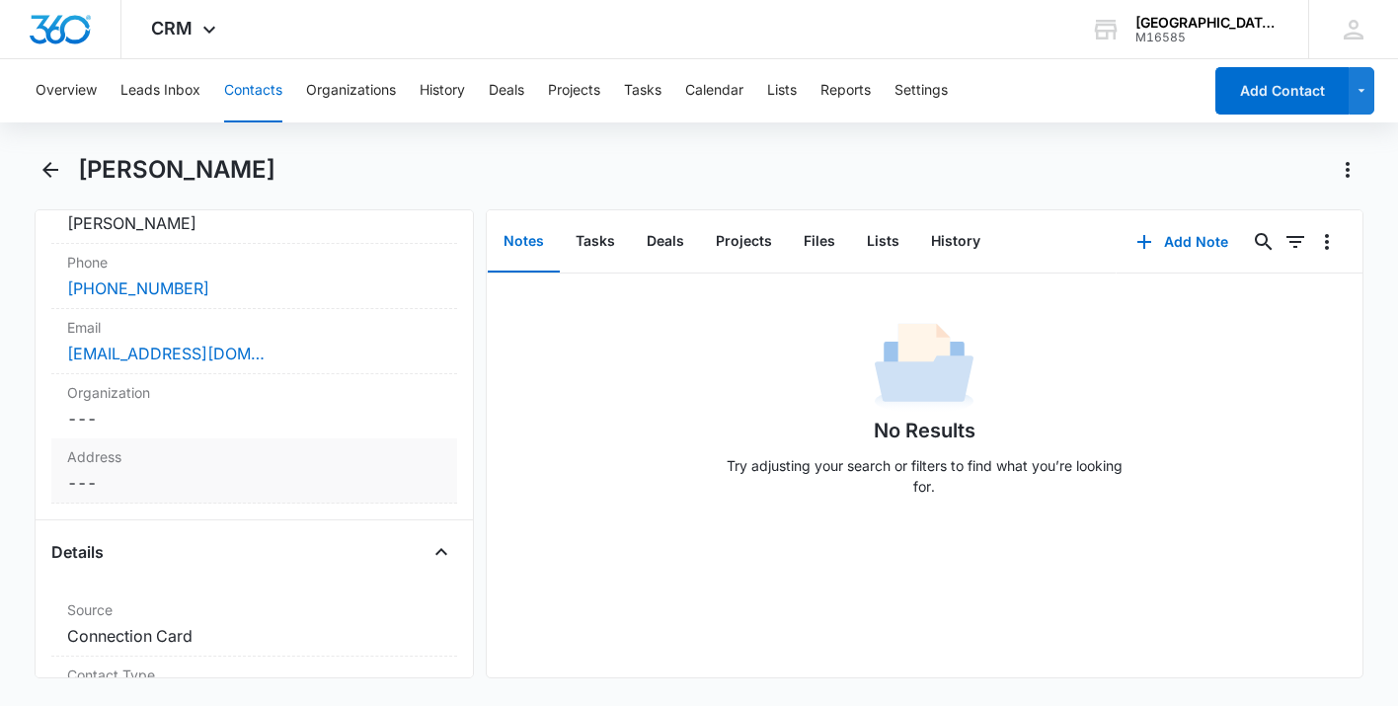
click at [145, 488] on dd "Cancel Save Changes ---" at bounding box center [253, 483] width 373 height 24
click at [159, 515] on input "text" at bounding box center [254, 522] width 340 height 47
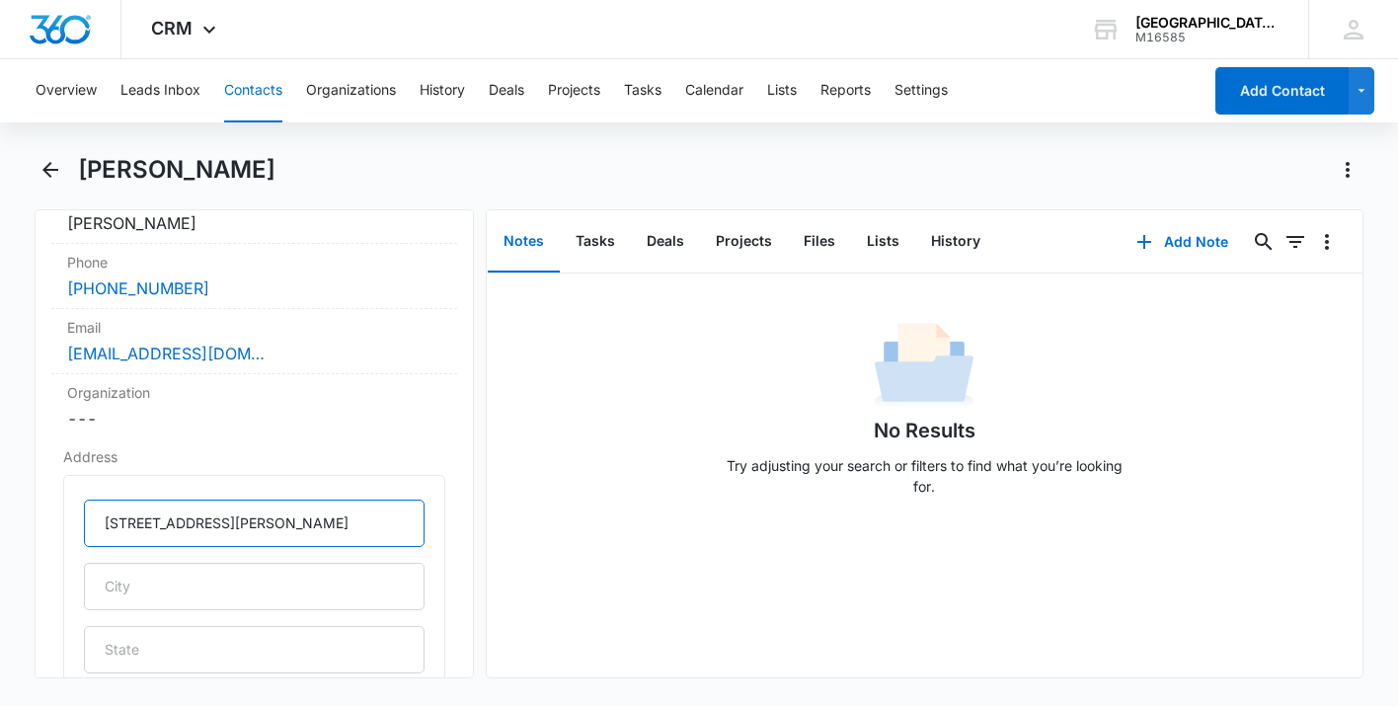
type input "[STREET_ADDRESS][PERSON_NAME]"
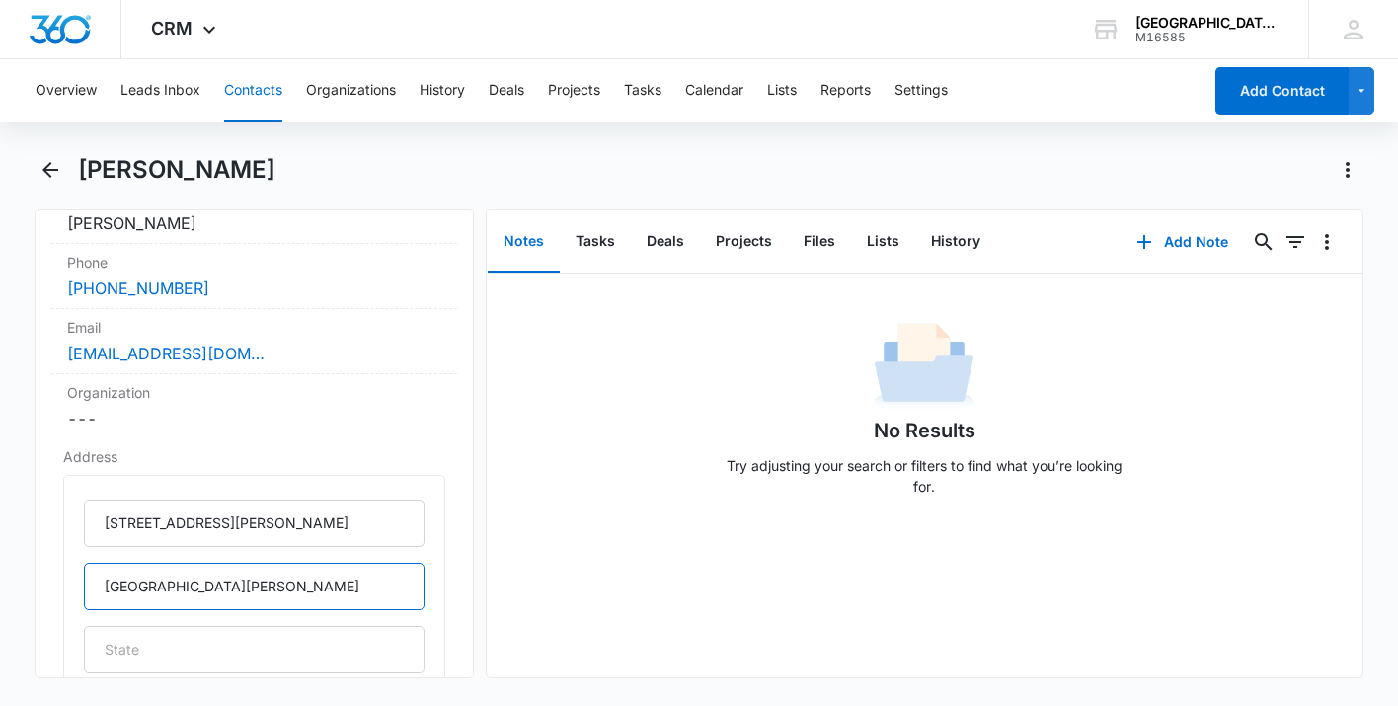
type input "[GEOGRAPHIC_DATA][PERSON_NAME]"
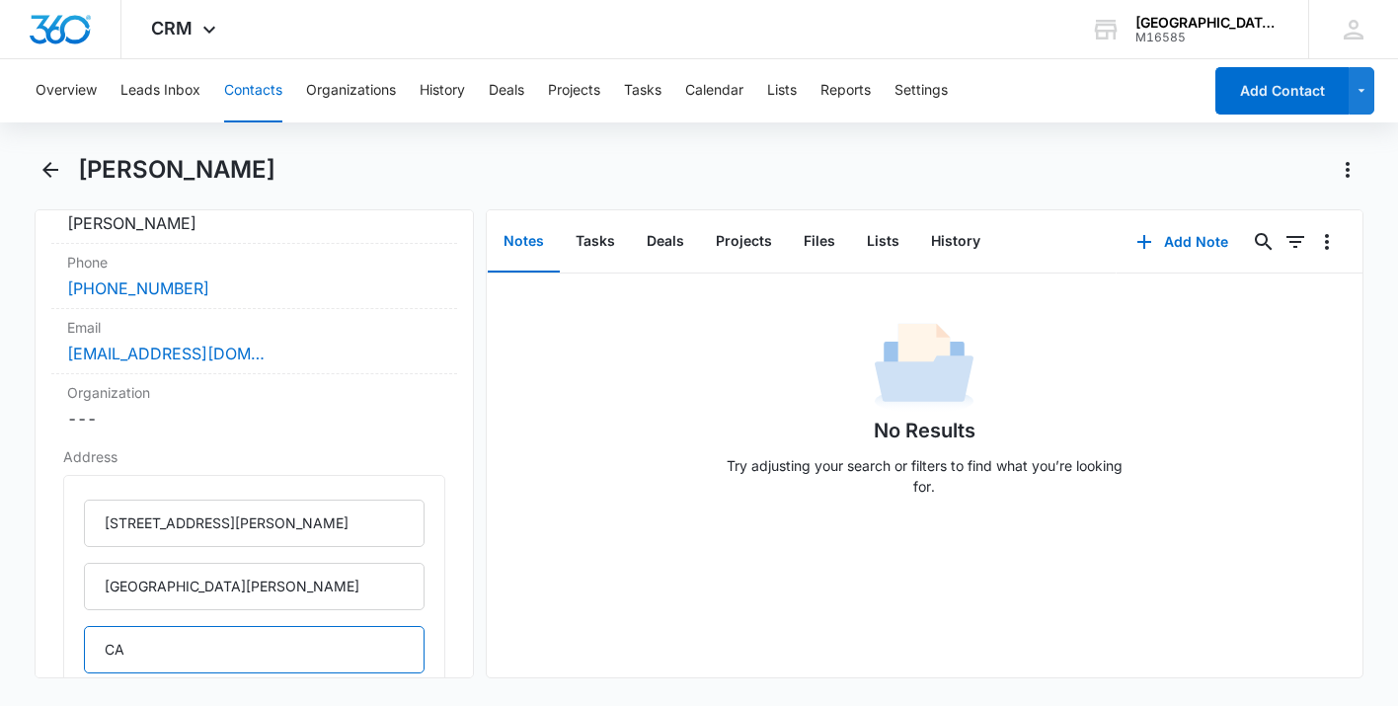
type input "CA"
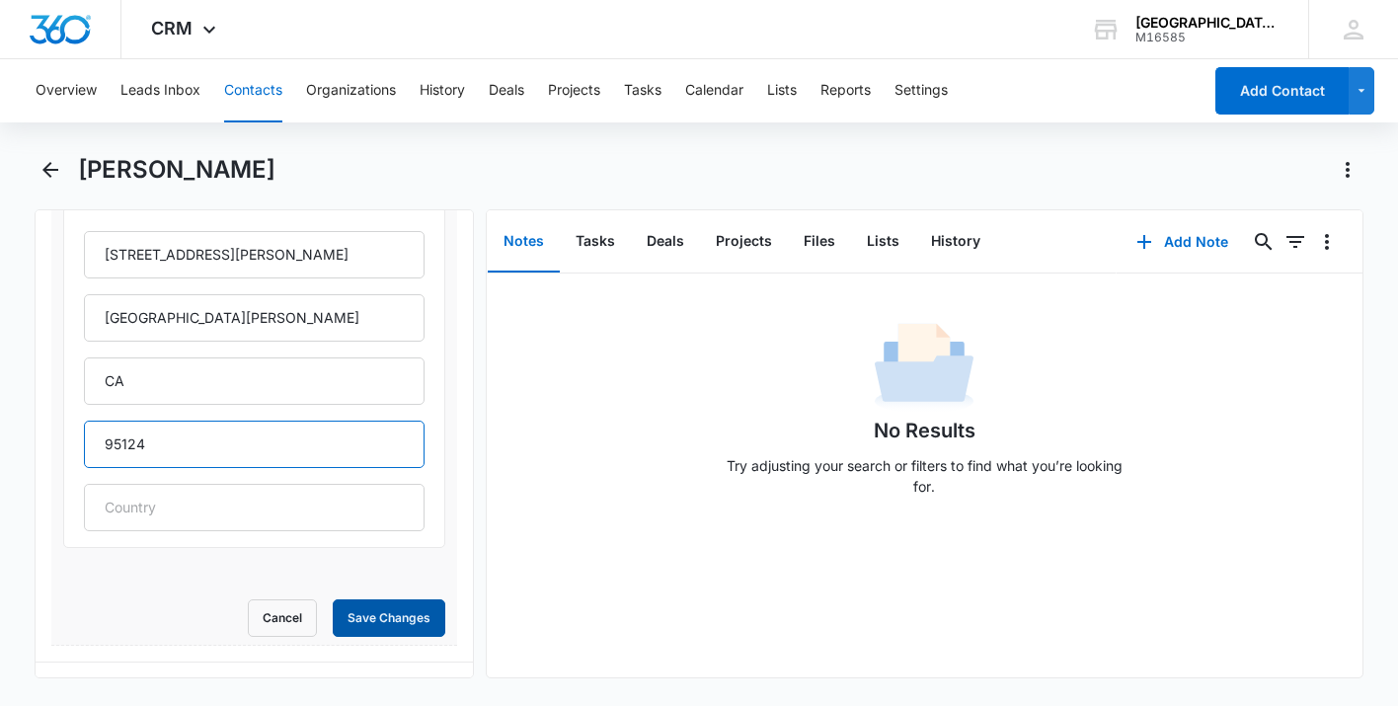
type input "95124"
click at [419, 612] on button "Save Changes" at bounding box center [389, 618] width 113 height 38
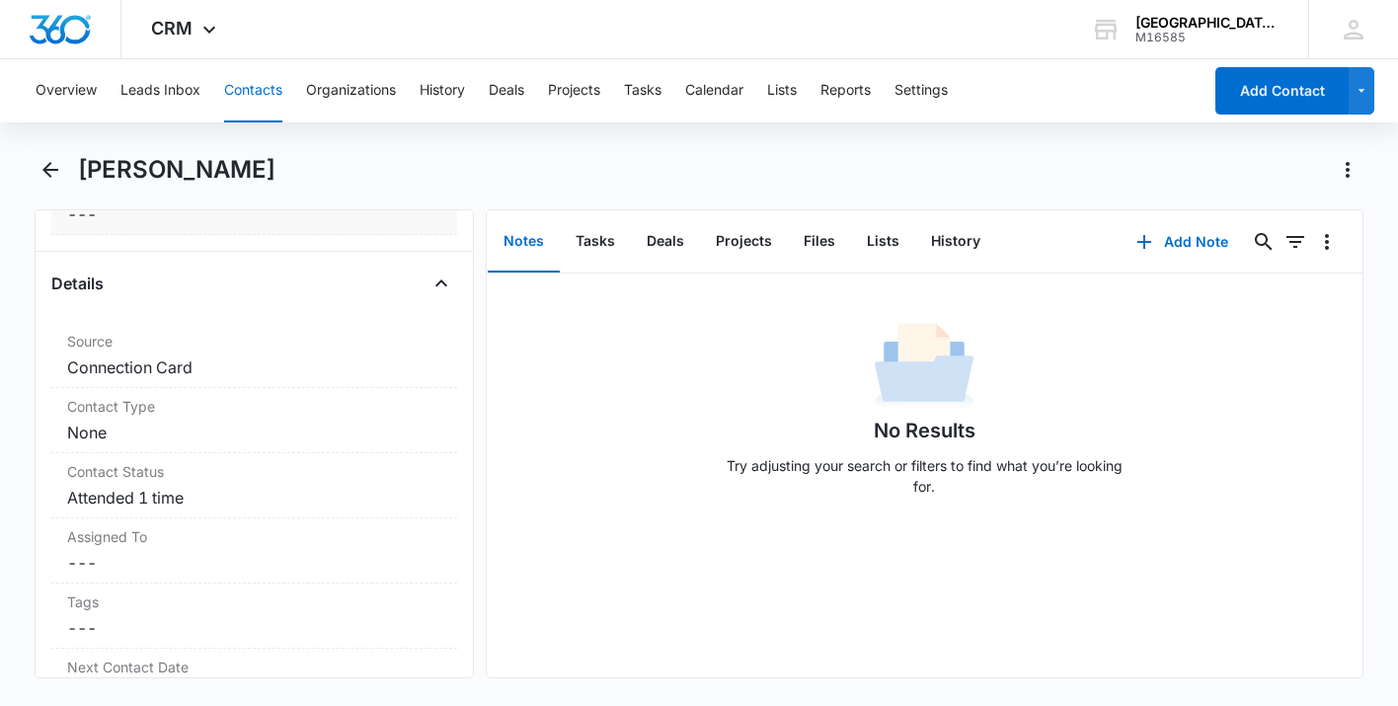
scroll to position [677, 0]
